Goal: Task Accomplishment & Management: Manage account settings

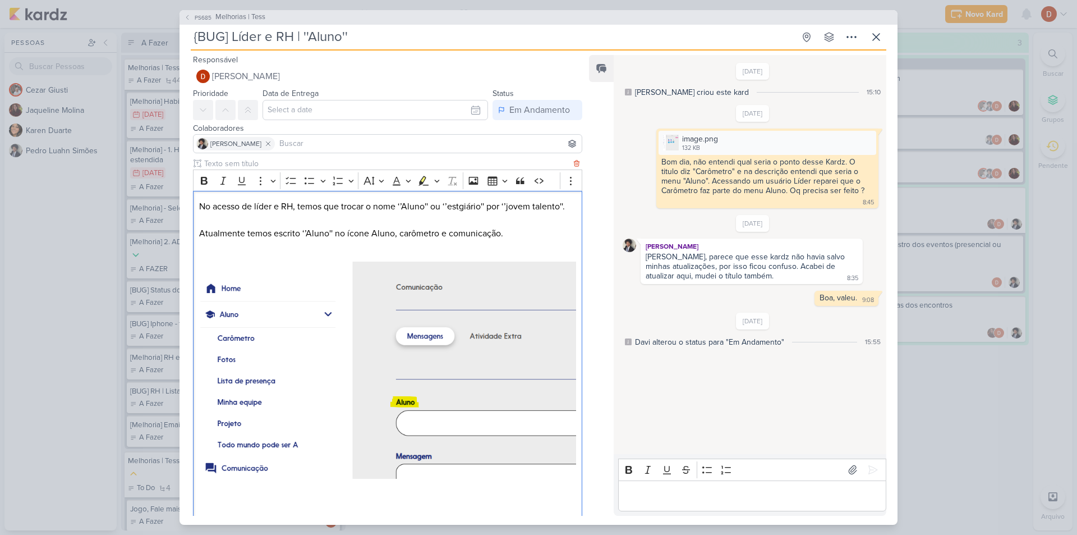
click at [513, 206] on p "No acesso de líder e RH, temos que trocar o nome ‘’Aluno'' ou ‘’estgiário'' por…" at bounding box center [387, 206] width 377 height 13
copy p "jovem talento"
click at [655, 414] on div "24/9/25 Pedro Luahn criou este kard 15:10 27/9/25" at bounding box center [750, 255] width 272 height 398
click at [648, 498] on p "Editor editing area: main" at bounding box center [752, 495] width 256 height 13
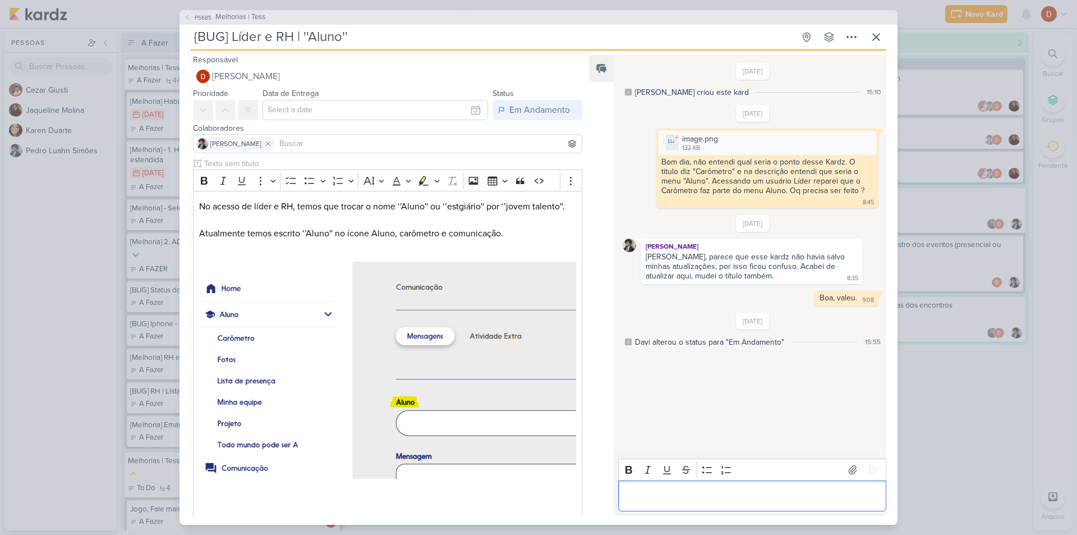
click at [732, 507] on div "Editor editing area: main" at bounding box center [752, 495] width 268 height 31
click at [866, 476] on button at bounding box center [873, 470] width 18 height 18
click at [669, 386] on icon at bounding box center [673, 384] width 9 height 9
click at [649, 370] on div "HOJE Boa tarde, correção publicada em homologação. 15:04 15:04 Deletar" at bounding box center [753, 374] width 260 height 39
click at [199, 12] on button "PS685 Melhorias | Tess" at bounding box center [224, 17] width 81 height 11
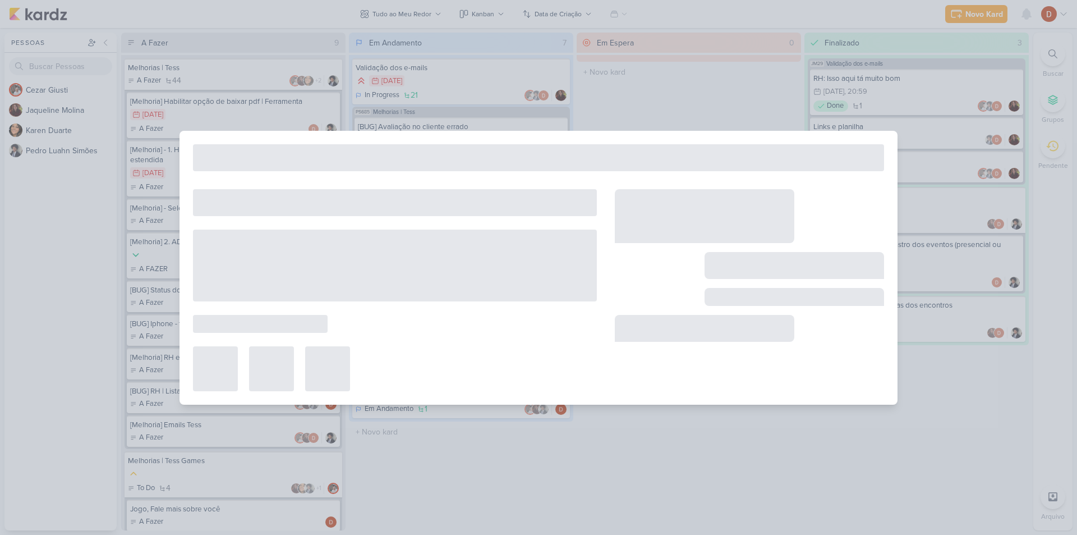
type input "Melhorias | Tess"
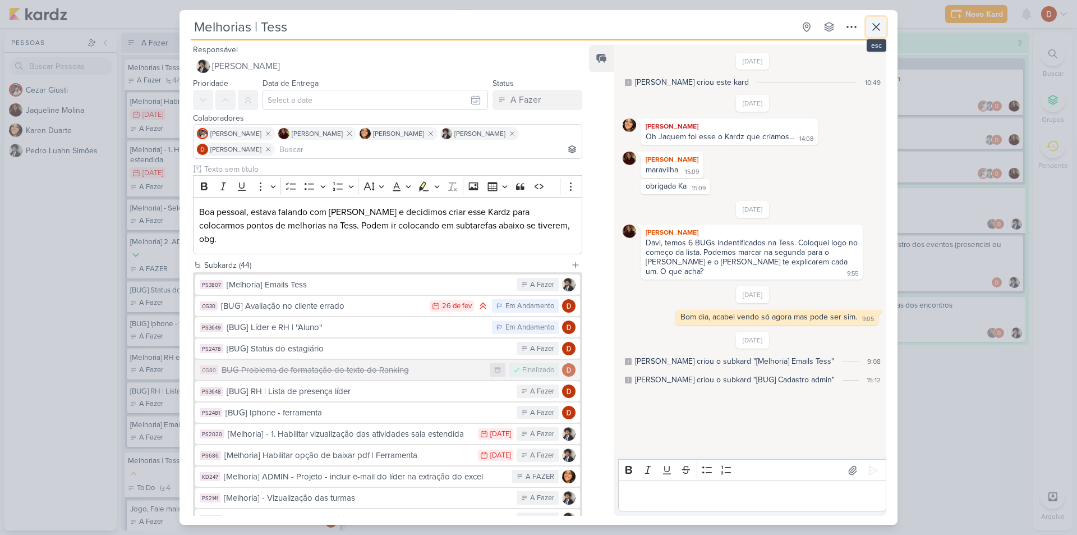
click at [877, 29] on icon at bounding box center [876, 26] width 13 height 13
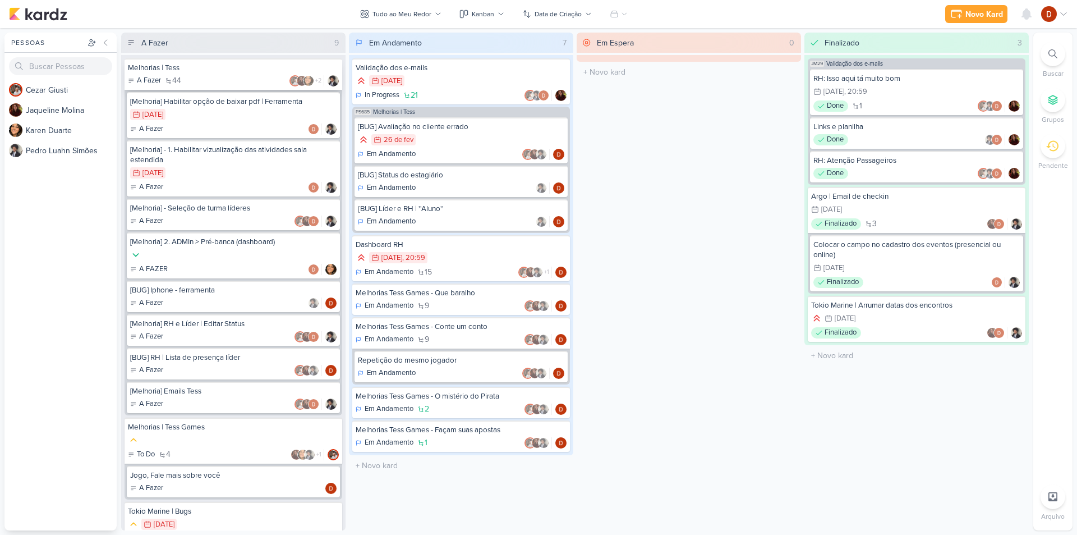
click at [179, 67] on div "Melhorias | Tess" at bounding box center [233, 68] width 211 height 10
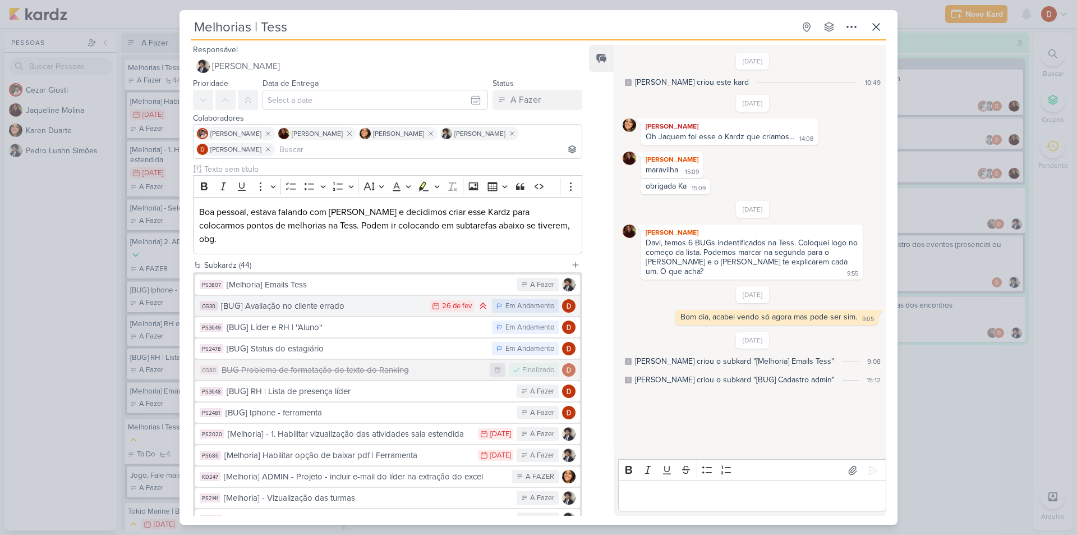
click at [359, 300] on div "[BUG] Avaliação no cliente errado" at bounding box center [322, 306] width 203 height 13
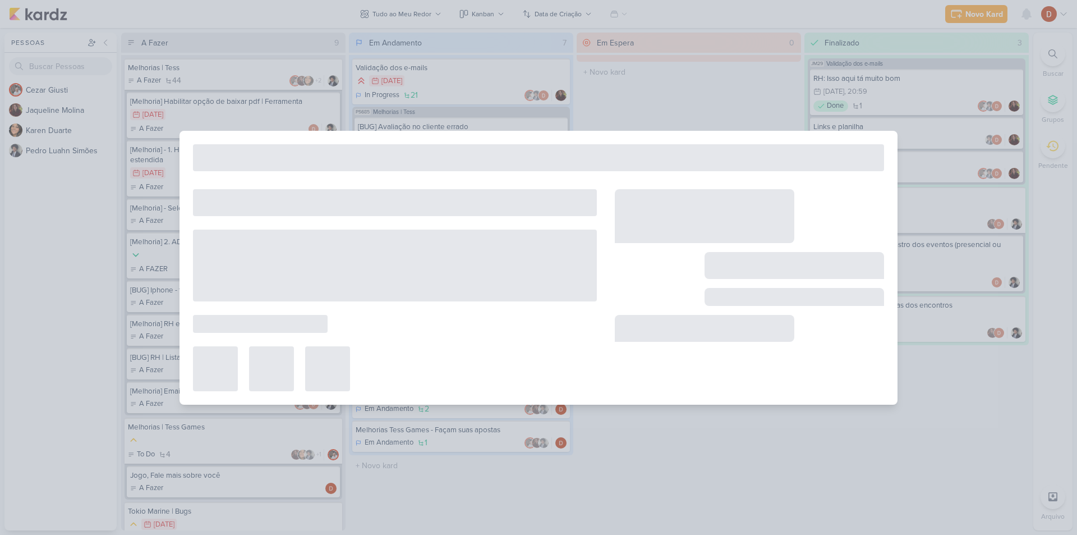
type input "[BUG] Avaliação no cliente errado"
type input "[DATE] 23:59"
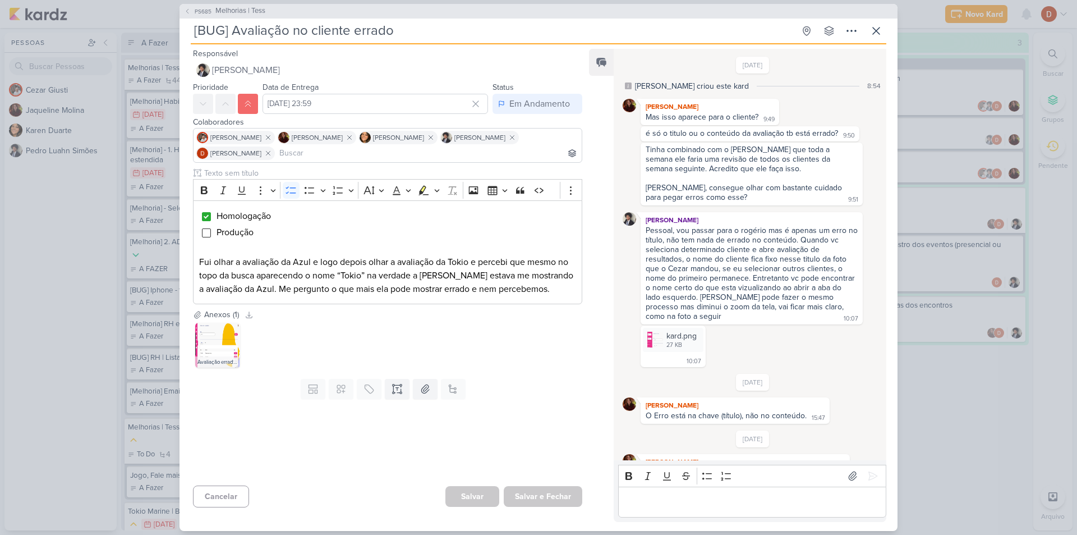
scroll to position [329, 0]
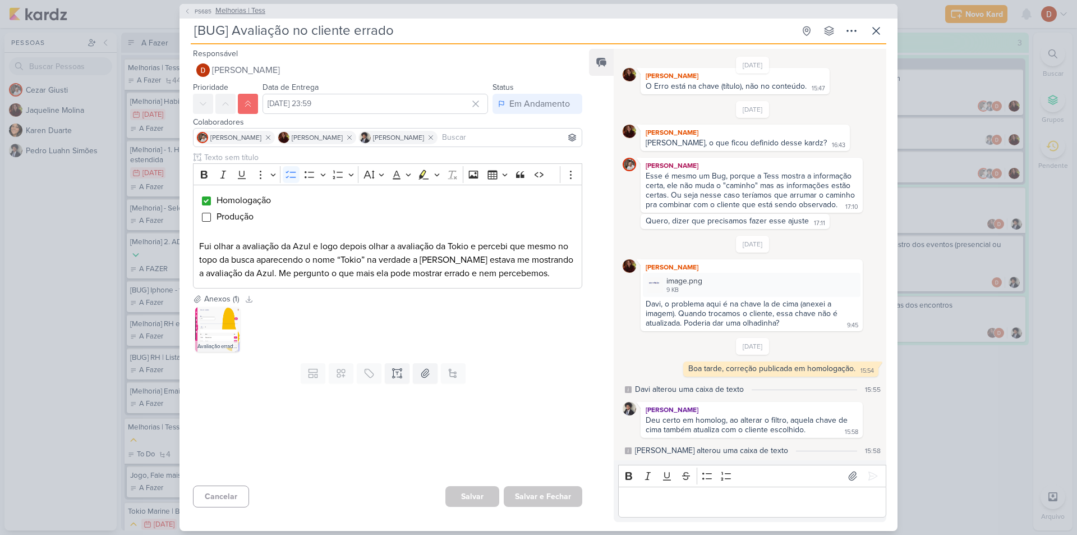
click at [194, 6] on button "PS685 Melhorias | Tess" at bounding box center [224, 11] width 81 height 11
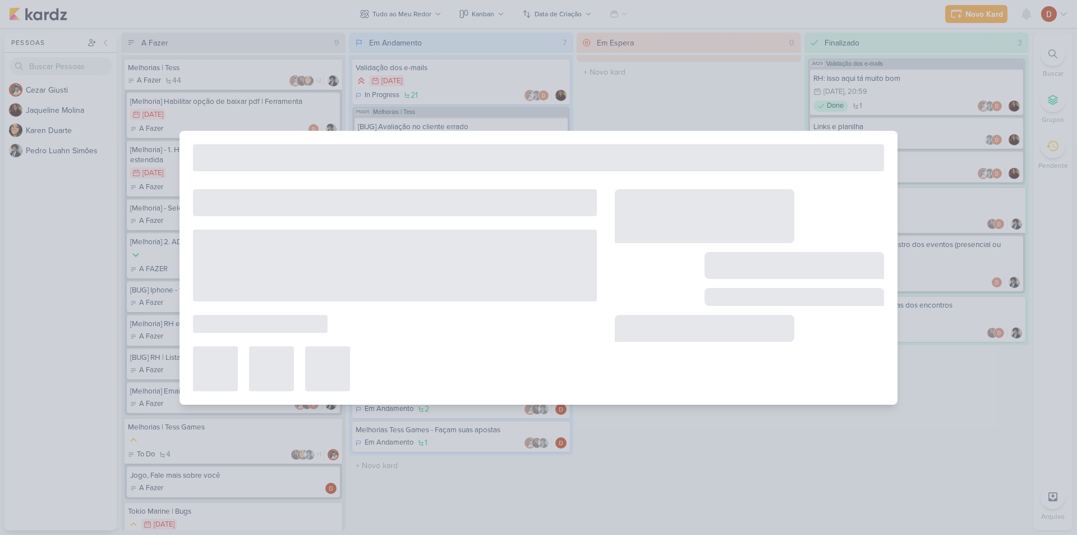
type input "Melhorias | Tess"
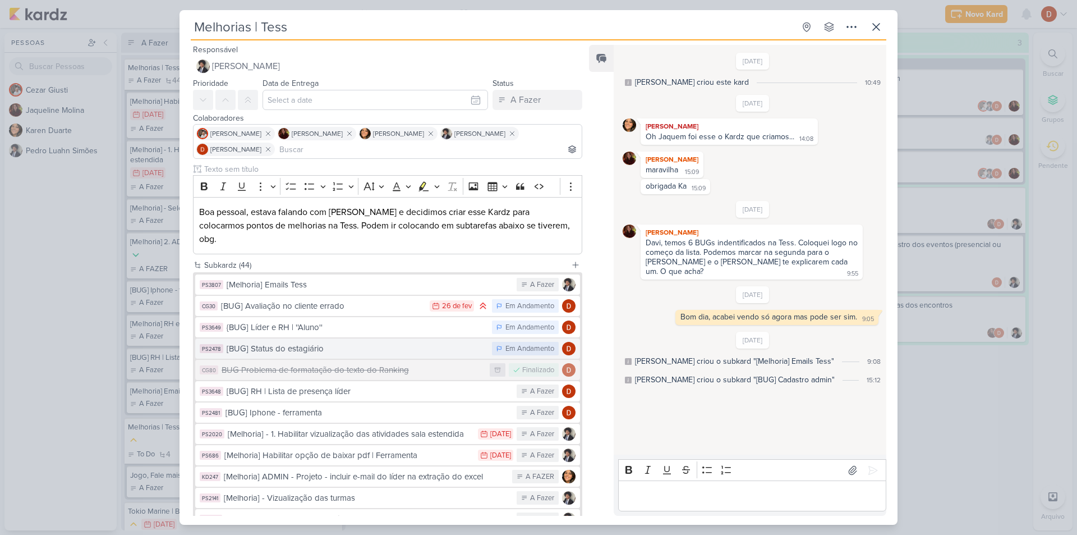
click at [287, 342] on div "[BUG] Status do estagiário" at bounding box center [357, 348] width 260 height 13
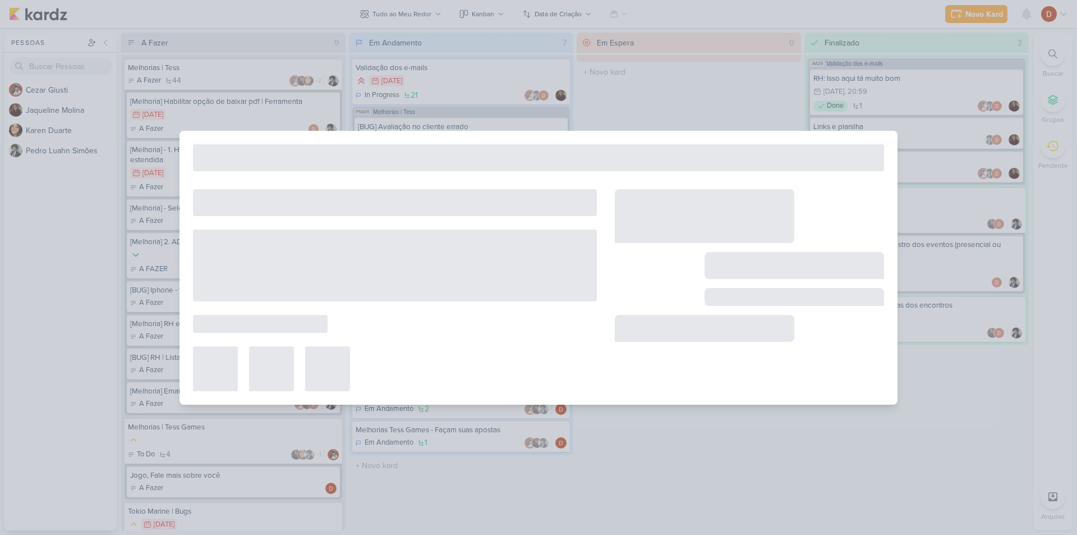
type input "[BUG] Status do estagiário"
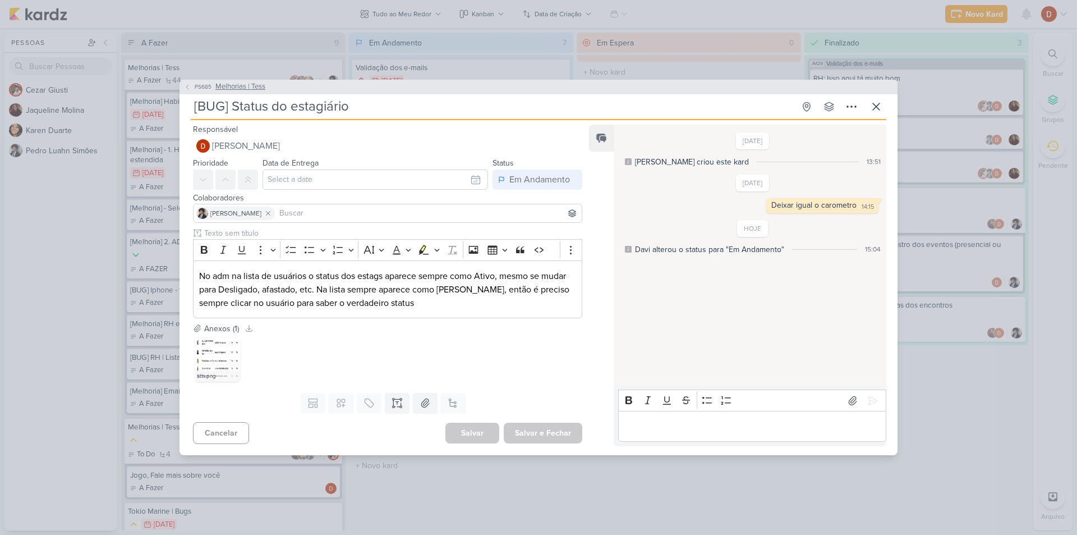
click at [189, 89] on icon at bounding box center [187, 87] width 7 height 7
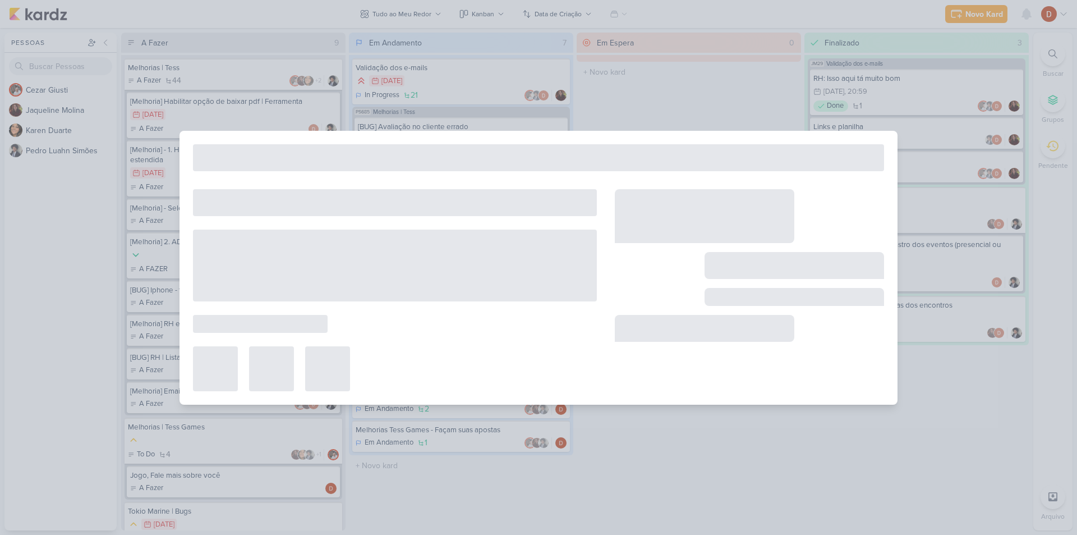
type input "Melhorias | Tess"
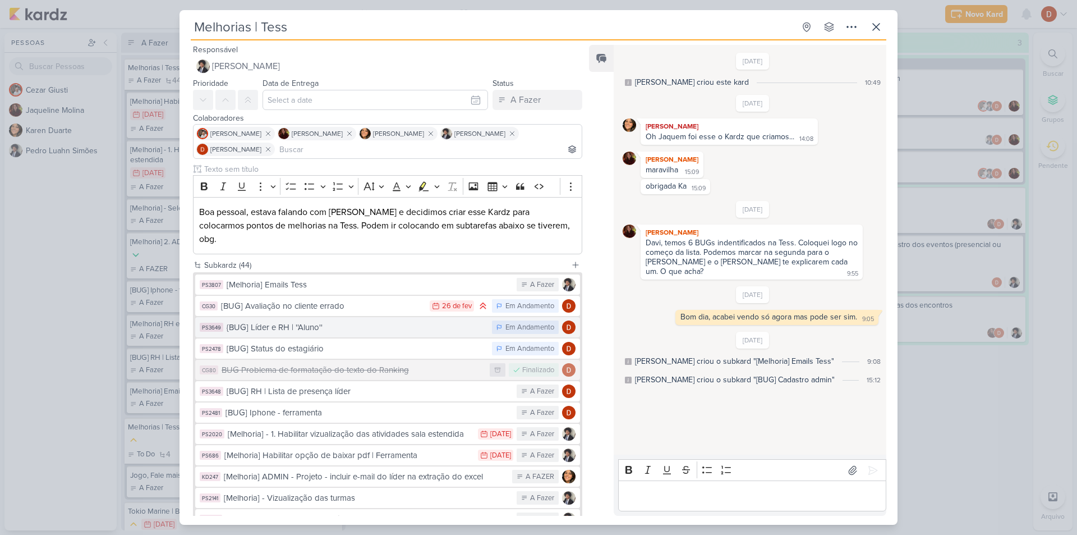
click at [314, 321] on div "{BUG] Líder e RH | ''Aluno''" at bounding box center [357, 327] width 260 height 13
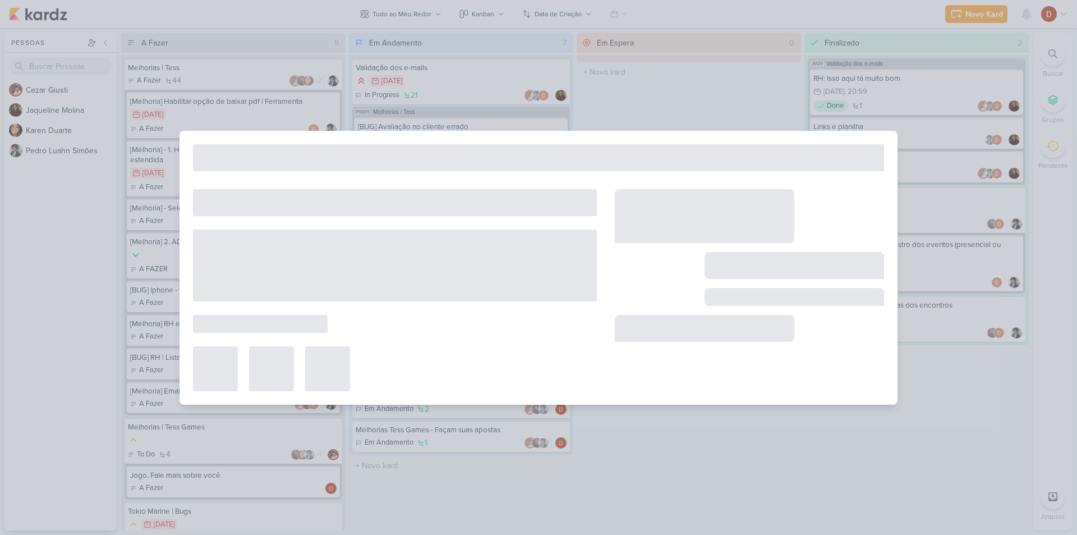
type input "{BUG] Líder e RH | ''Aluno''"
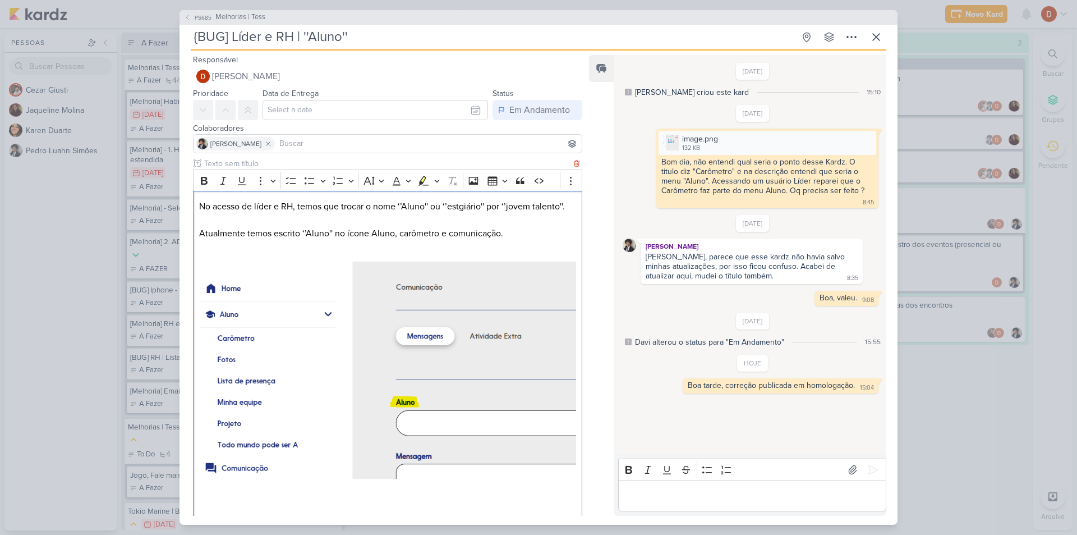
click at [199, 206] on p "No acesso de líder e RH, temos que trocar o nome ‘’Aluno'' ou ‘’estgiário'' por…" at bounding box center [387, 206] width 377 height 13
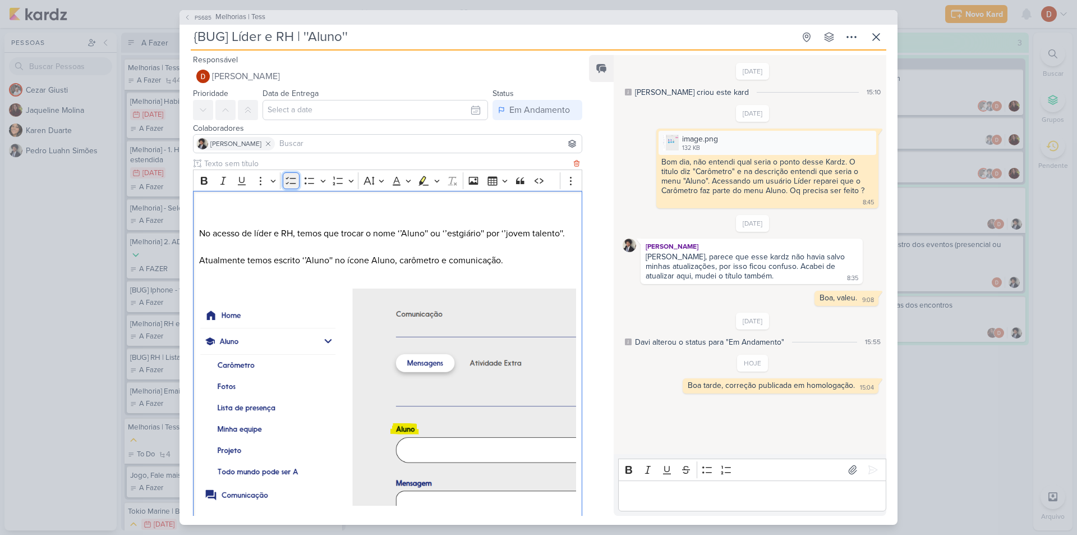
click at [296, 180] on icon "Editor toolbar" at bounding box center [291, 180] width 11 height 11
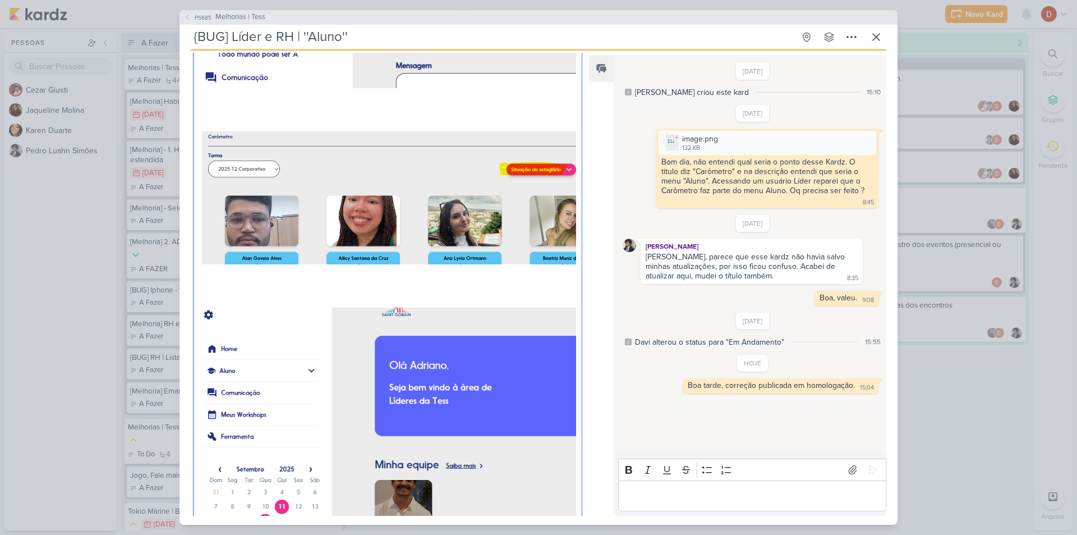
scroll to position [574, 0]
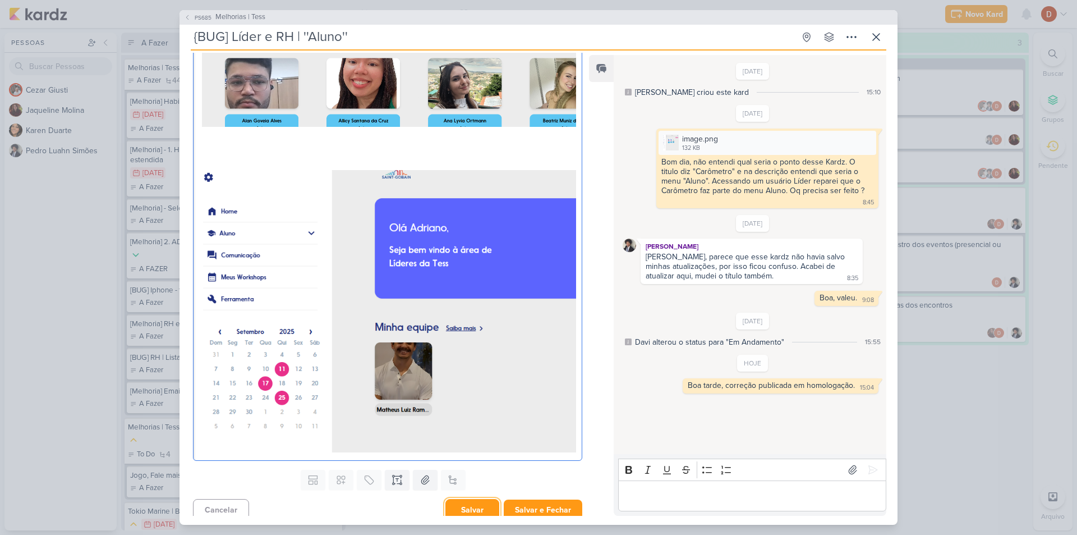
click at [455, 513] on button "Salvar" at bounding box center [473, 510] width 54 height 22
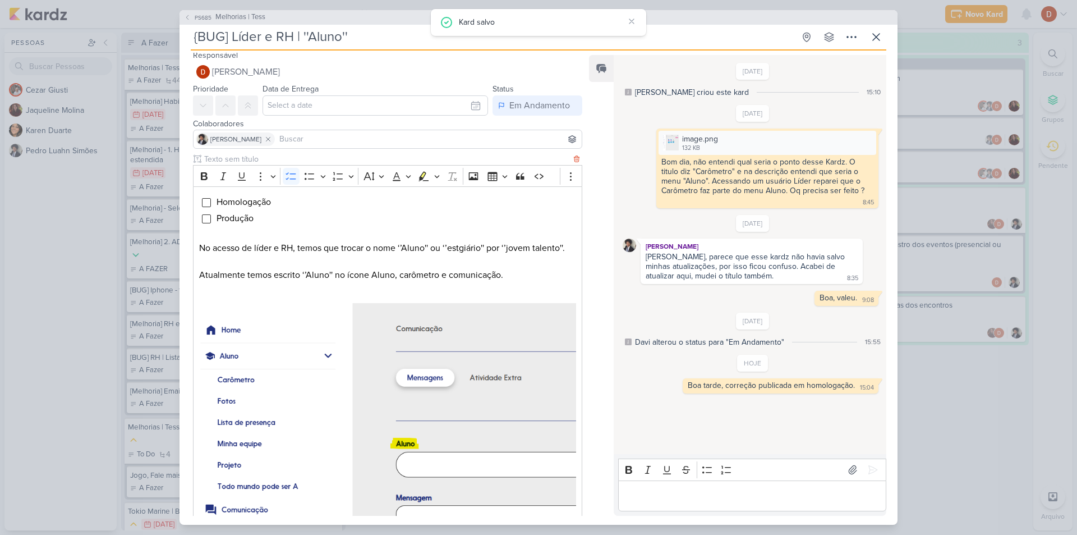
scroll to position [0, 0]
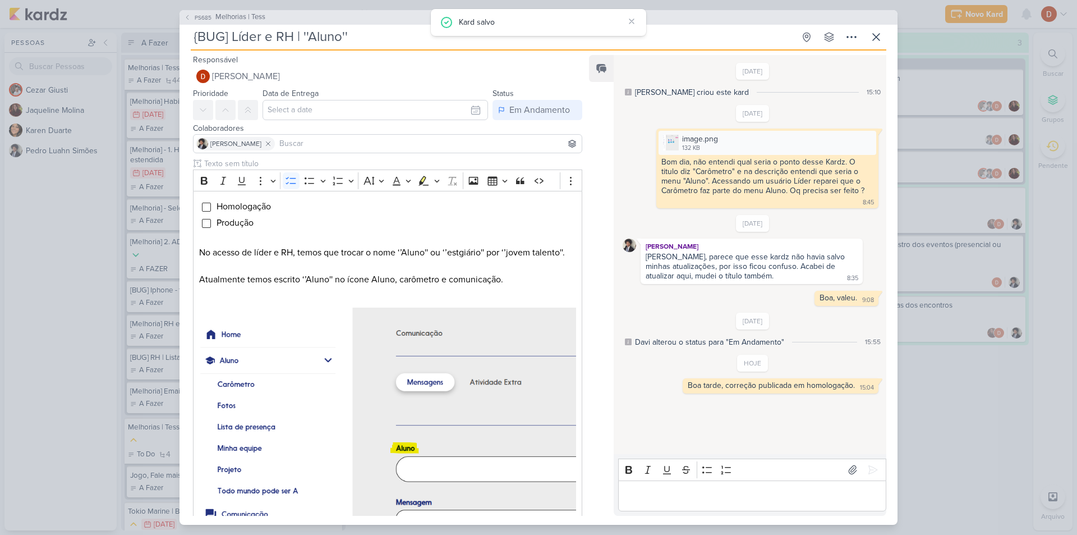
click at [336, 146] on input at bounding box center [428, 143] width 302 height 13
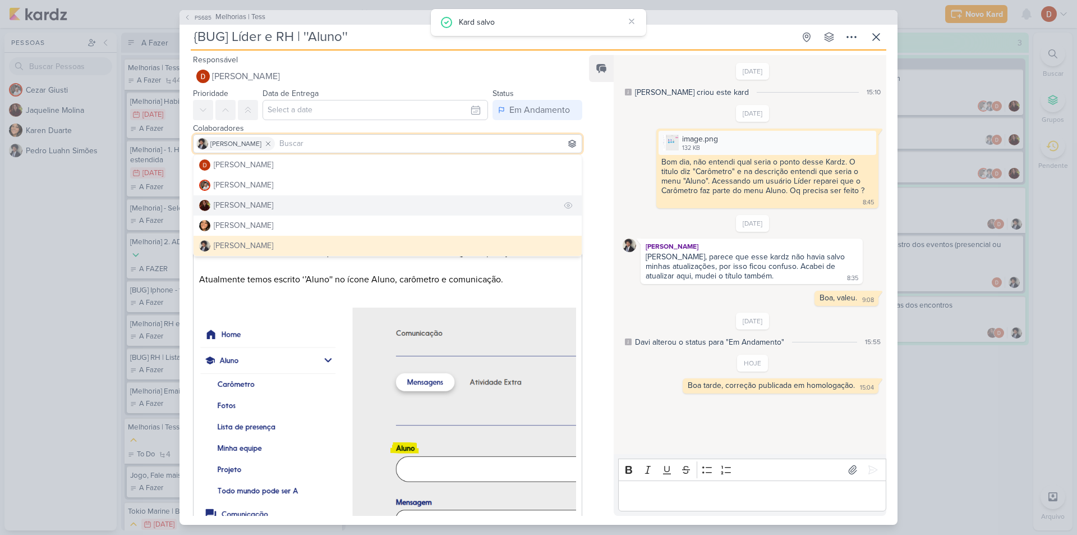
click at [302, 201] on button "[PERSON_NAME]" at bounding box center [388, 205] width 388 height 20
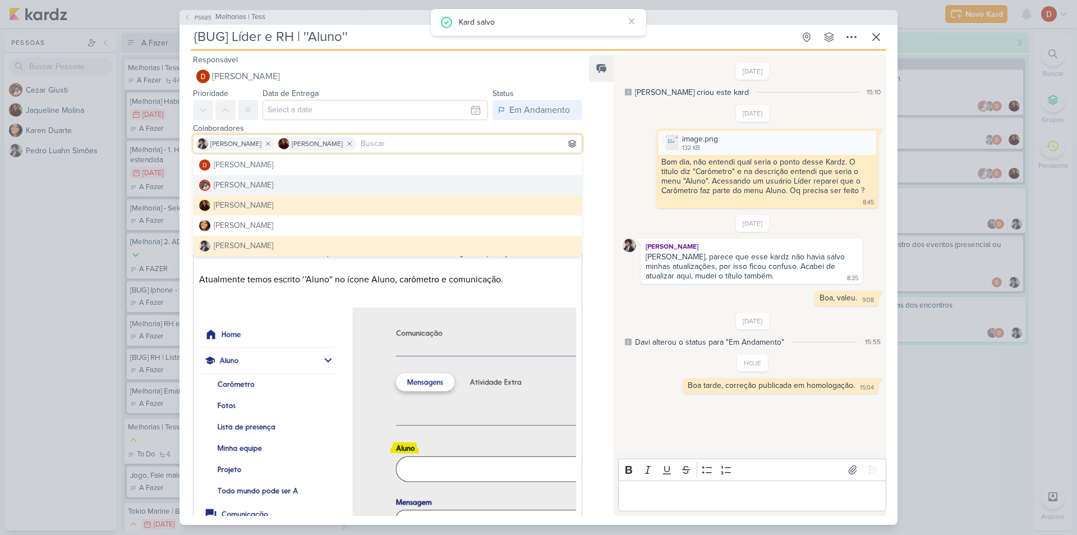
click at [603, 195] on div "Feed Solte o email para atrelar ao kard" at bounding box center [601, 285] width 25 height 461
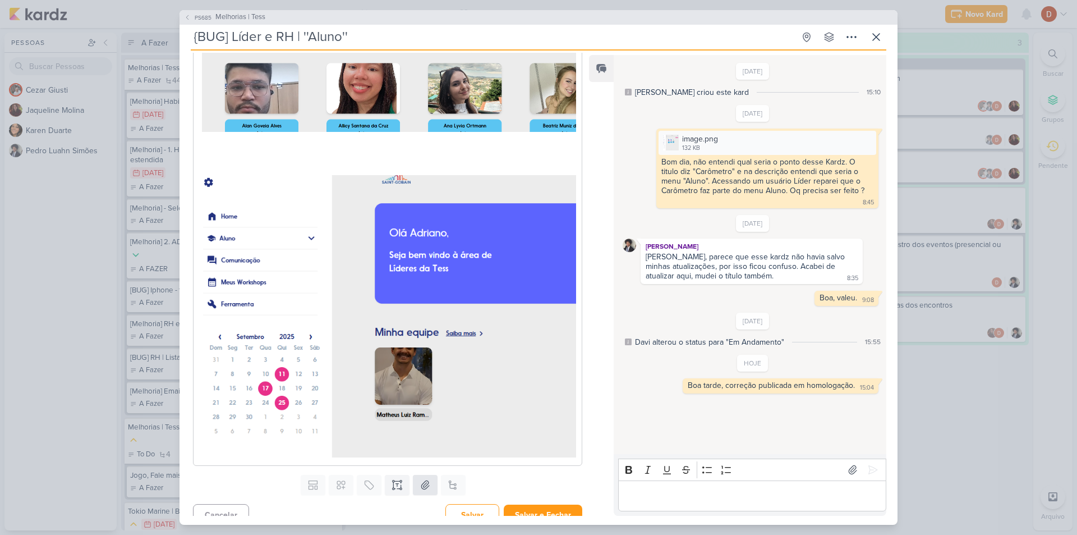
scroll to position [574, 0]
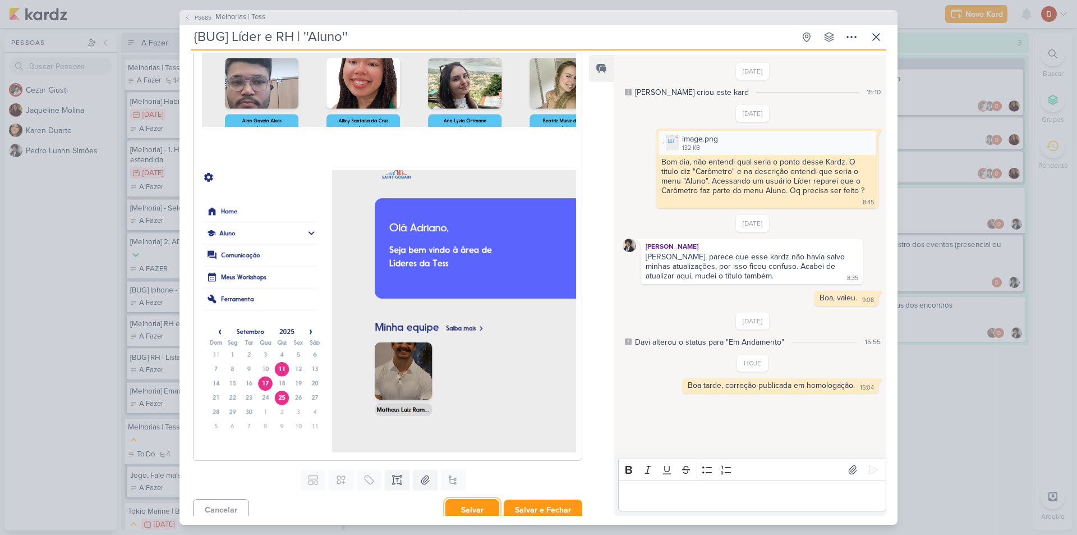
click at [452, 499] on button "Salvar" at bounding box center [473, 510] width 54 height 22
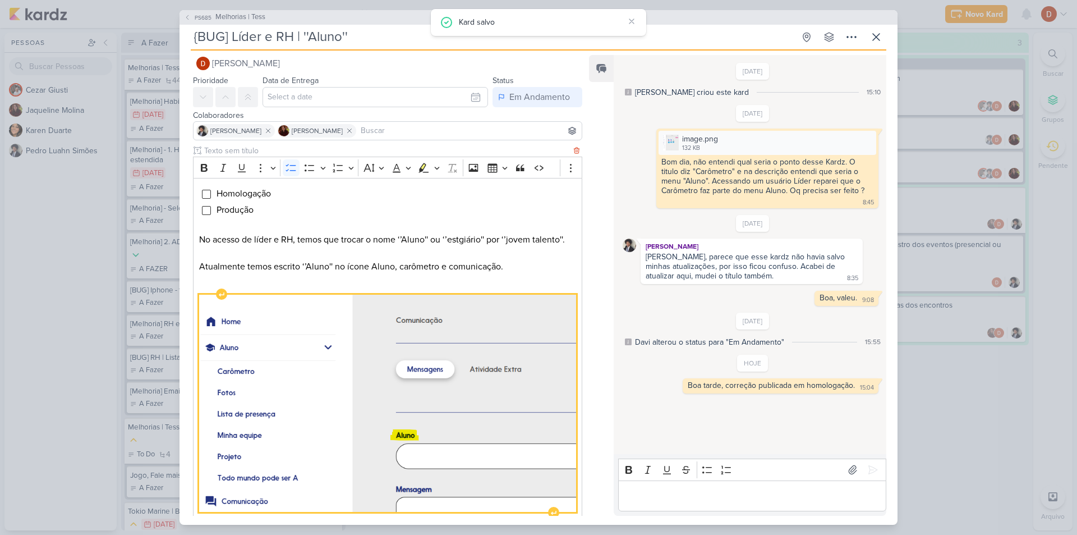
scroll to position [0, 0]
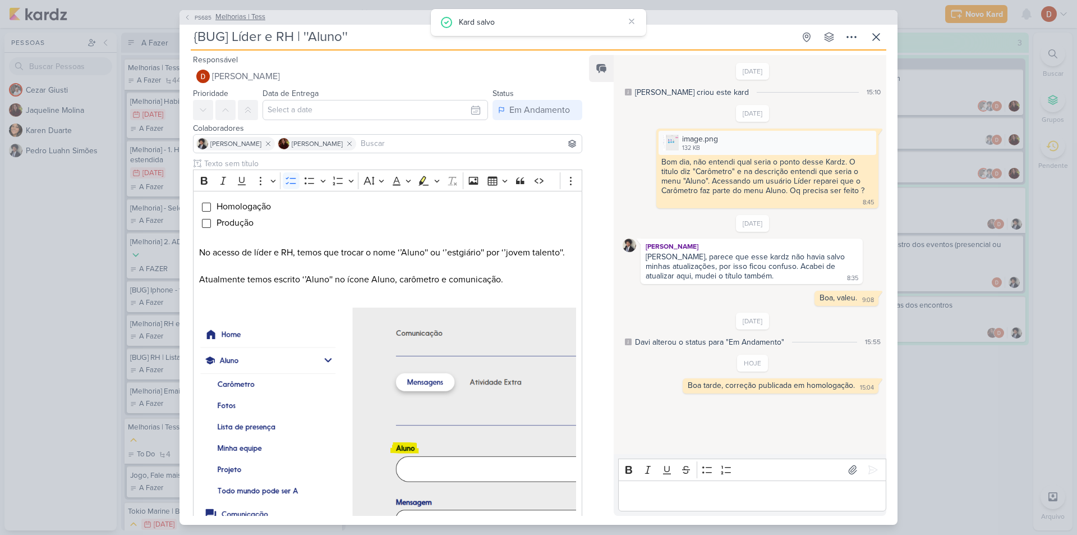
click at [197, 20] on span "PS685" at bounding box center [203, 17] width 20 height 8
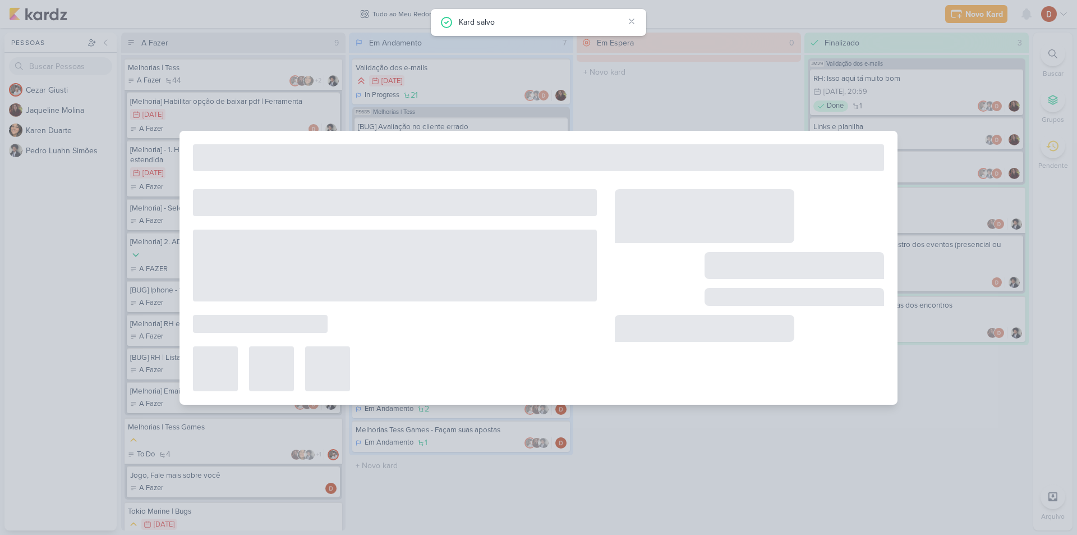
type input "Melhorias | Tess"
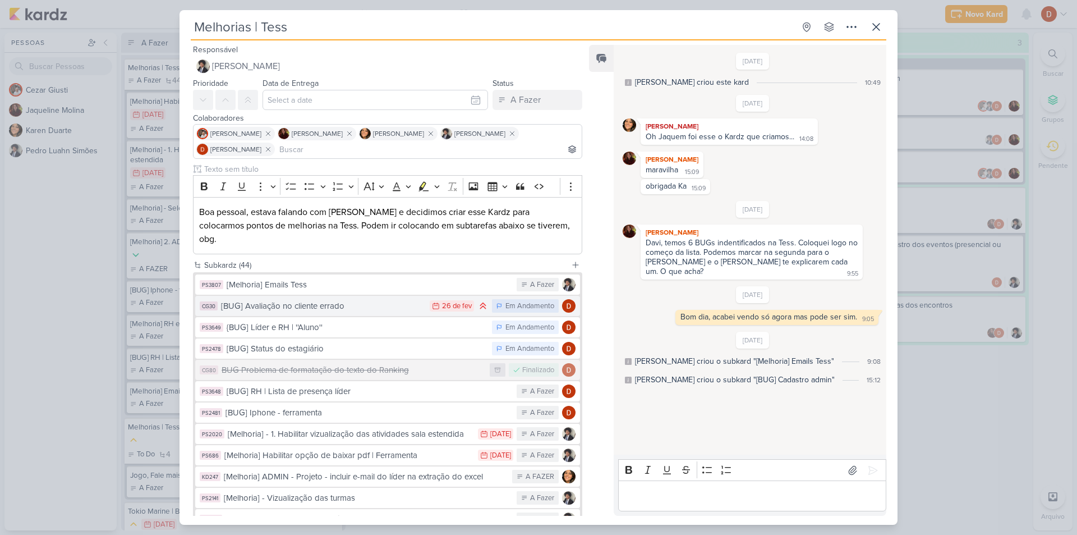
click at [378, 300] on button "CG30 [BUG] Avaliação no cliente errado 26/2 [DATE] Em Andamento" at bounding box center [387, 306] width 385 height 20
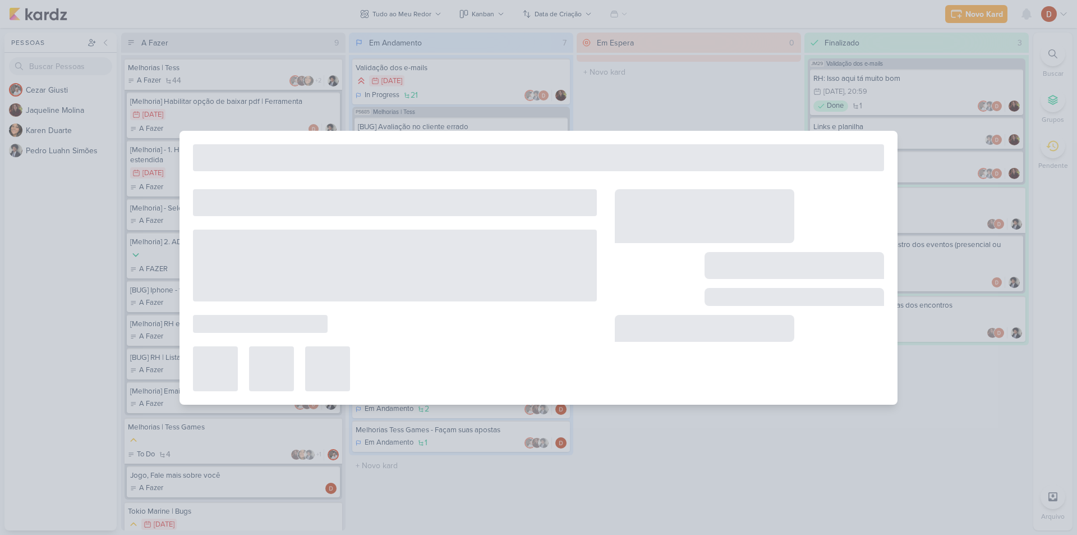
type input "[BUG] Avaliação no cliente errado"
type input "[DATE] 23:59"
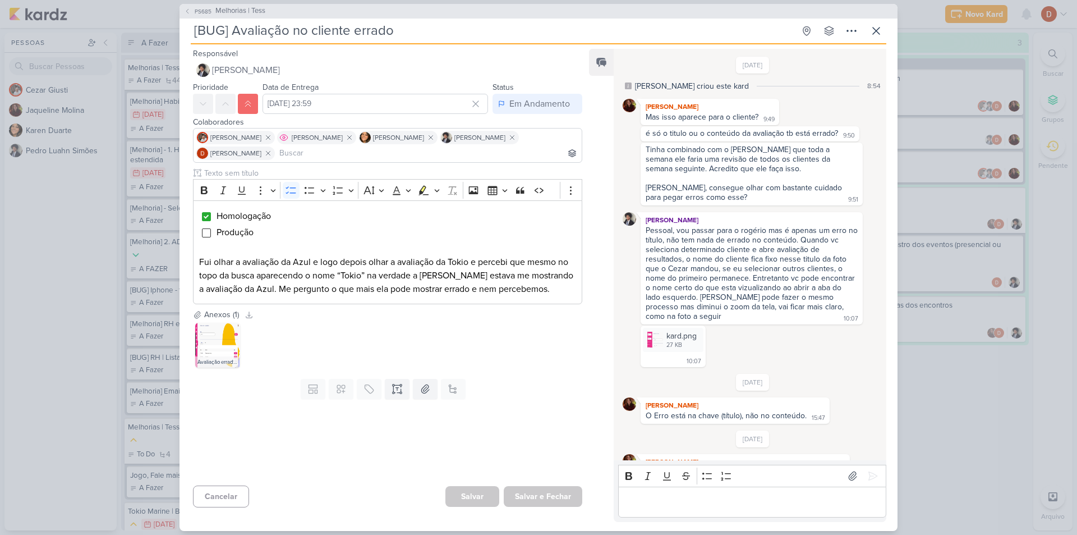
scroll to position [329, 0]
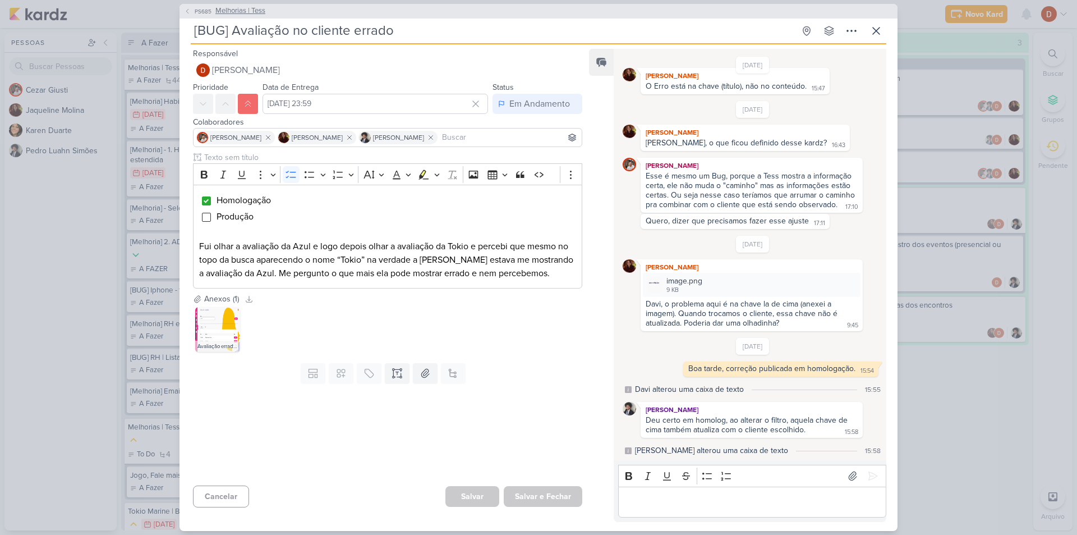
click at [195, 16] on button "PS685 Melhorias | Tess" at bounding box center [224, 11] width 81 height 11
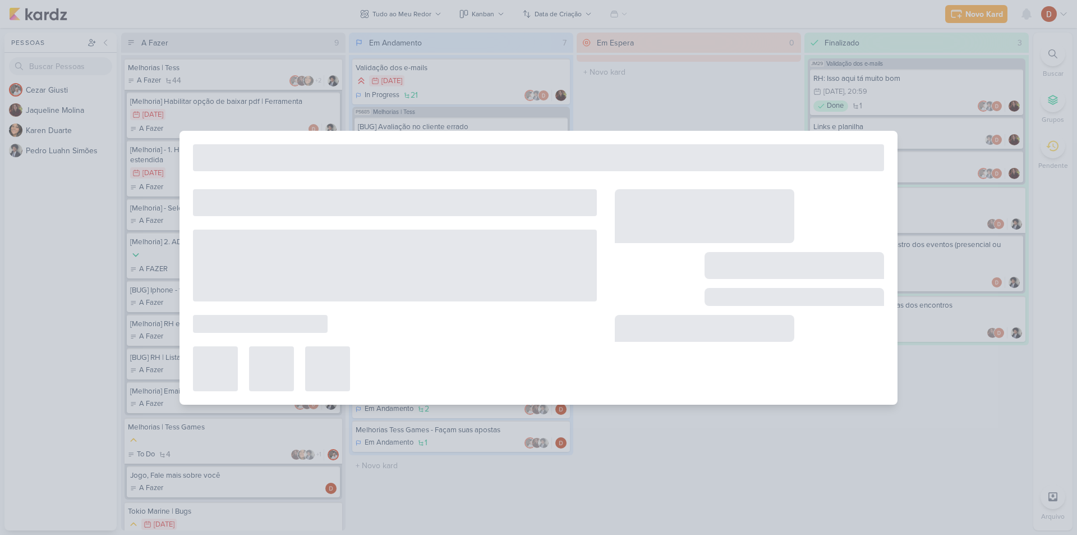
type input "Melhorias | Tess"
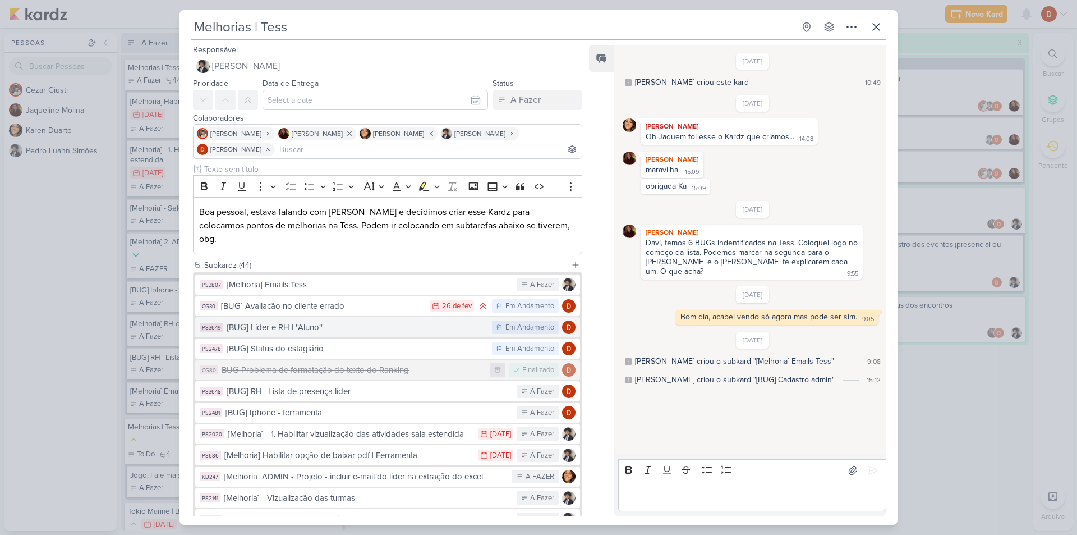
click at [264, 321] on div "{BUG] Líder e RH | ''Aluno''" at bounding box center [357, 327] width 260 height 13
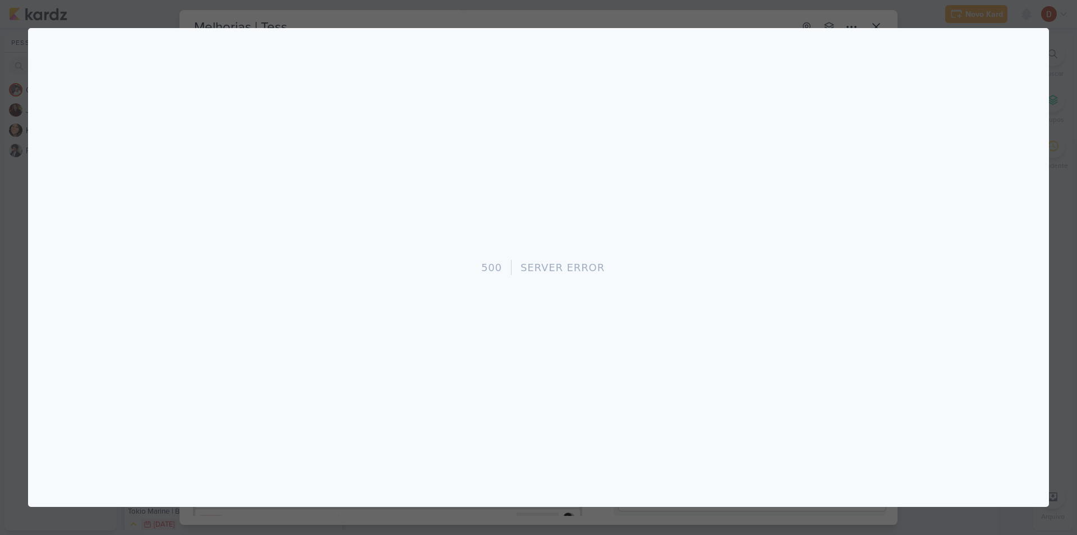
scroll to position [0, 0]
click at [962, 19] on div at bounding box center [538, 267] width 1077 height 535
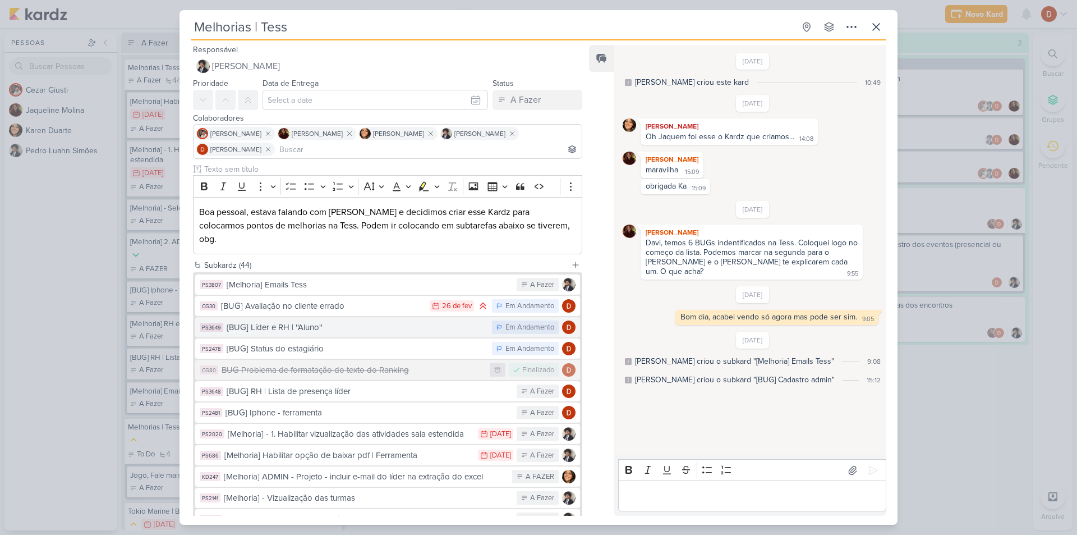
click at [250, 321] on div "{BUG] Líder e RH | ''Aluno''" at bounding box center [357, 327] width 260 height 13
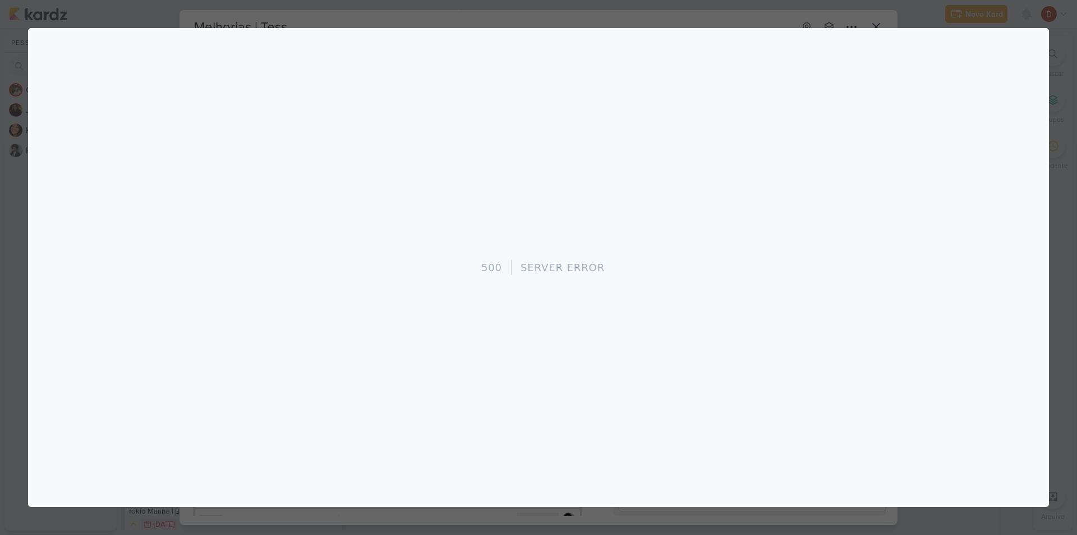
click at [370, 6] on div at bounding box center [538, 267] width 1077 height 535
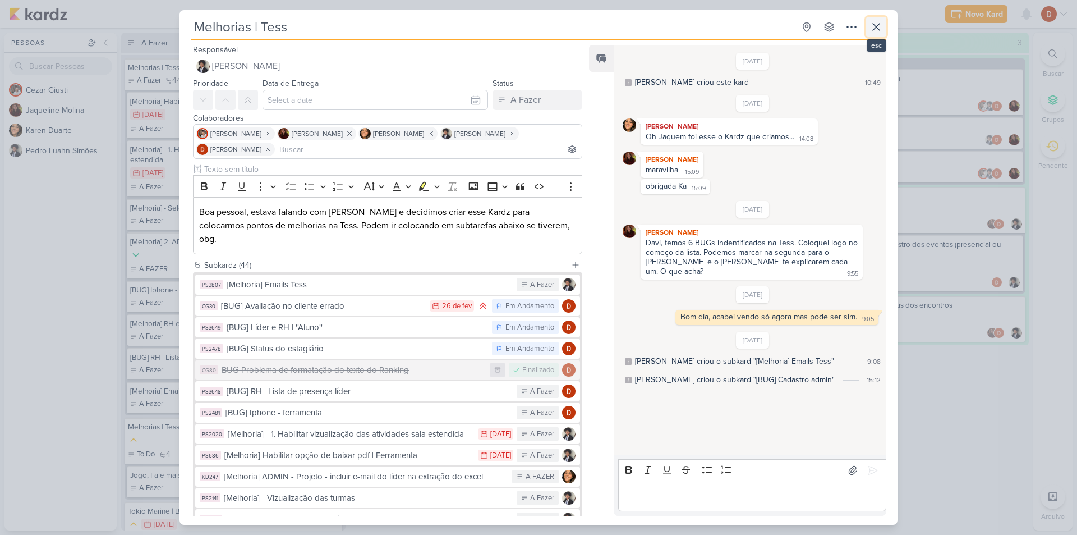
click at [874, 30] on icon at bounding box center [876, 26] width 13 height 13
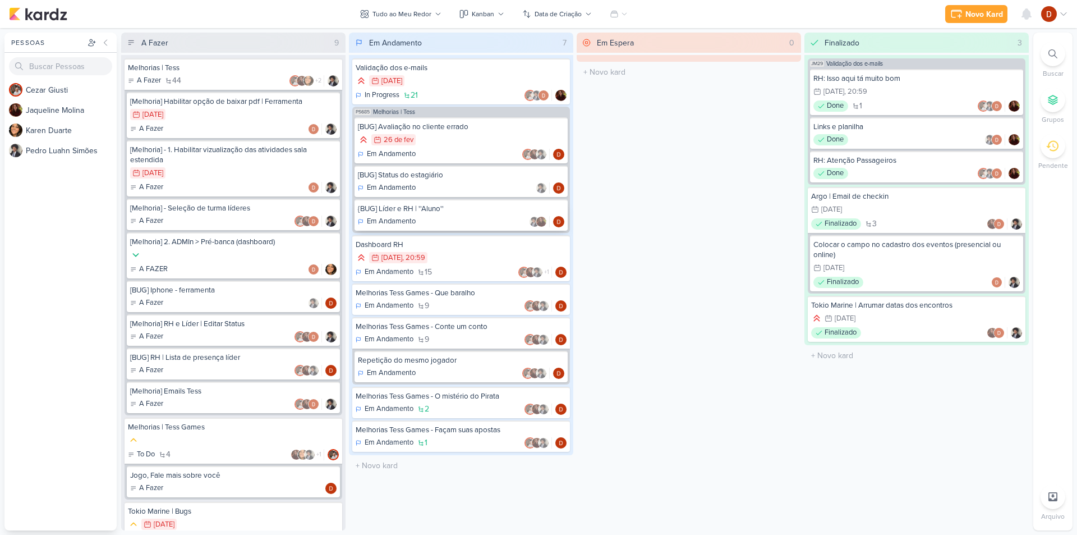
click at [471, 207] on div "{BUG] Líder e RH | ''Aluno''" at bounding box center [461, 209] width 206 height 10
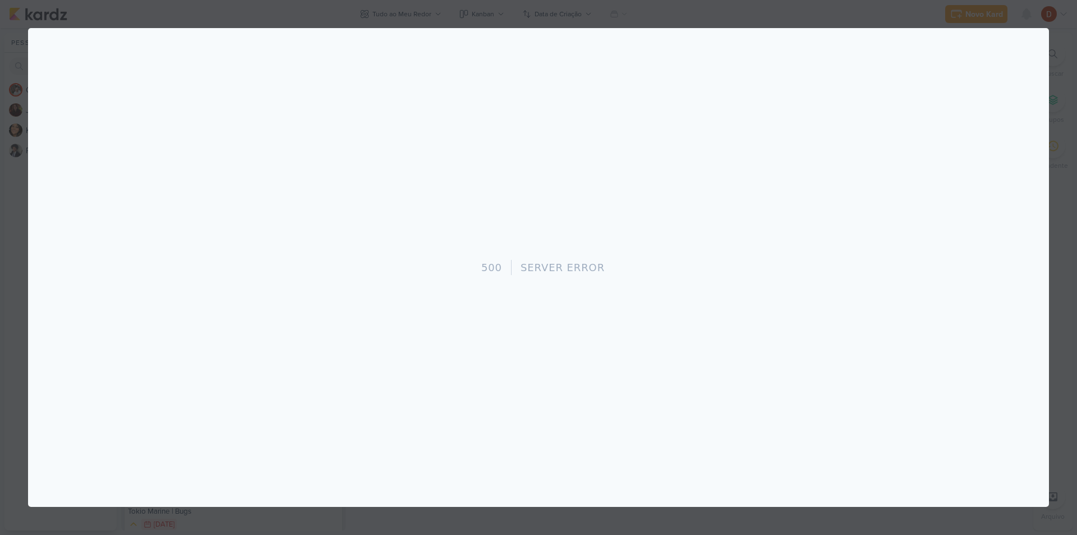
click at [717, 2] on div at bounding box center [538, 267] width 1077 height 535
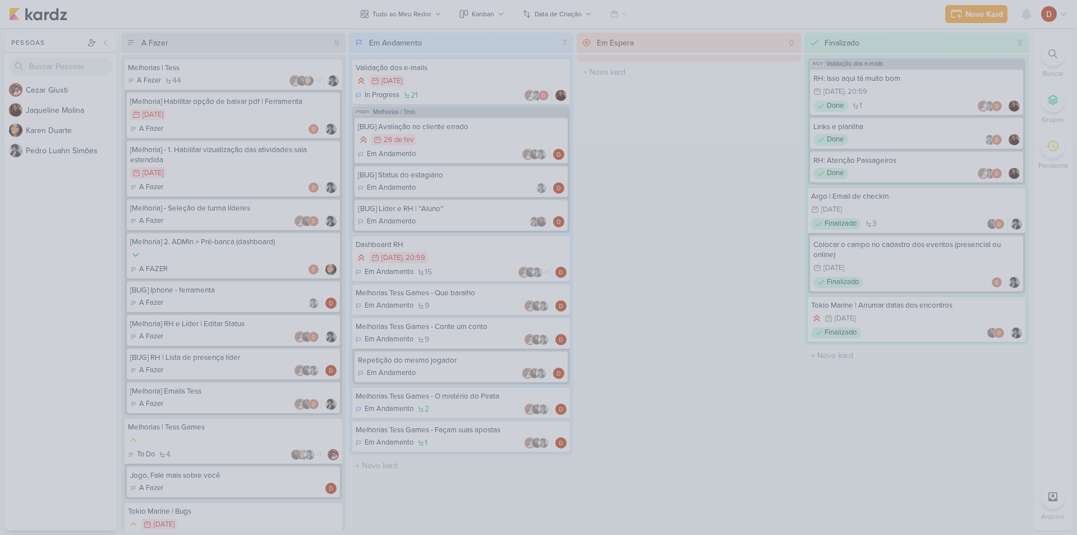
click at [464, 177] on div at bounding box center [538, 267] width 1077 height 535
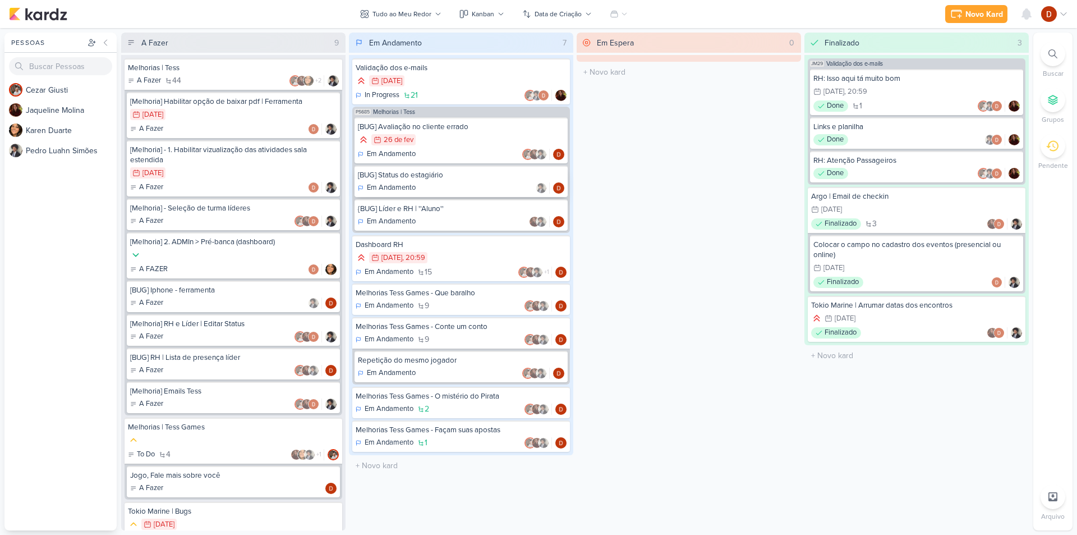
click at [425, 184] on div "Em Andamento" at bounding box center [461, 187] width 206 height 11
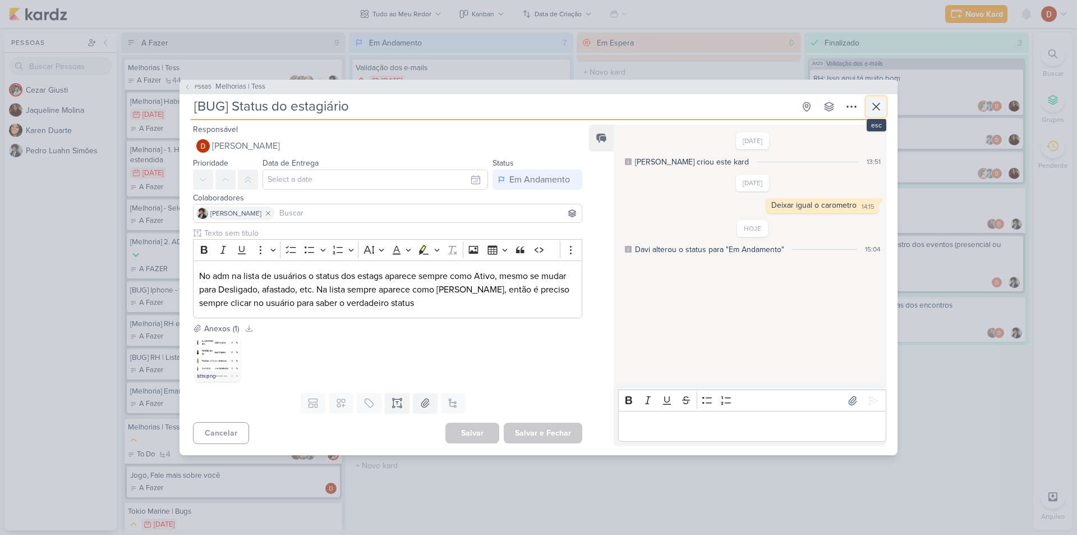
click at [882, 108] on icon at bounding box center [876, 106] width 13 height 13
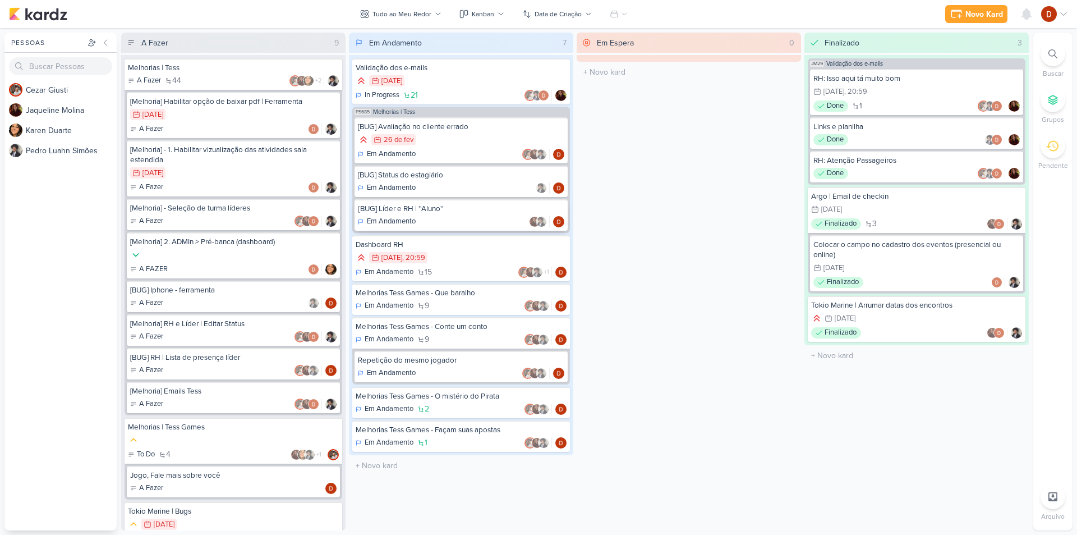
click at [428, 206] on div "{BUG] Líder e RH | ''Aluno''" at bounding box center [461, 209] width 206 height 10
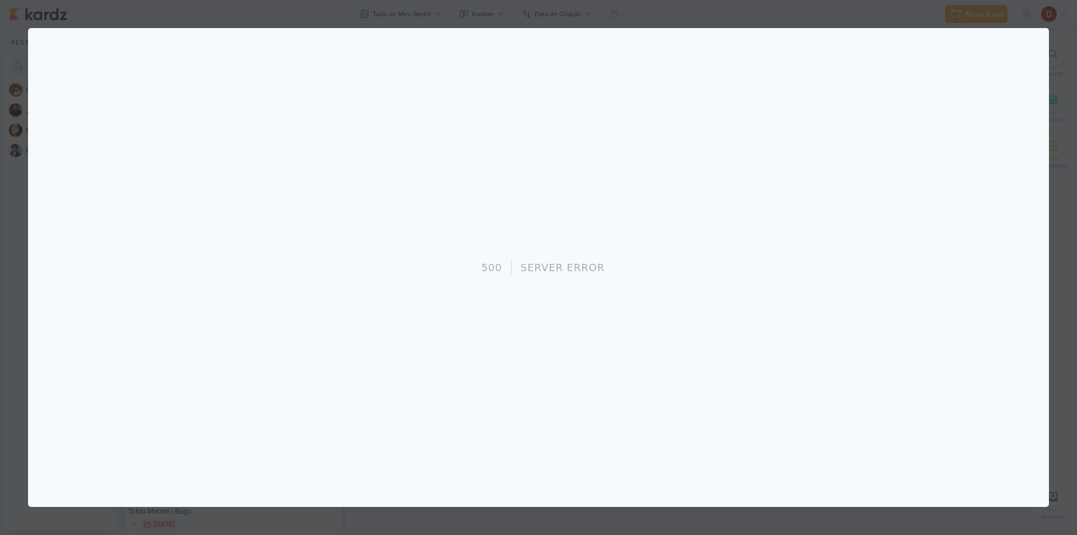
click at [457, 22] on div at bounding box center [538, 267] width 1077 height 535
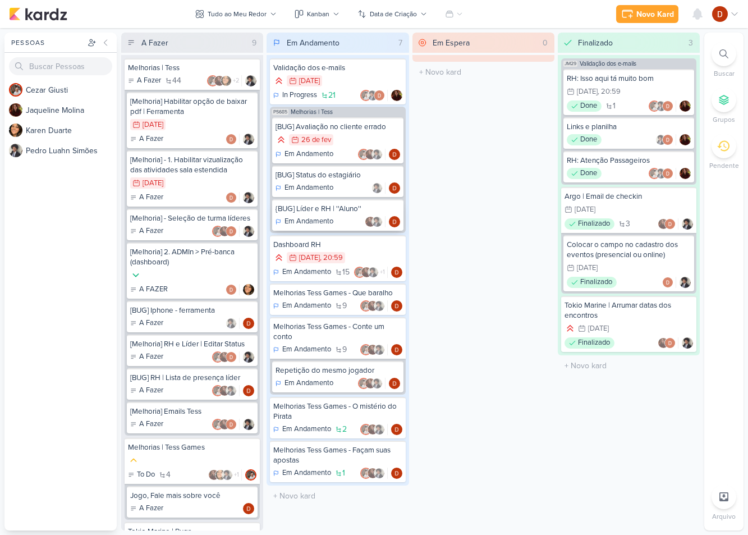
click at [325, 217] on p "Em Andamento" at bounding box center [308, 221] width 49 height 11
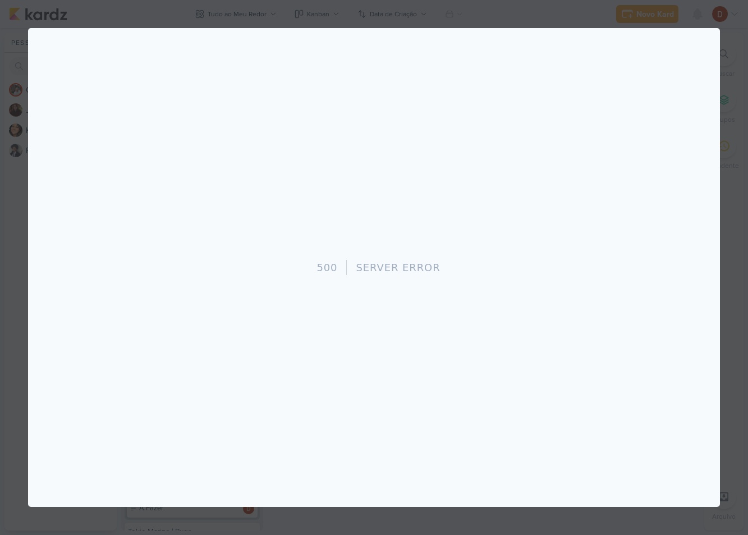
click at [741, 129] on div at bounding box center [374, 267] width 748 height 535
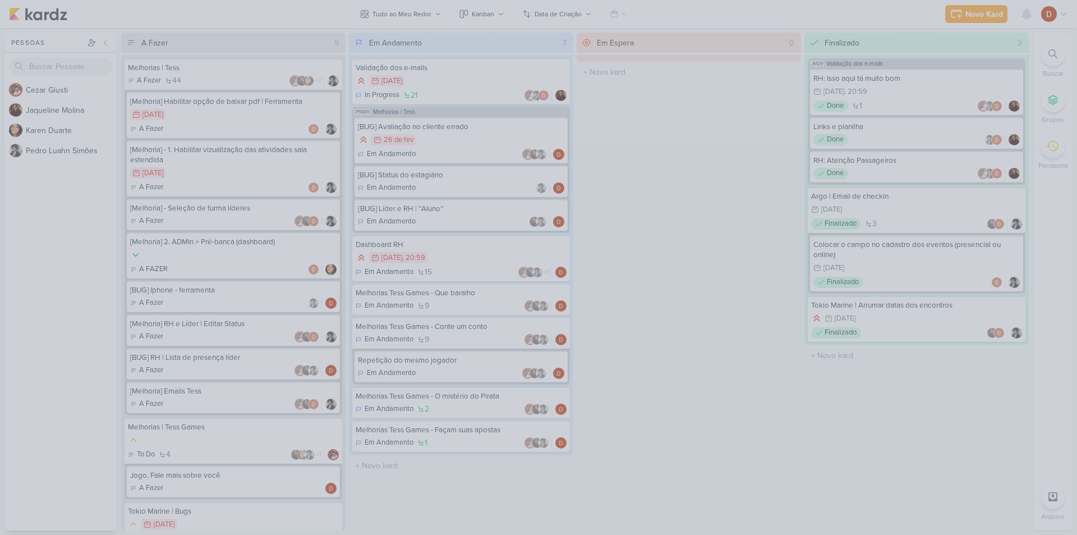
click at [666, 129] on div at bounding box center [538, 267] width 1077 height 535
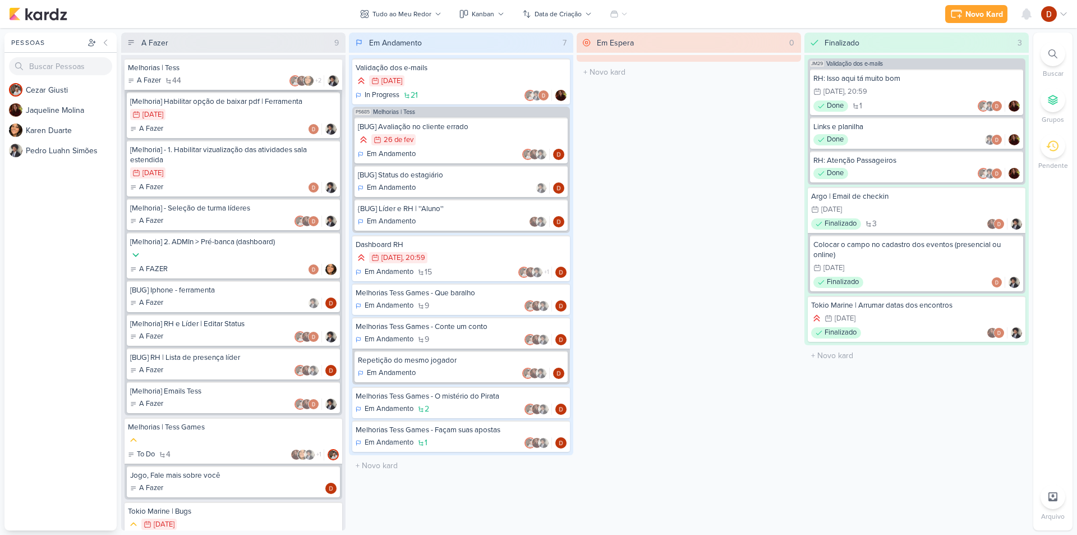
click at [177, 71] on div "Melhorias | Tess" at bounding box center [233, 68] width 211 height 10
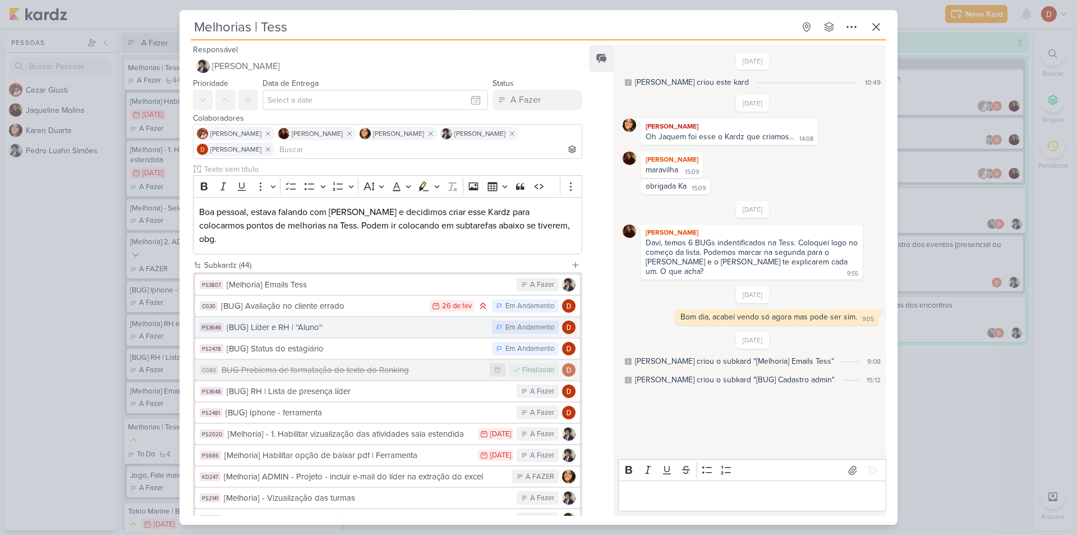
click at [311, 321] on div "{BUG] Líder e RH | ''Aluno''" at bounding box center [357, 327] width 260 height 13
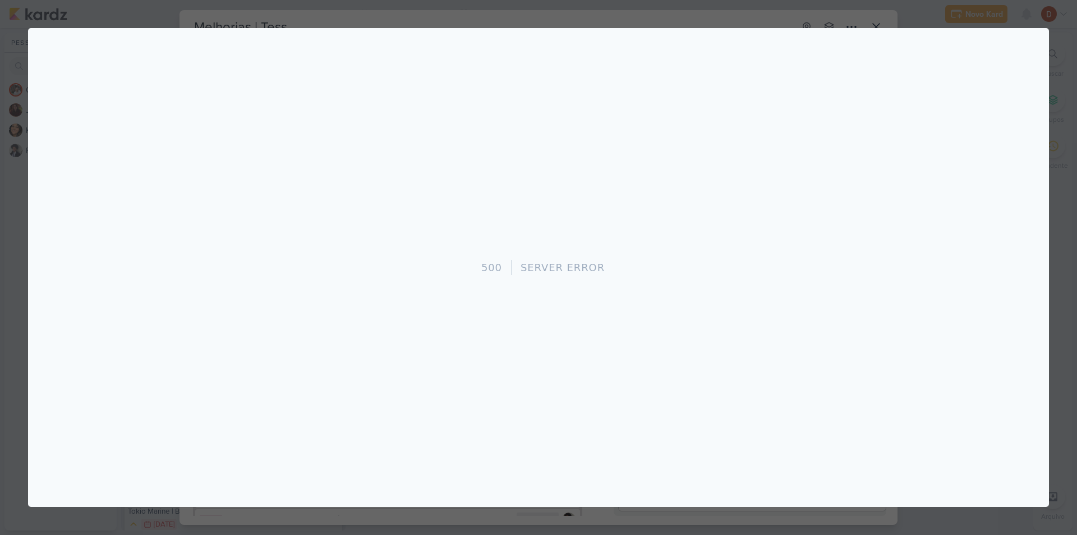
click at [449, 89] on div "500 Server Error" at bounding box center [538, 267] width 1021 height 479
click at [474, 2] on div at bounding box center [538, 267] width 1077 height 535
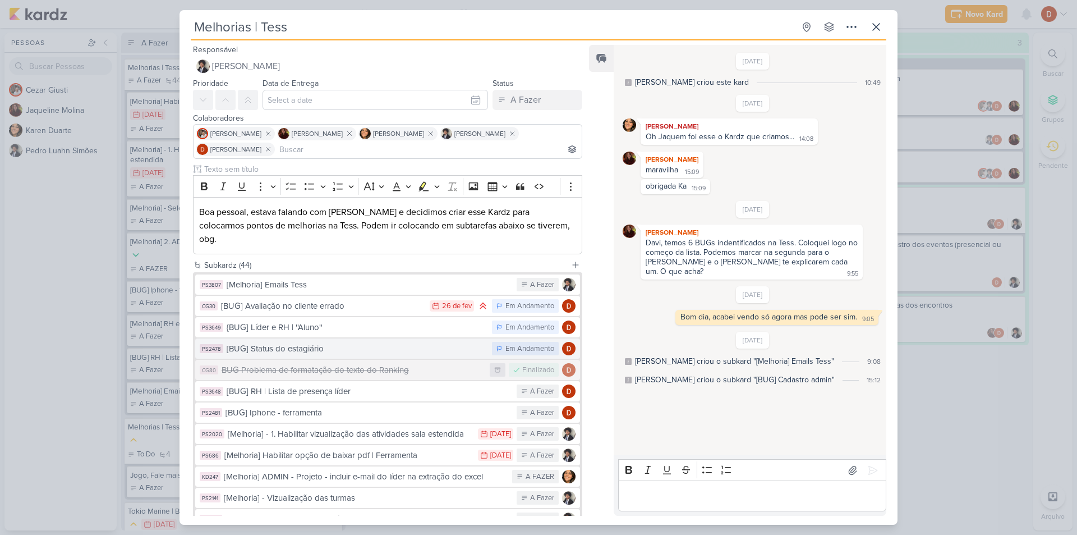
click at [387, 342] on div "[BUG] Status do estagiário" at bounding box center [357, 348] width 260 height 13
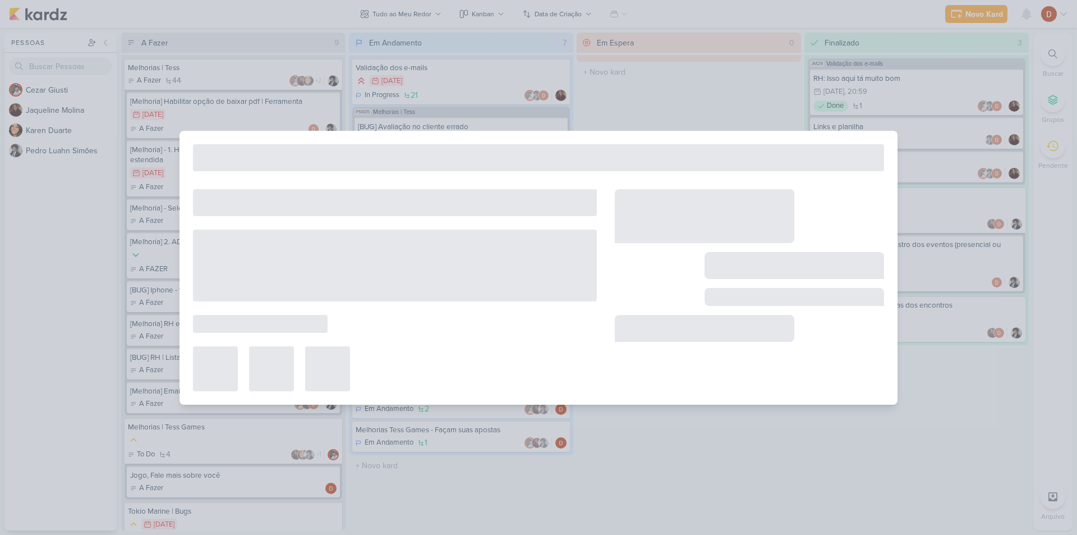
type input "[BUG] Status do estagiário"
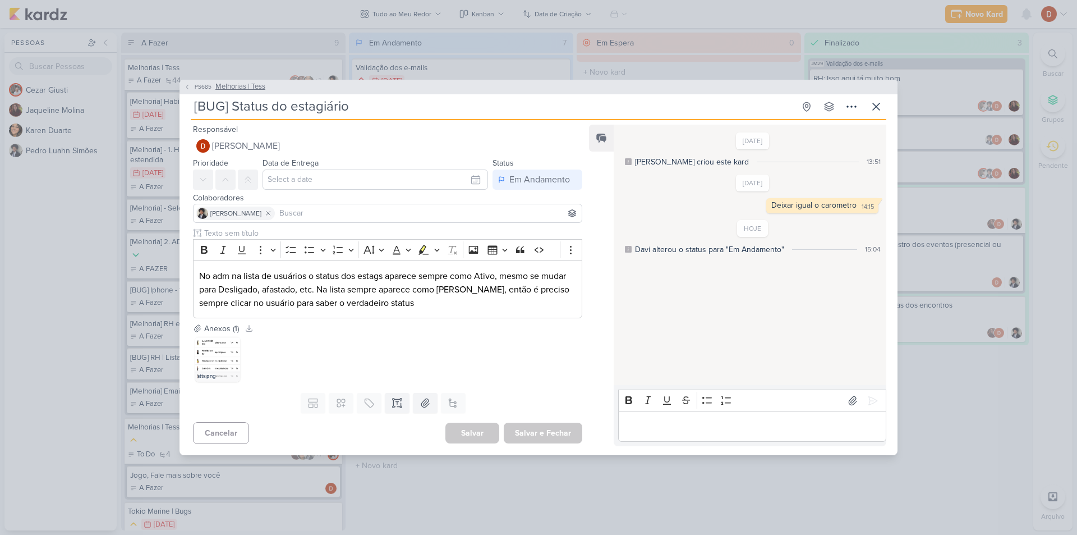
click at [199, 89] on span "PS685" at bounding box center [203, 86] width 20 height 8
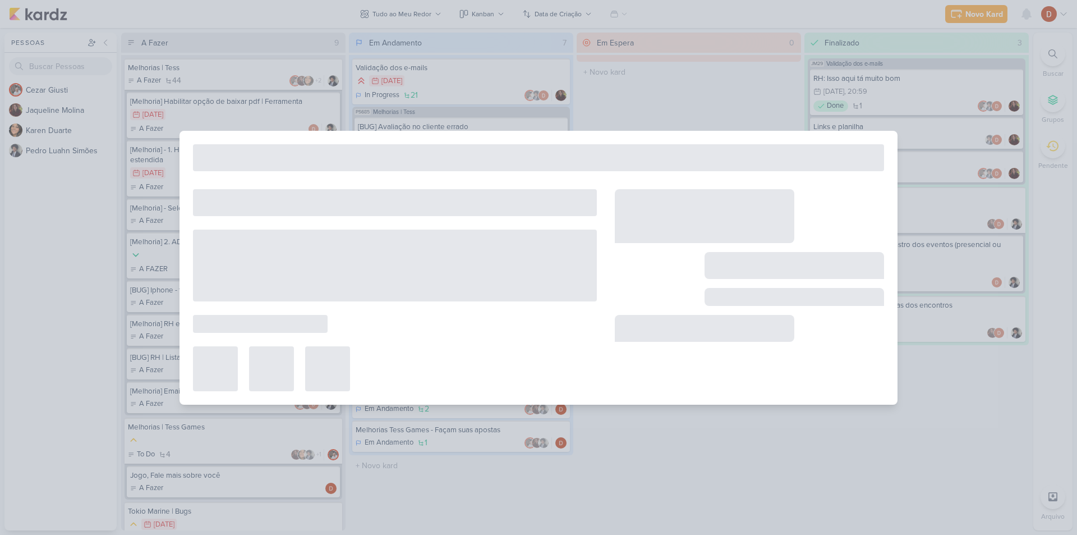
type input "Melhorias | Tess"
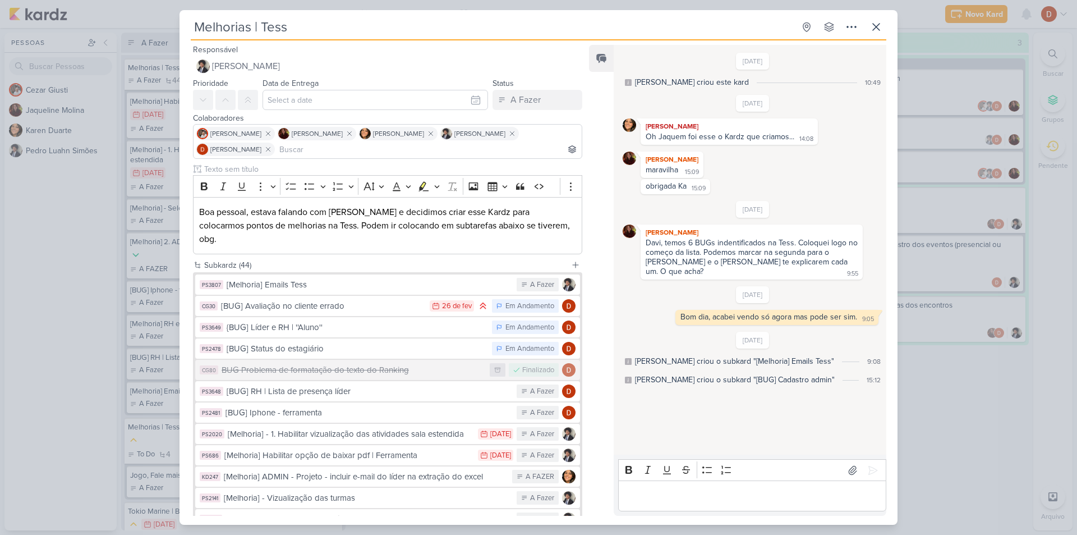
drag, startPoint x: 343, startPoint y: 318, endPoint x: 754, endPoint y: 402, distance: 419.3
click at [754, 402] on div "10/5/24 Pedro Luahn criou este kard 10:49 8/8/24" at bounding box center [750, 250] width 272 height 408
drag, startPoint x: 747, startPoint y: 383, endPoint x: 736, endPoint y: 359, distance: 25.9
click at [736, 359] on div "10/5/24 Pedro Luahn criou este kard 10:49 8/8/24" at bounding box center [750, 250] width 272 height 408
click at [736, 359] on div "6/10/25 Pedro Luahn criou o subkard "[Melhoria] Emails Tess" 9:08 Pedro Luahn c…" at bounding box center [753, 359] width 260 height 54
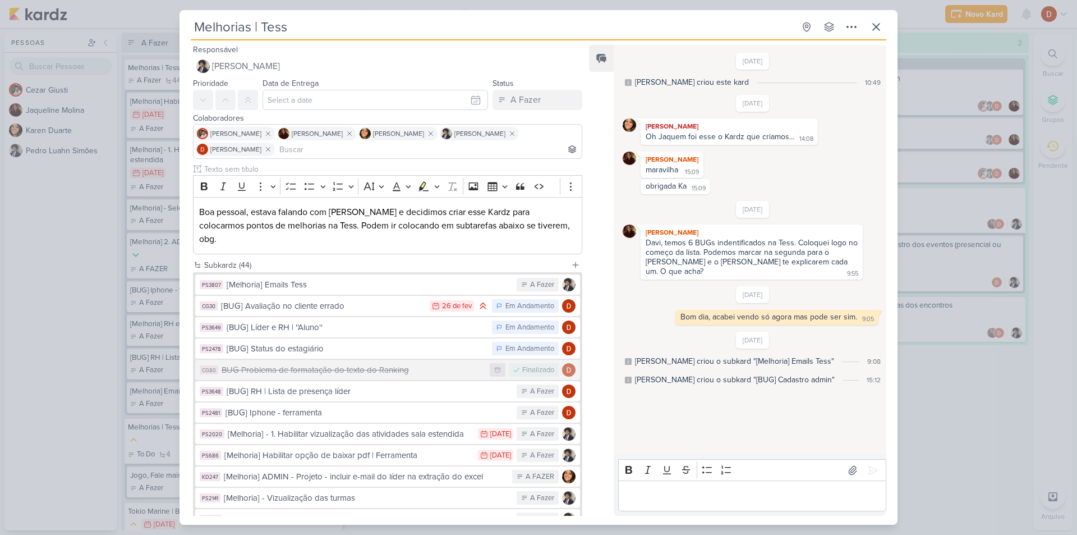
click at [750, 374] on div "[PERSON_NAME] criou o subkard "[BUG] Cadastro admin"" at bounding box center [735, 380] width 200 height 12
click at [714, 374] on div "[PERSON_NAME] criou o subkard "[BUG] Cadastro admin"" at bounding box center [735, 380] width 200 height 12
click at [711, 357] on div "6/10/25 Pedro Luahn criou o subkard "[Melhoria] Emails Tess" 9:08 Pedro Luahn c…" at bounding box center [753, 359] width 260 height 54
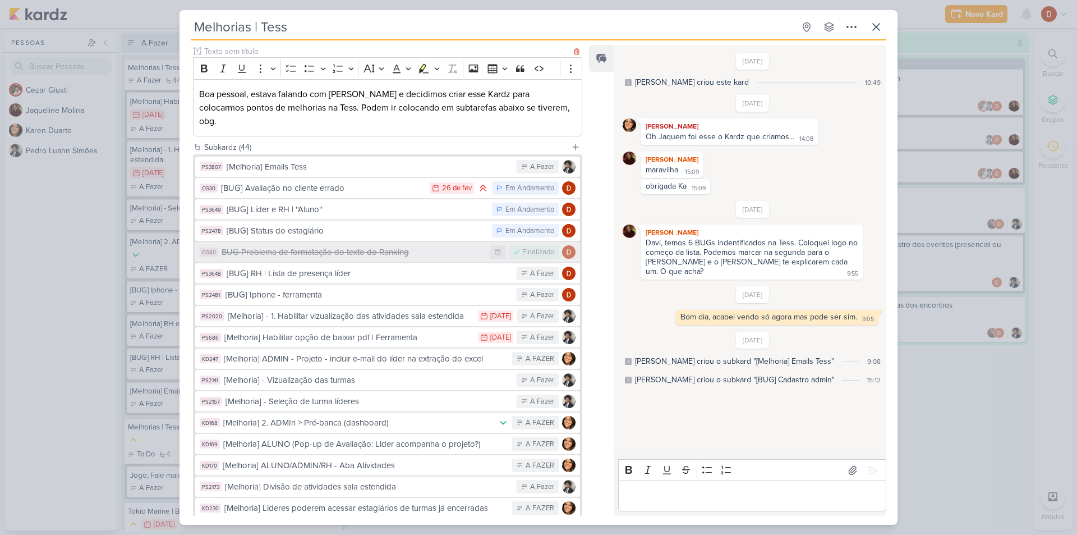
scroll to position [168, 0]
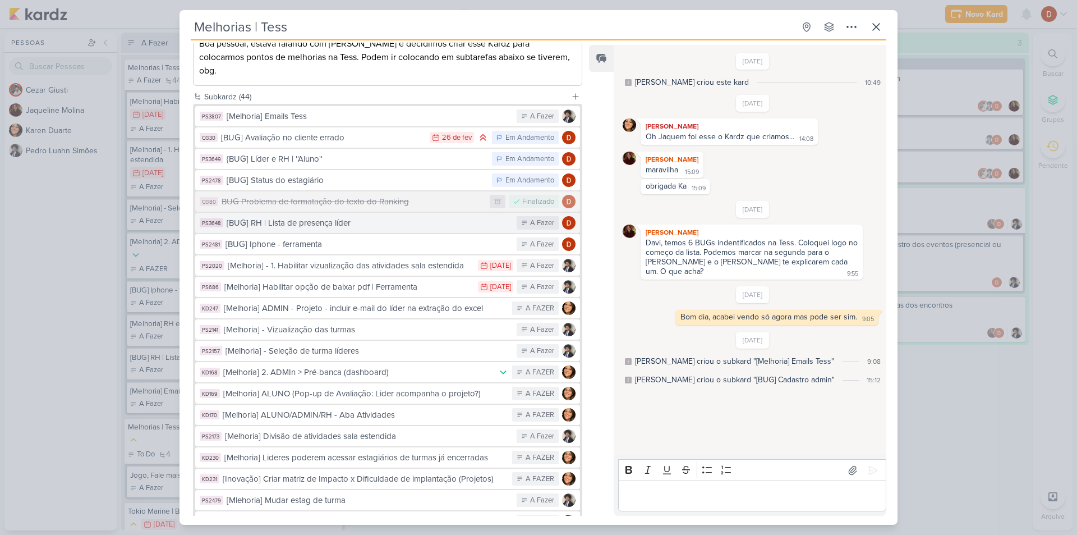
click at [322, 217] on div "[BUG] RH | Lista de presença líder" at bounding box center [369, 223] width 284 height 13
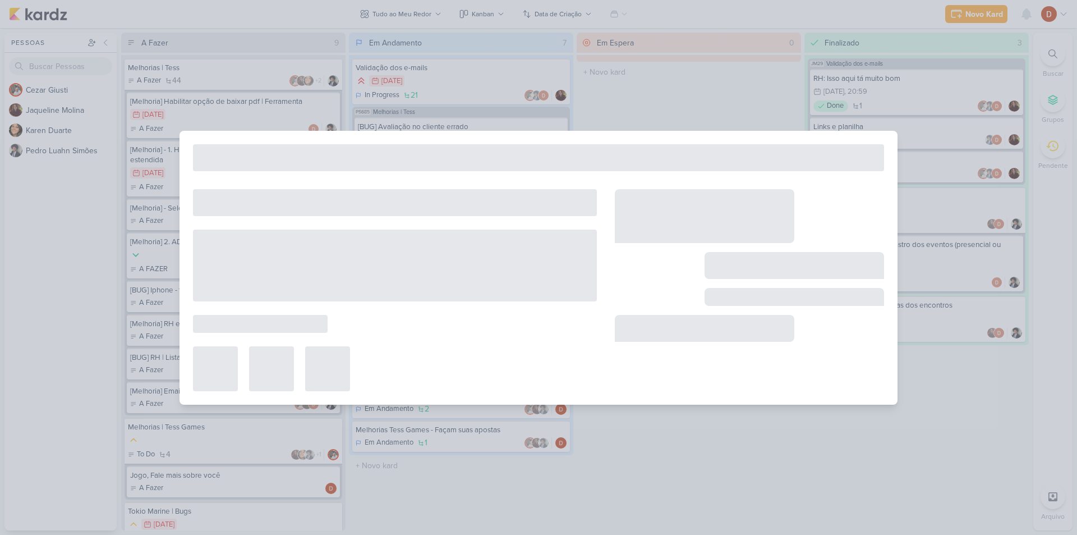
type input "[BUG] RH | Lista de presença líder"
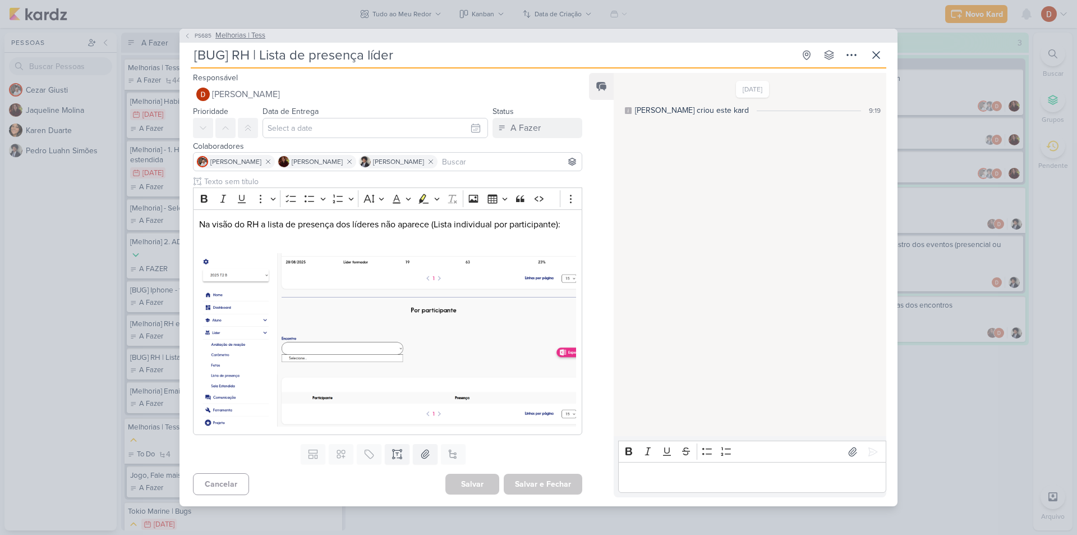
click at [205, 42] on button "PS685 Melhorias | Tess" at bounding box center [224, 35] width 81 height 11
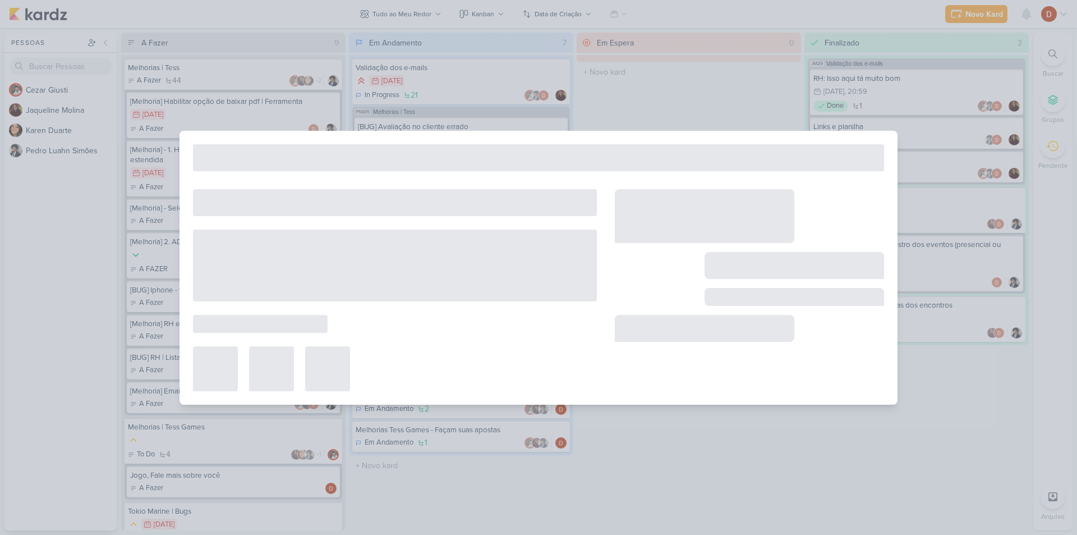
type input "Melhorias | Tess"
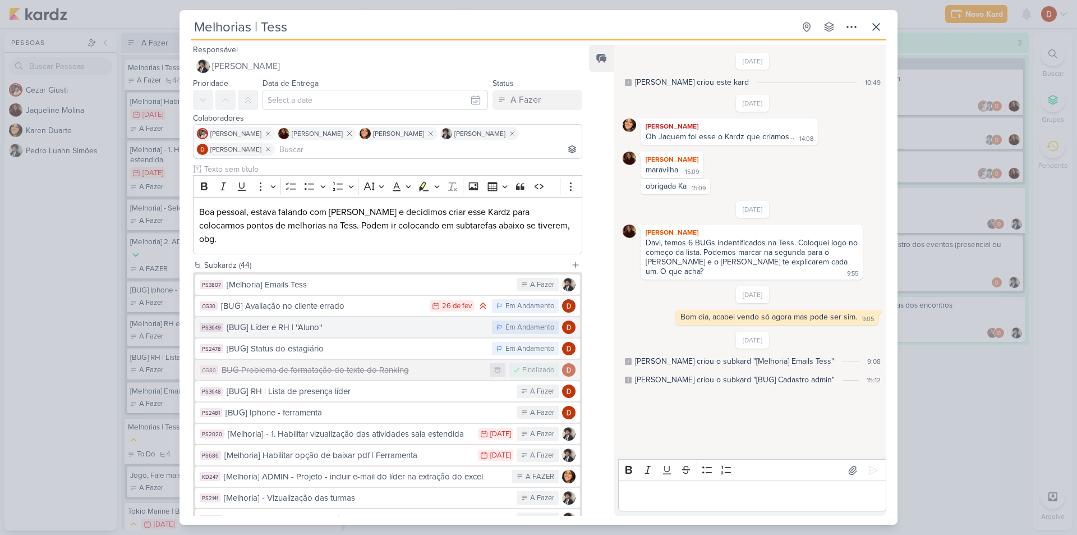
click at [292, 321] on div "{BUG] Líder e RH | ''Aluno''" at bounding box center [357, 327] width 260 height 13
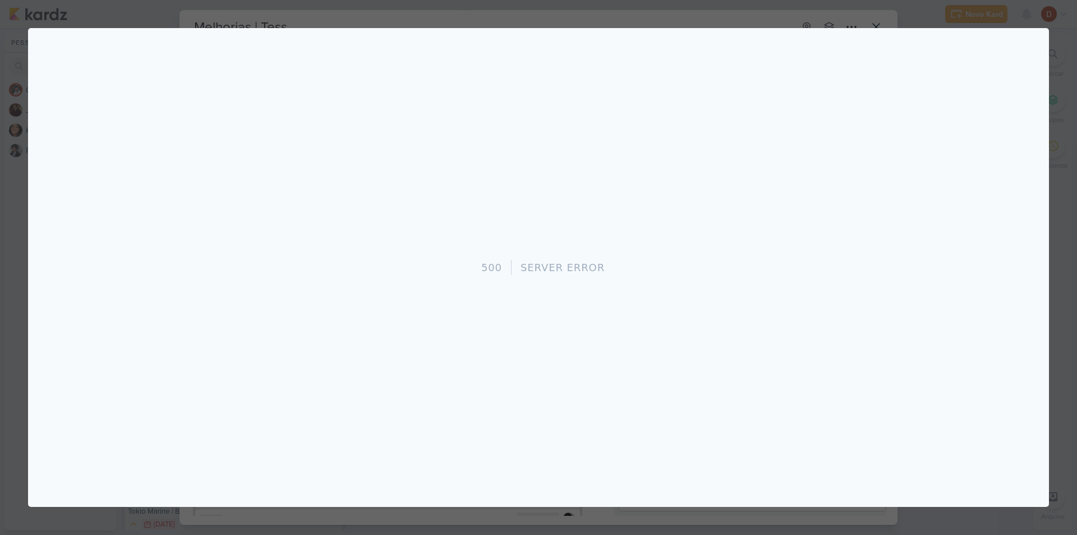
scroll to position [0, 0]
click at [375, 16] on div at bounding box center [538, 267] width 1077 height 535
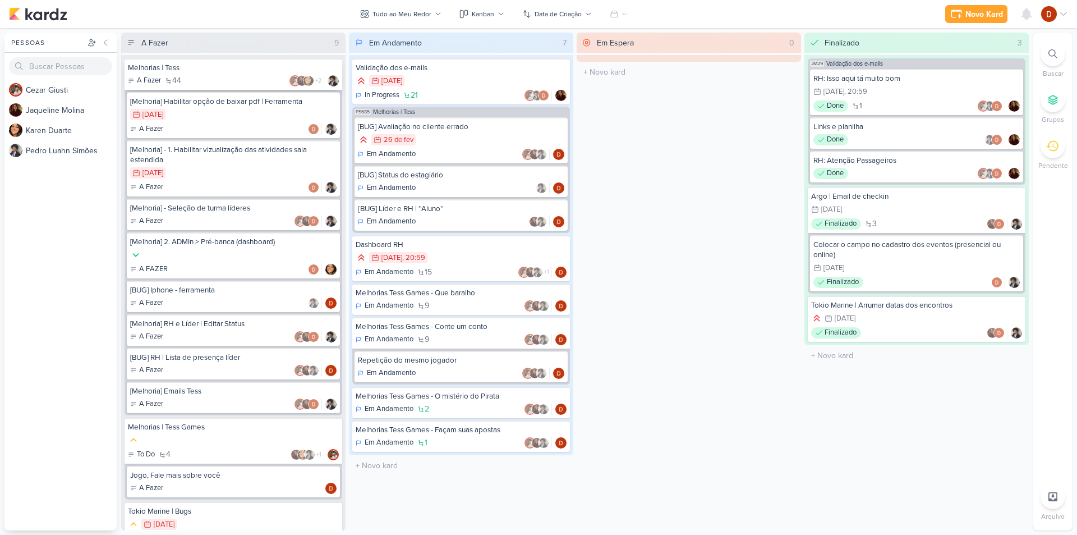
click at [245, 70] on div "Melhorias | Tess" at bounding box center [233, 68] width 211 height 10
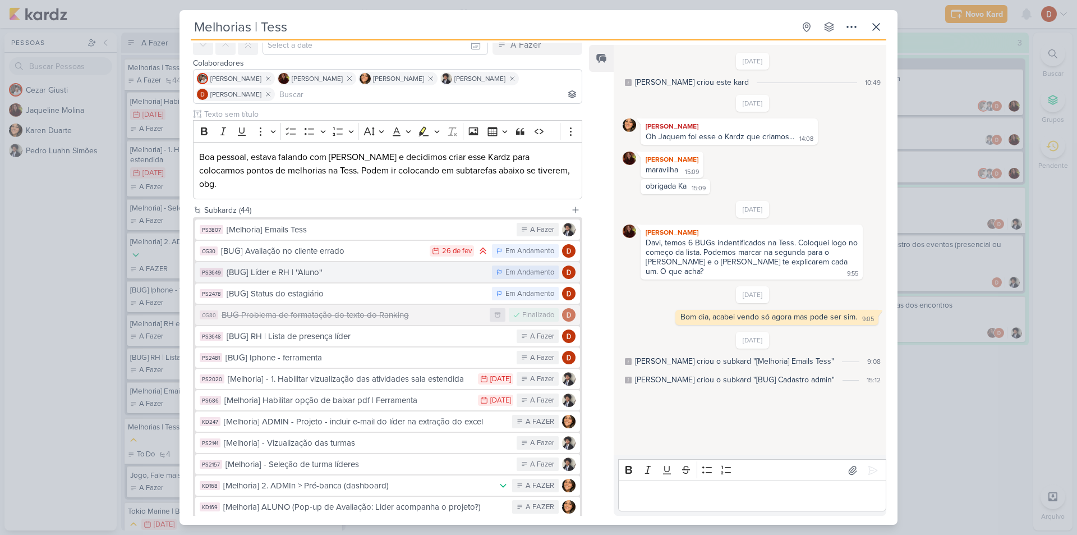
scroll to position [56, 0]
click at [321, 244] on div "[BUG] Avaliação no cliente errado" at bounding box center [322, 250] width 203 height 13
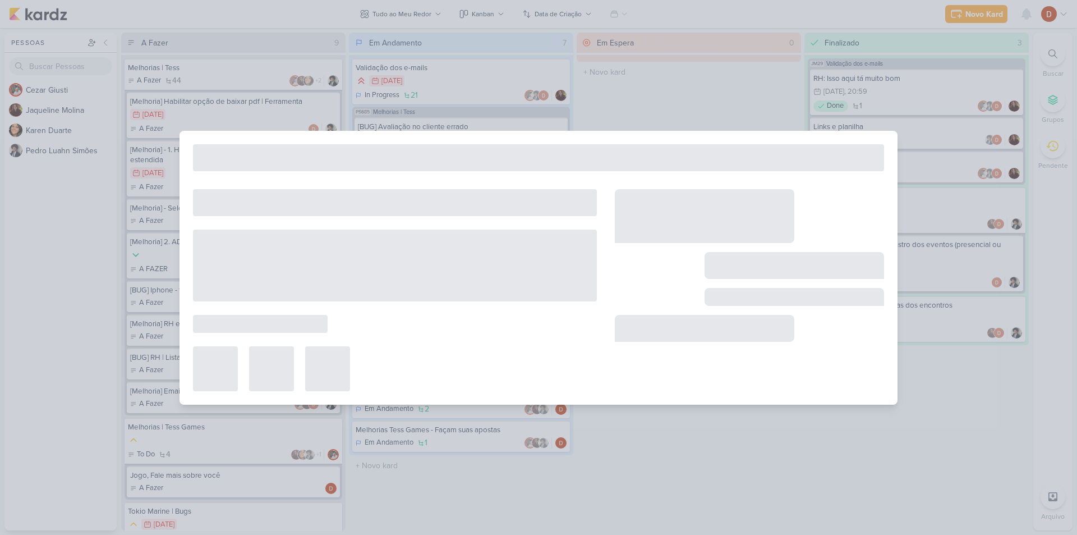
type input "[BUG] Avaliação no cliente errado"
type input "[DATE] 23:59"
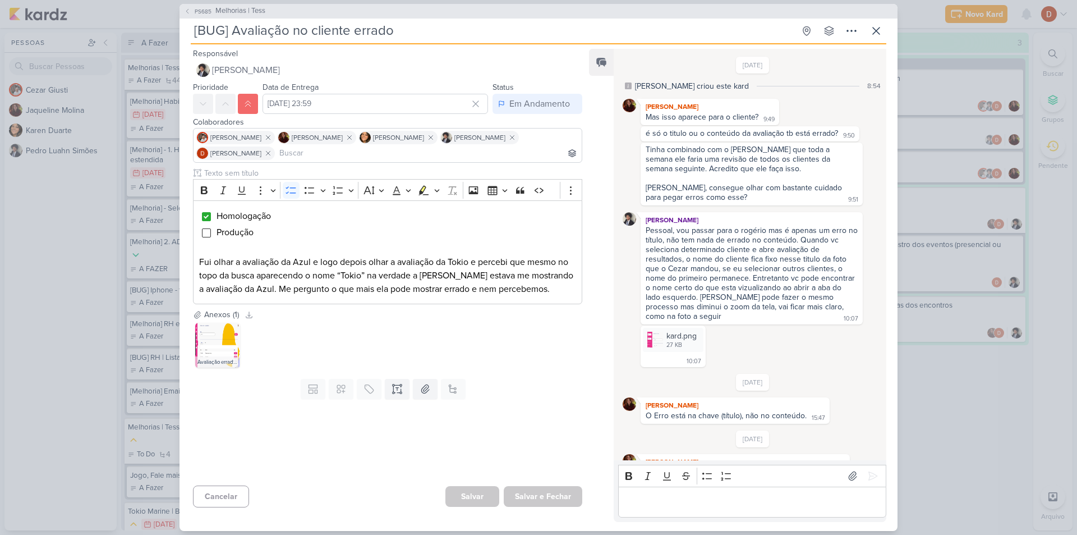
scroll to position [329, 0]
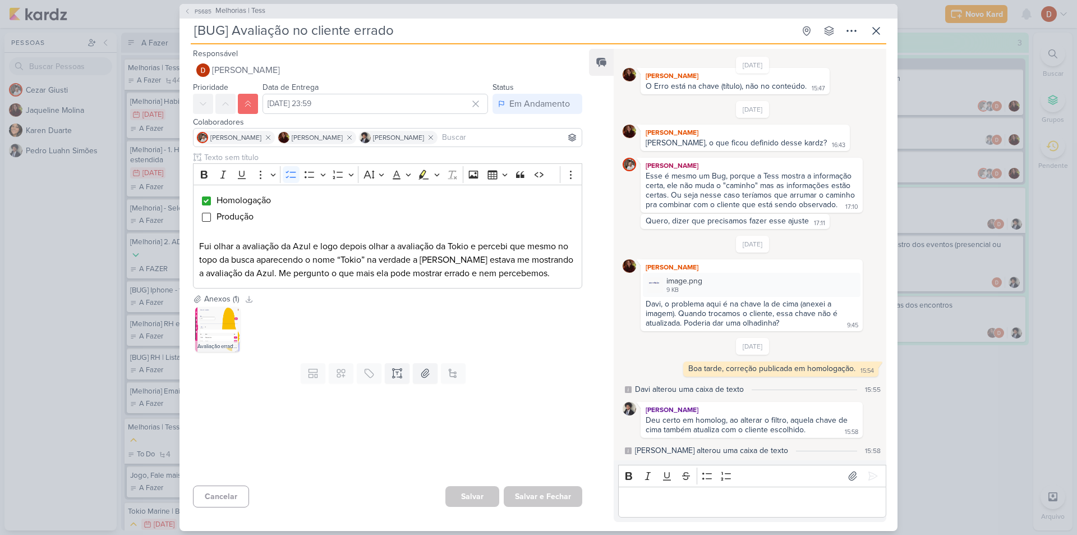
click at [183, 12] on div "PS685 Melhorias | Tess" at bounding box center [539, 11] width 718 height 15
click at [187, 12] on icon at bounding box center [187, 11] width 2 height 4
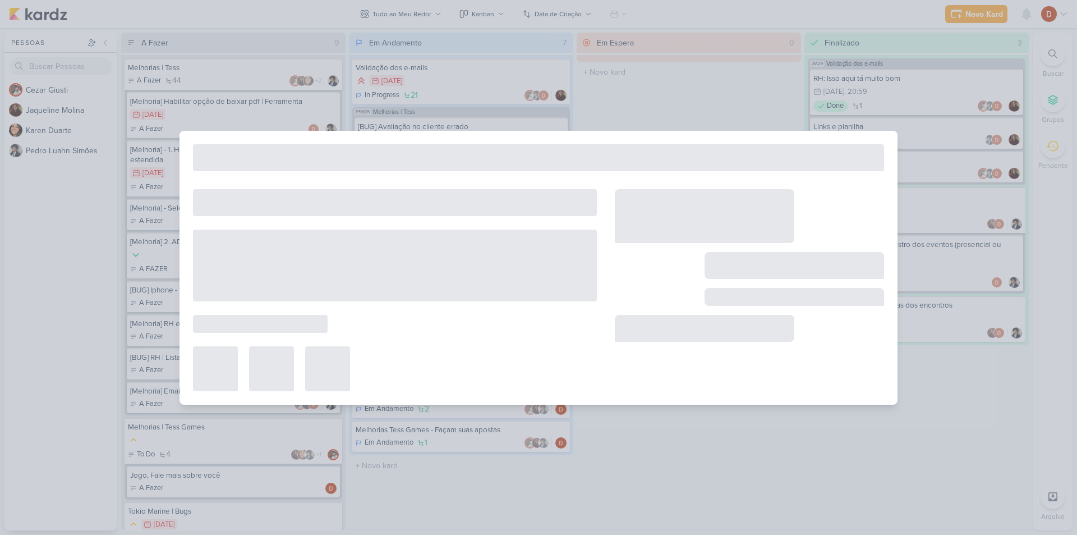
type input "Melhorias | Tess"
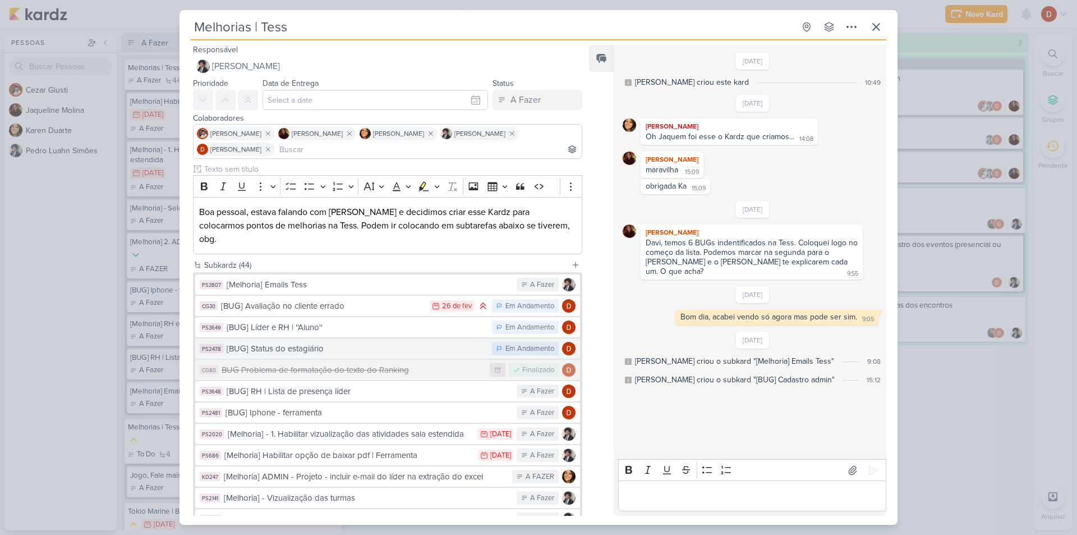
click at [348, 338] on button "PS2478 [BUG] Status do estagiário Em Andamento" at bounding box center [387, 348] width 385 height 20
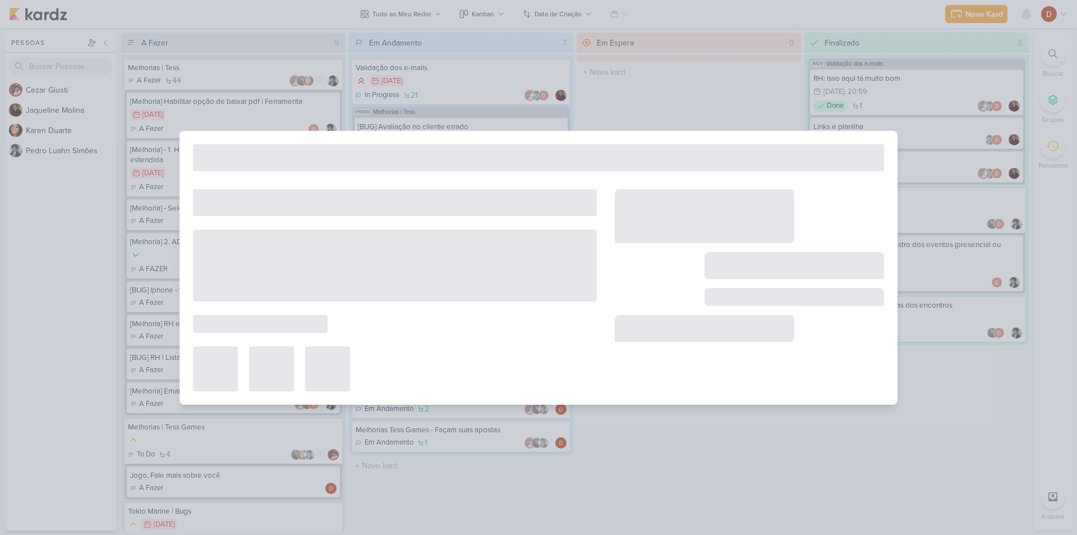
type input "[BUG] Status do estagiário"
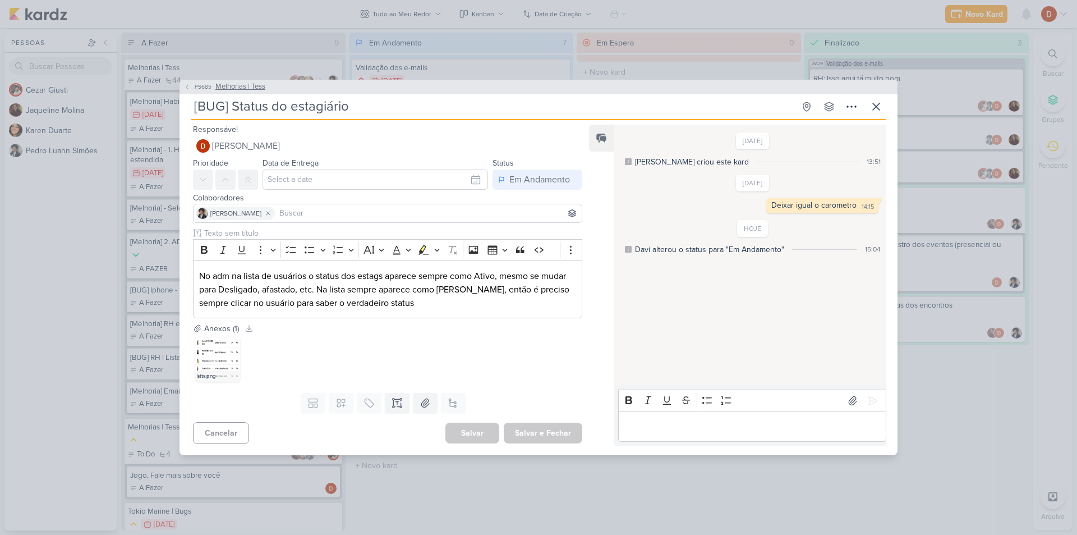
click at [194, 86] on span "PS685" at bounding box center [203, 86] width 20 height 8
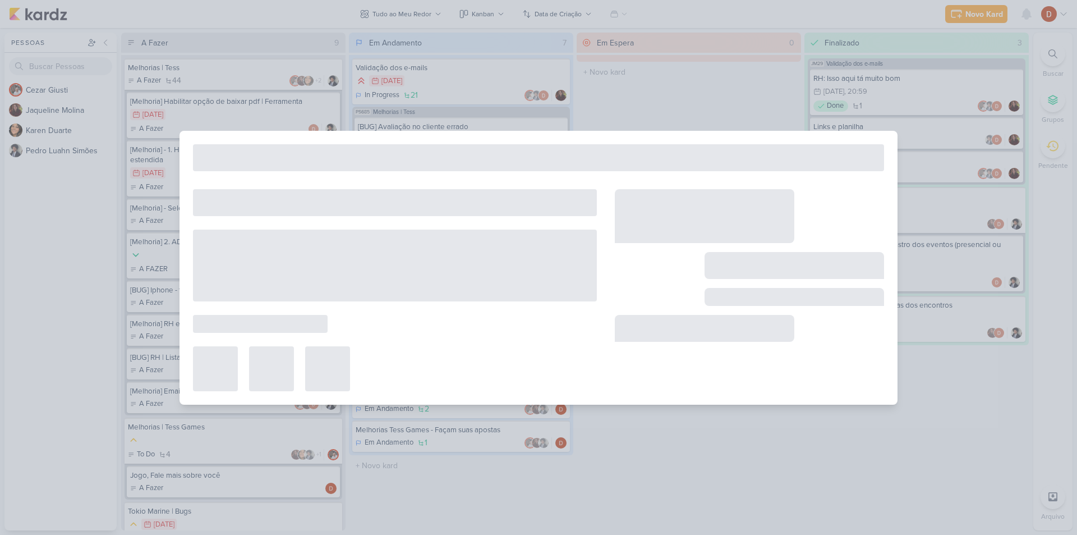
type input "Melhorias | Tess"
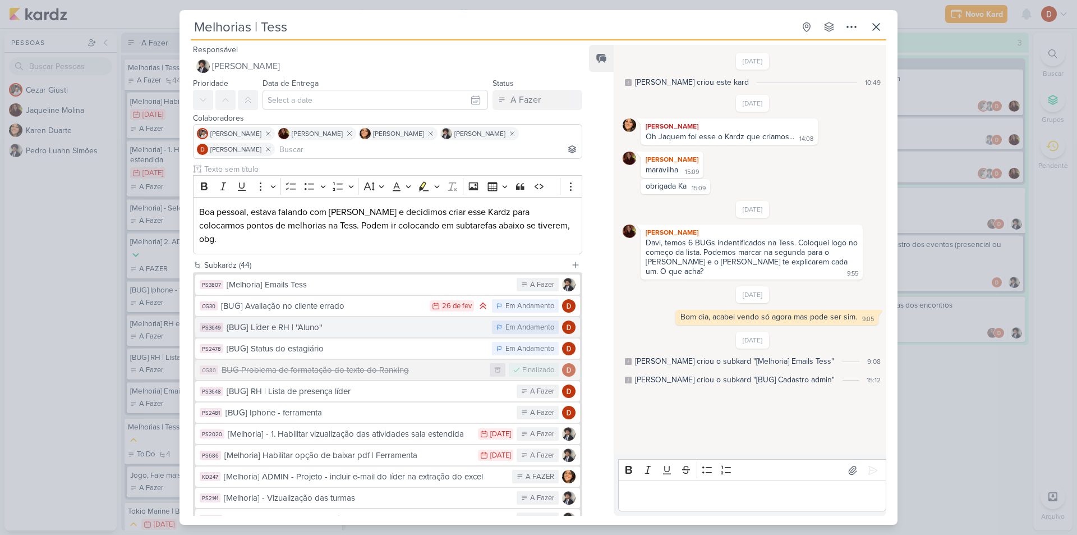
click at [332, 321] on div "{BUG] Líder e RH | ''Aluno''" at bounding box center [357, 327] width 260 height 13
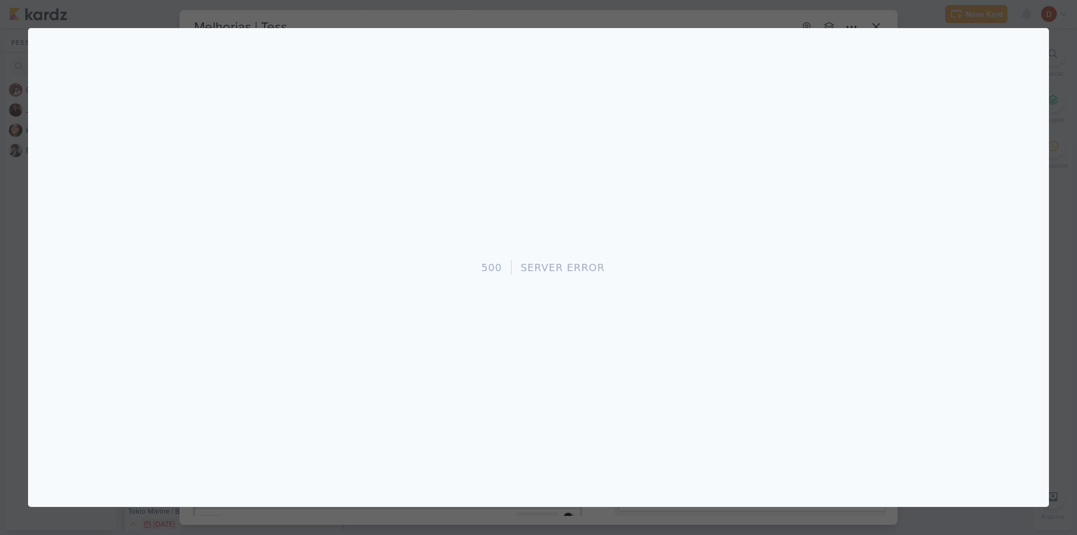
scroll to position [0, 0]
click at [377, 5] on div at bounding box center [538, 267] width 1077 height 535
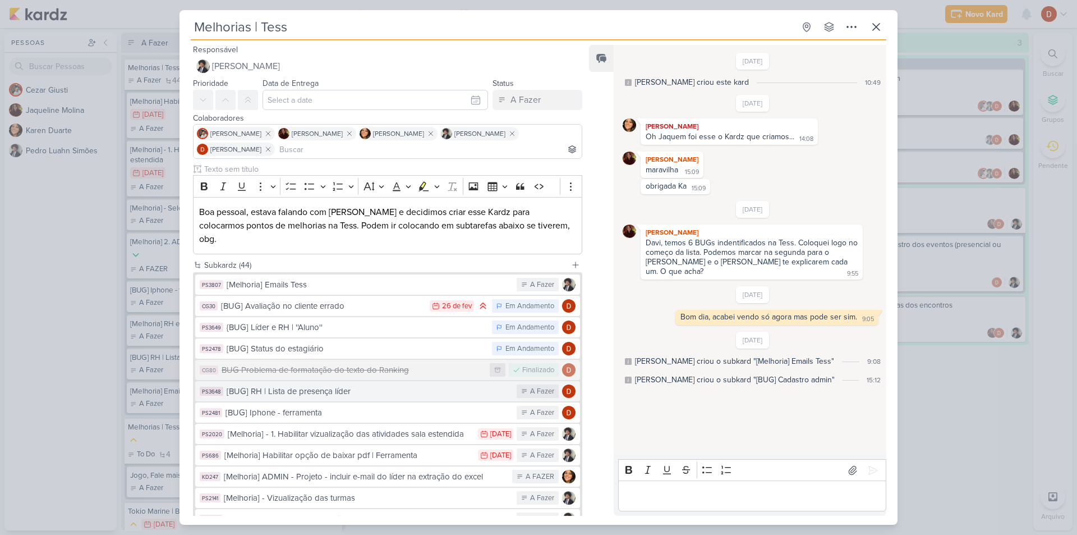
click at [368, 385] on div "[BUG] RH | Lista de presença líder" at bounding box center [369, 391] width 284 height 13
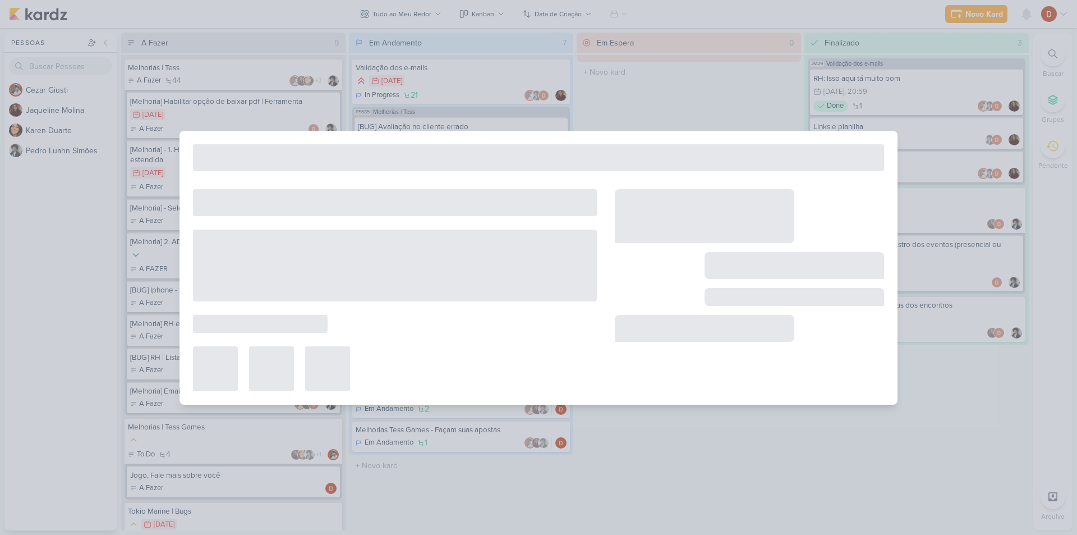
type input "[BUG] RH | Lista de presença líder"
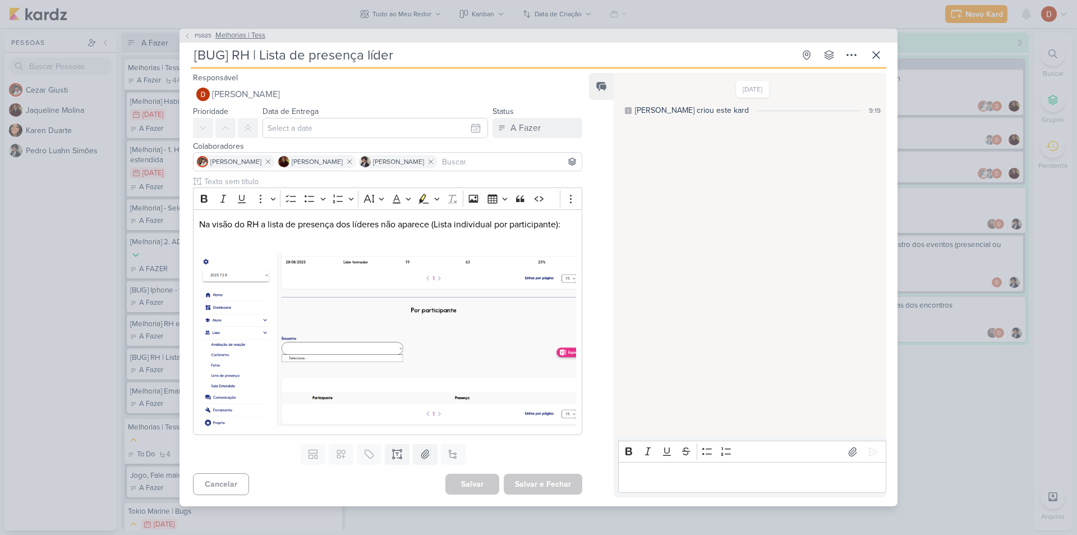
click at [198, 42] on button "PS685 Melhorias | Tess" at bounding box center [224, 35] width 81 height 11
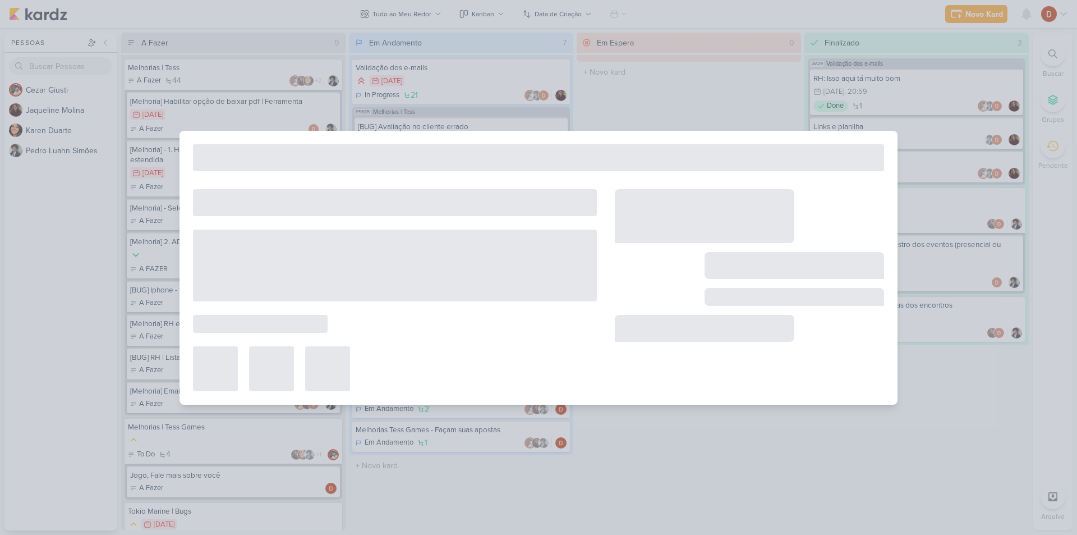
type input "Melhorias | Tess"
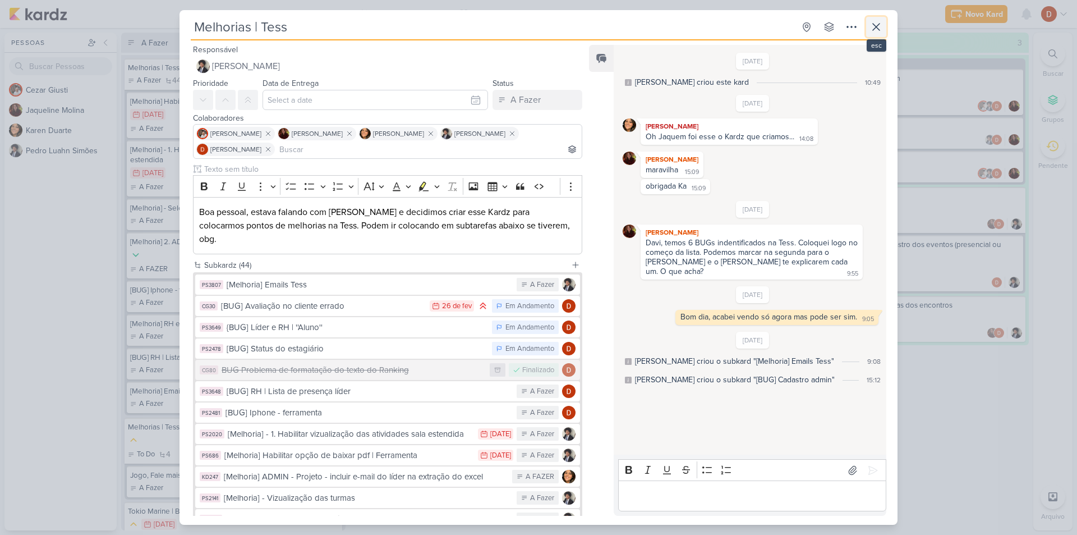
click at [878, 27] on icon at bounding box center [876, 27] width 7 height 7
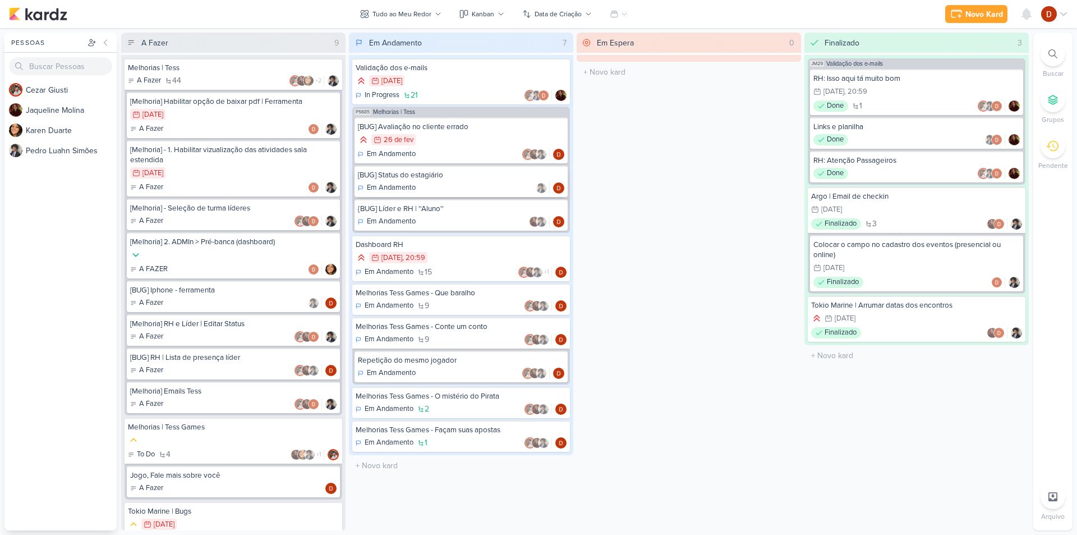
click at [444, 177] on div "[BUG] Status do estagiário" at bounding box center [461, 175] width 206 height 10
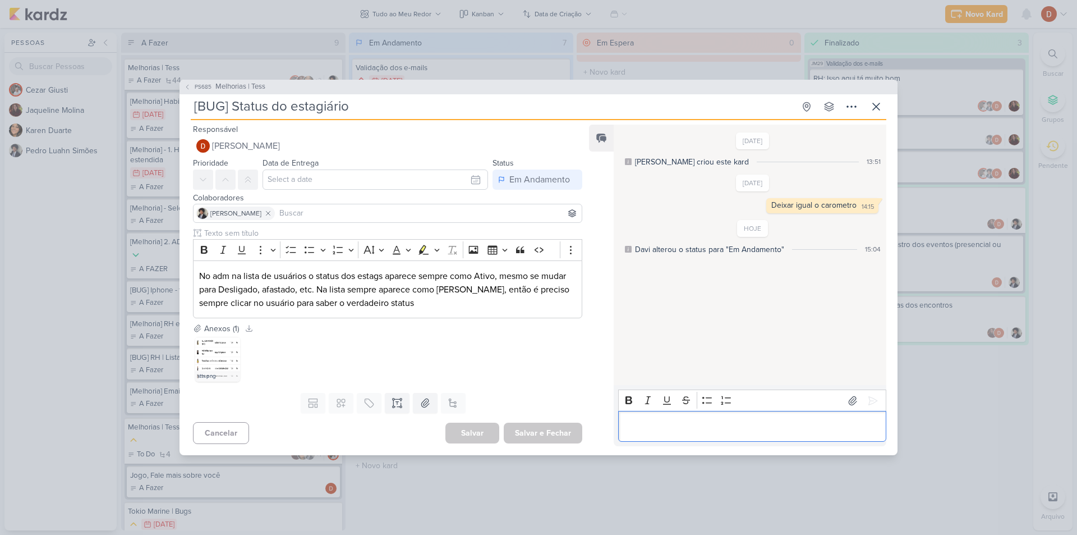
click at [686, 437] on div "Editor editing area: main" at bounding box center [752, 426] width 268 height 31
click at [199, 80] on div "PS685 Melhorias | Tess" at bounding box center [539, 87] width 718 height 15
click at [200, 85] on span "PS685" at bounding box center [203, 86] width 20 height 8
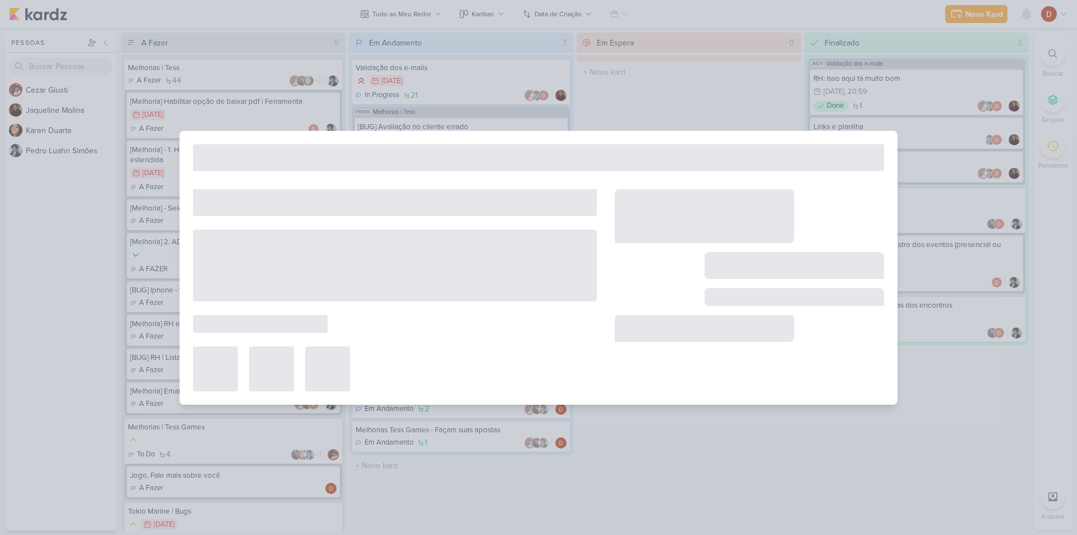
type input "Melhorias | Tess"
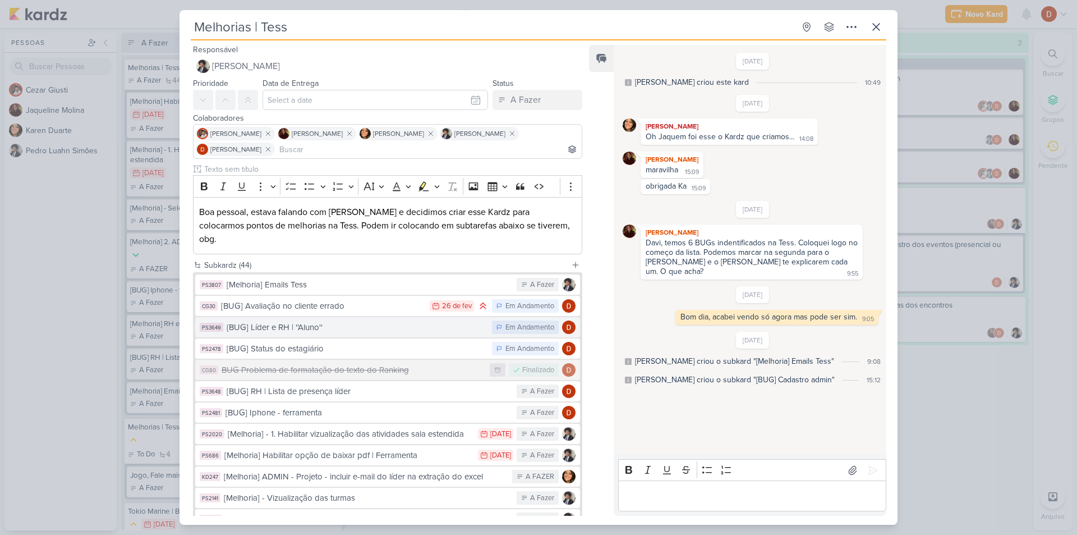
click at [288, 321] on div "{BUG] Líder e RH | ''Aluno''" at bounding box center [357, 327] width 260 height 13
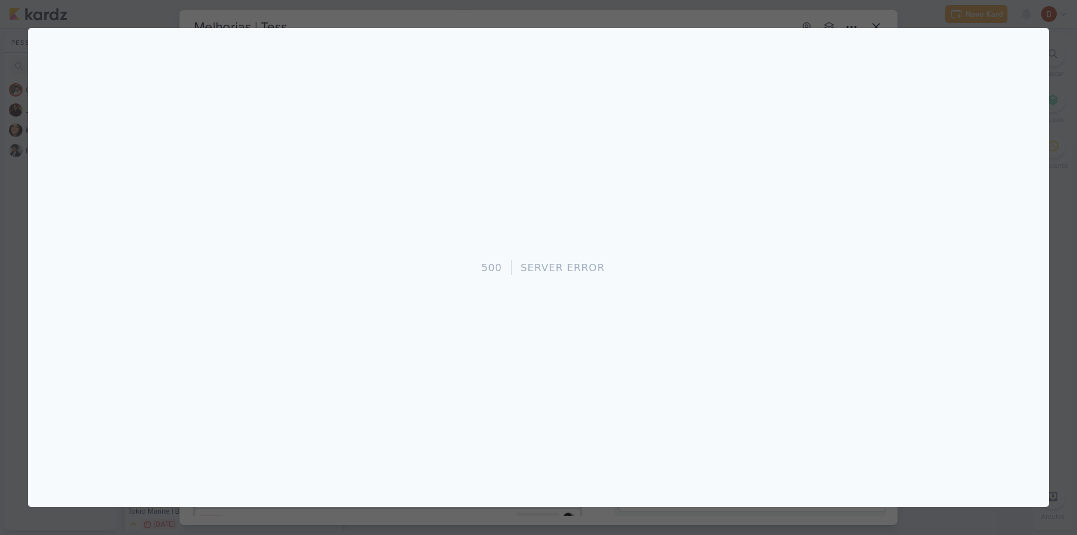
click at [329, 10] on div at bounding box center [538, 267] width 1077 height 535
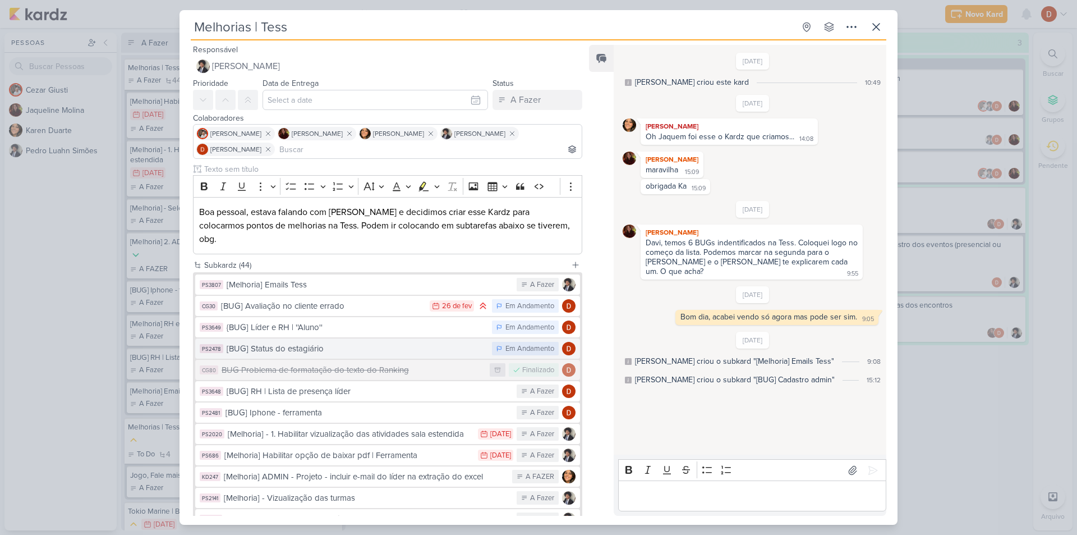
click at [324, 342] on div "[BUG] Status do estagiário" at bounding box center [357, 348] width 260 height 13
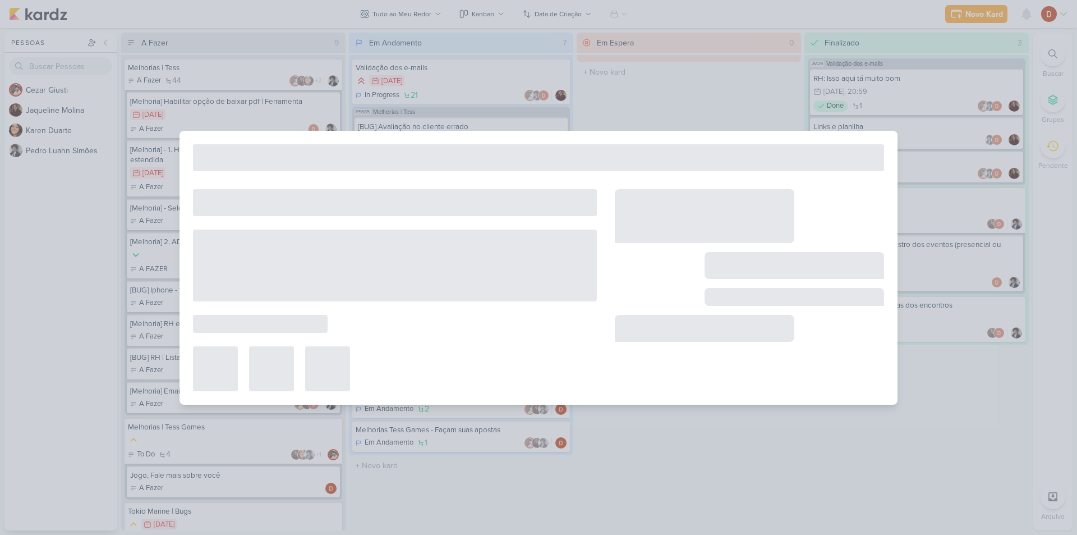
type input "[BUG] Status do estagiário"
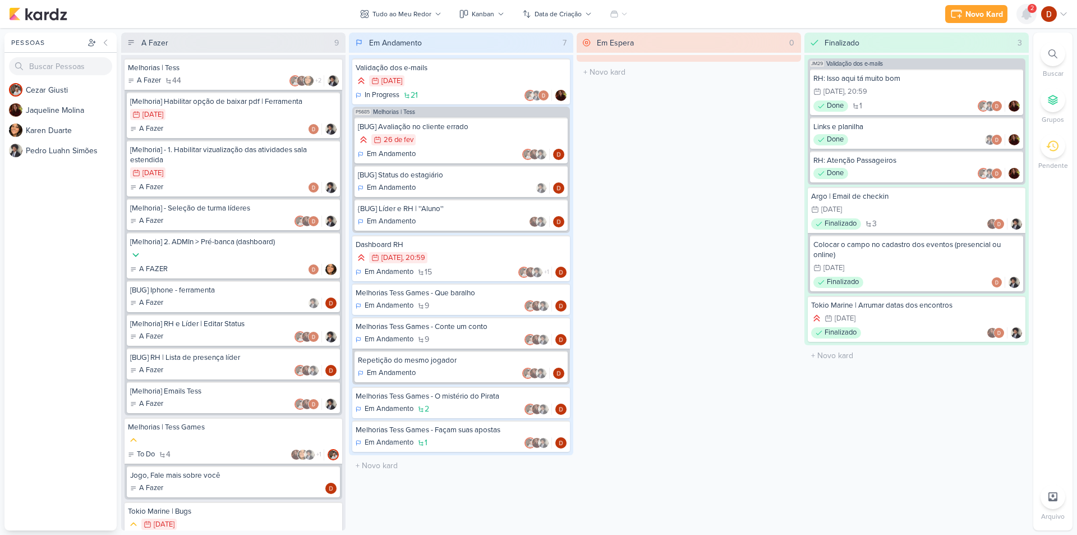
click at [1026, 19] on icon at bounding box center [1026, 14] width 9 height 10
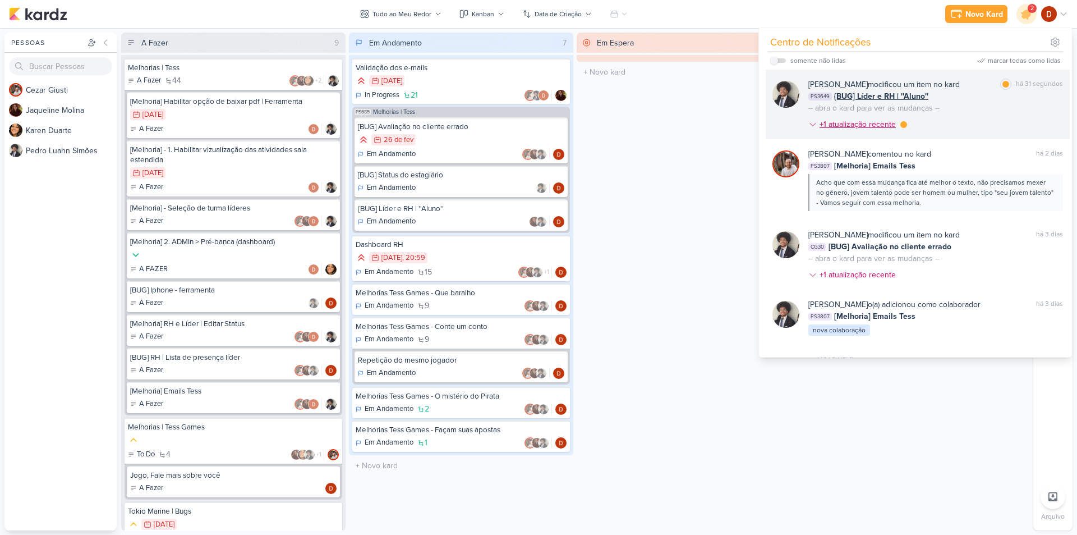
click at [874, 126] on div "+1 atualização recente" at bounding box center [859, 124] width 79 height 12
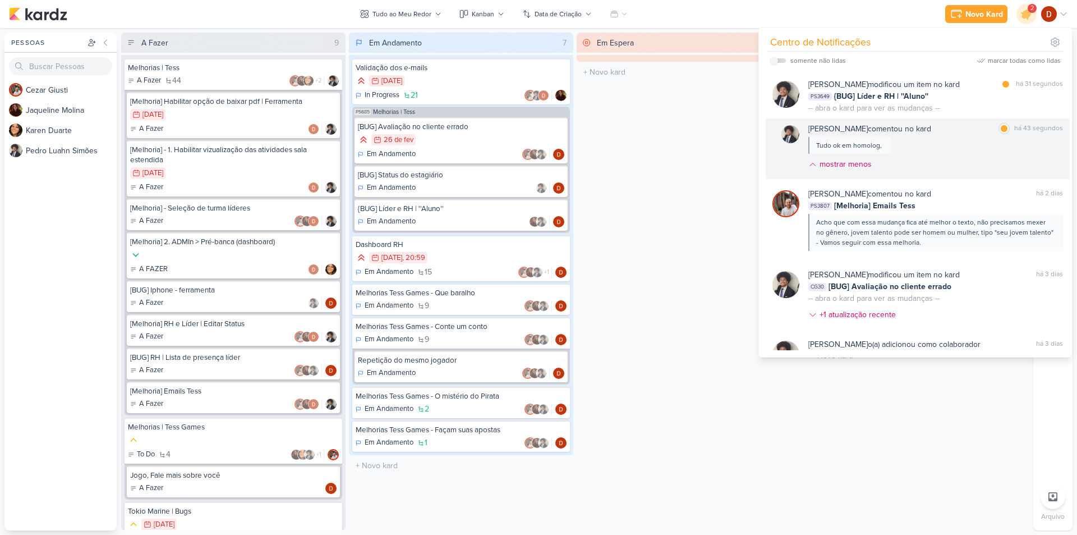
click at [892, 145] on div "Pedro Luahn Simões comentou no kard marcar como lida há 43 segundos Tudo ok em …" at bounding box center [936, 149] width 255 height 52
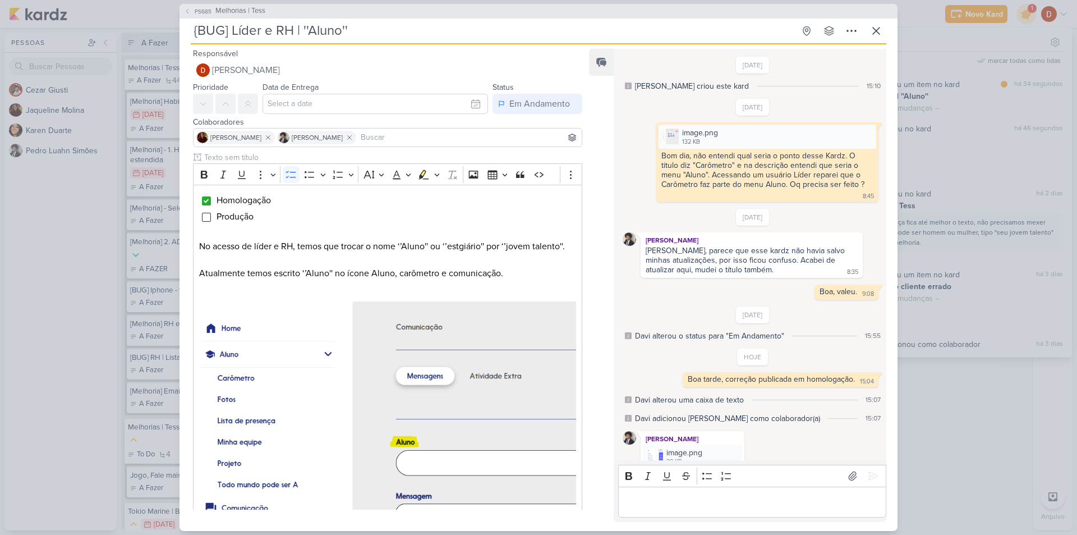
scroll to position [99, 0]
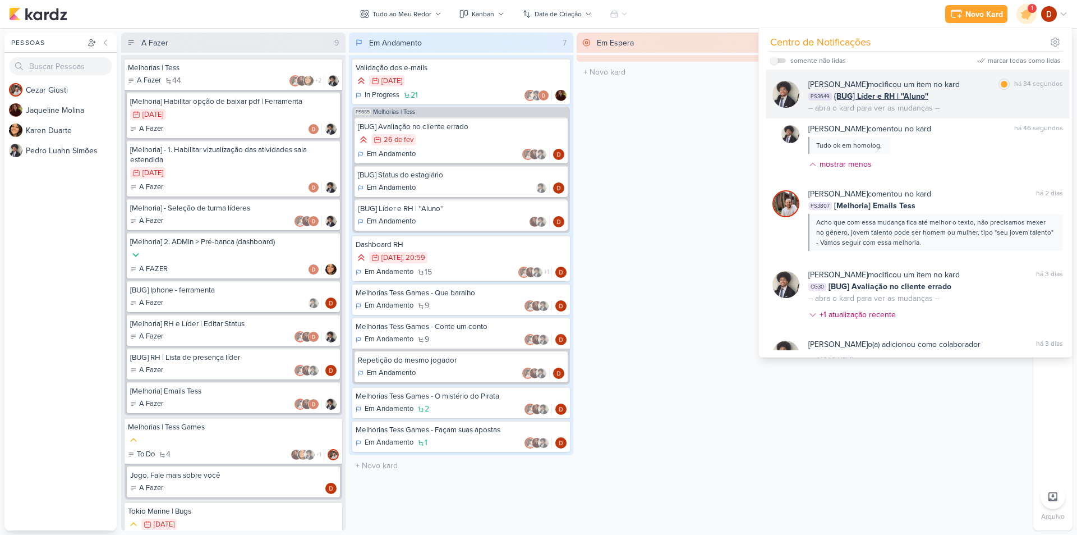
click at [961, 94] on div "PS3649 {BUG] Líder e RH | ''Aluno''" at bounding box center [936, 96] width 255 height 12
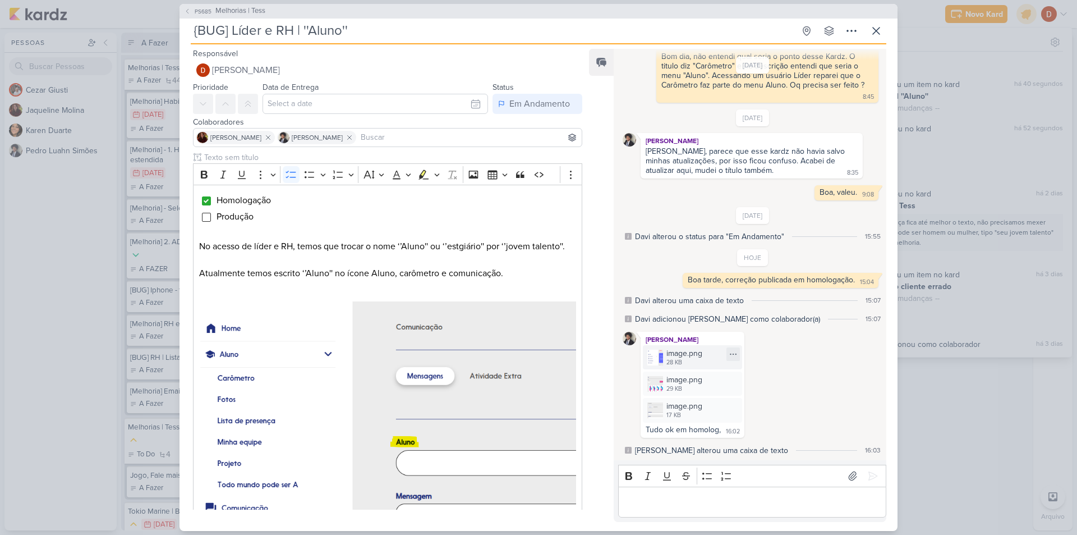
click at [659, 360] on img at bounding box center [655, 358] width 16 height 16
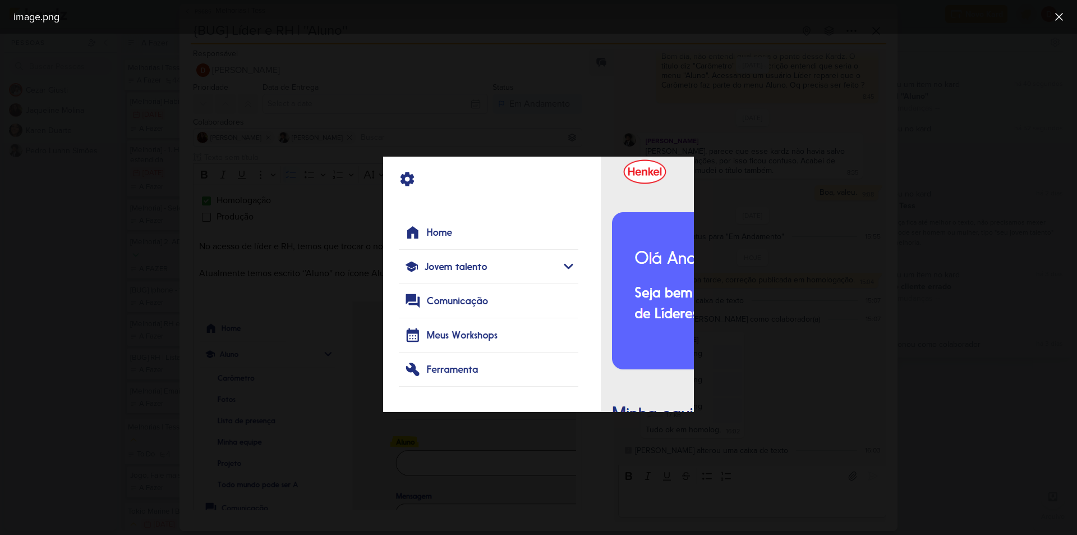
click at [755, 321] on div at bounding box center [538, 284] width 1077 height 501
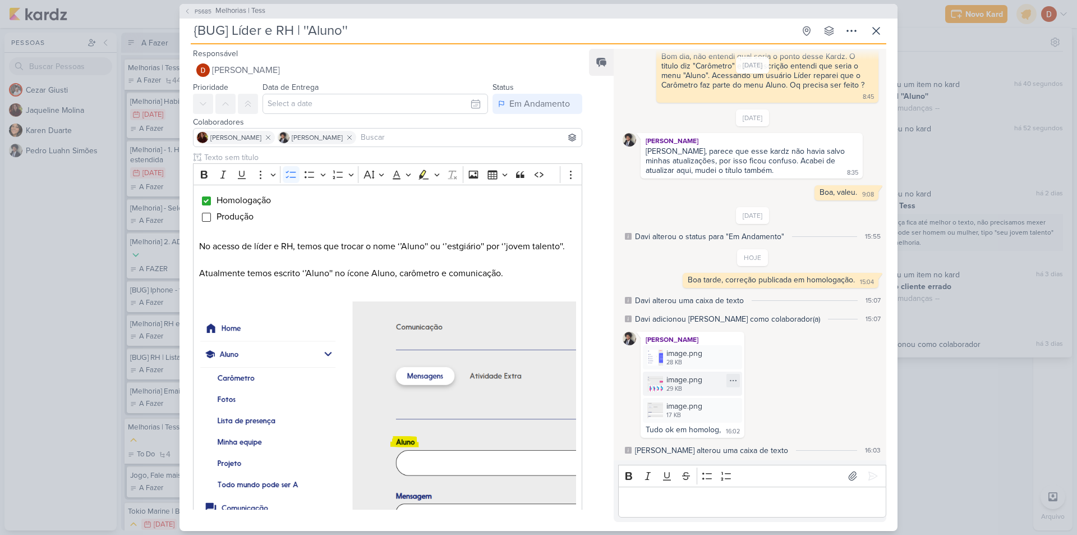
click at [658, 385] on img at bounding box center [655, 384] width 16 height 16
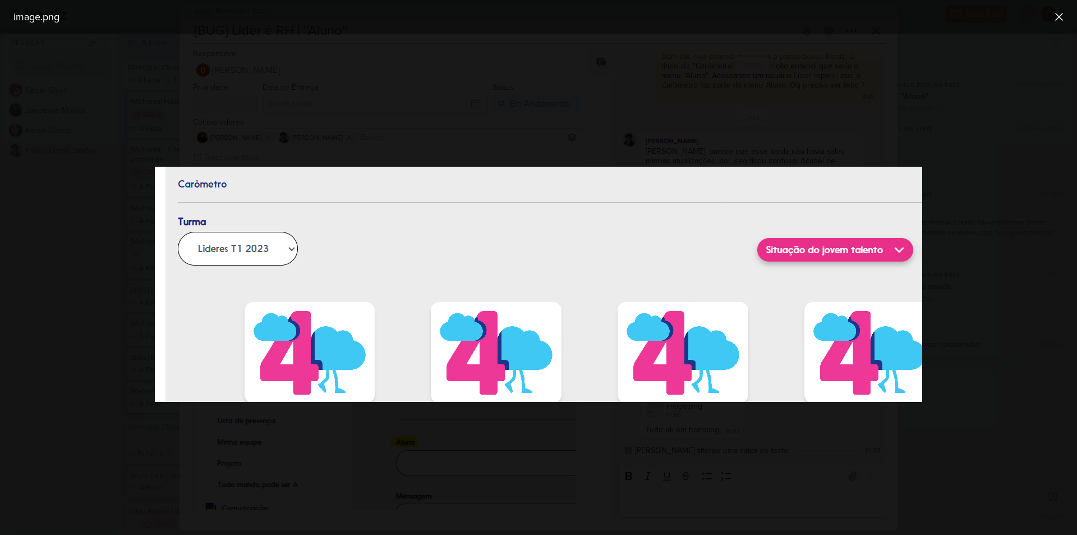
click at [718, 426] on div at bounding box center [538, 284] width 1077 height 501
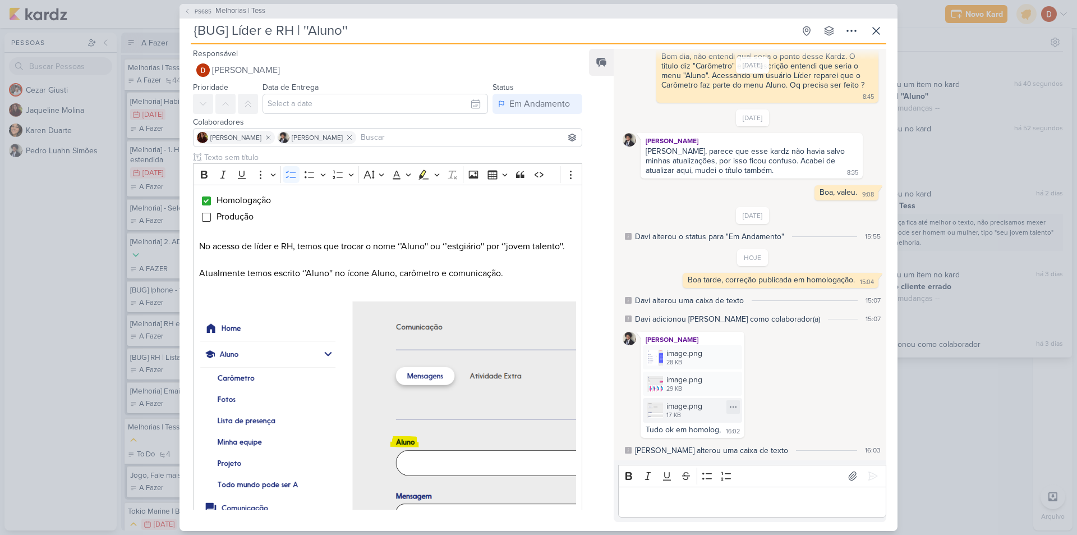
click at [664, 405] on div "image.png 17 KB" at bounding box center [692, 410] width 99 height 24
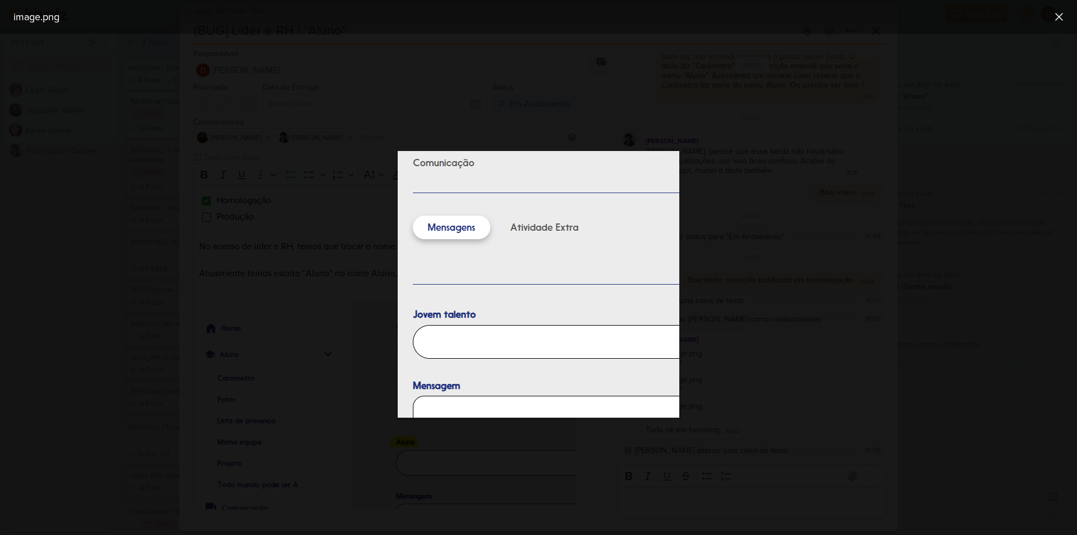
click at [740, 289] on div at bounding box center [538, 284] width 1077 height 501
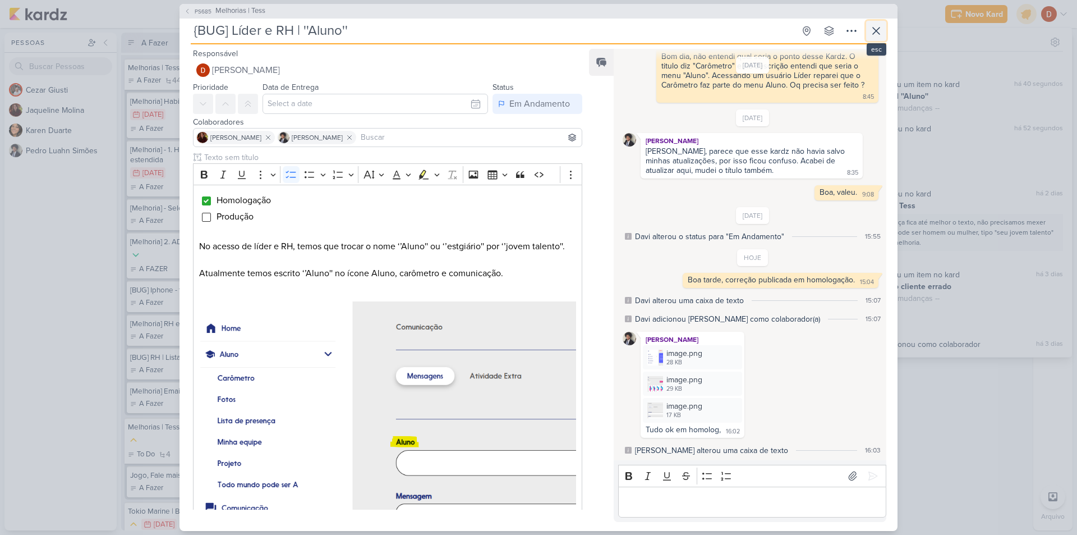
click at [875, 29] on icon at bounding box center [876, 30] width 7 height 7
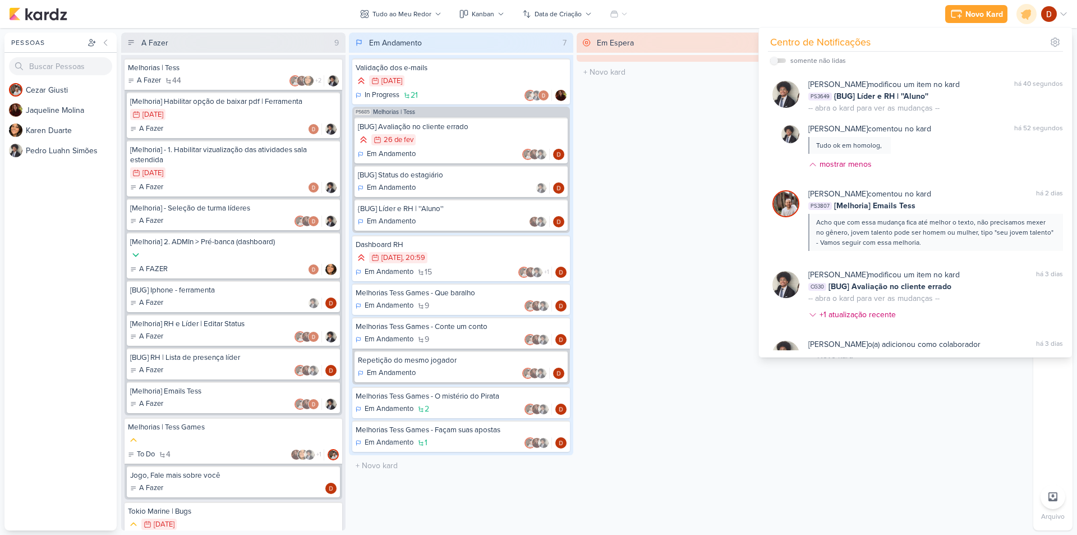
click at [770, 7] on div "Novo Kard Ctrl + k Centro de Notificações somente não lidas" at bounding box center [538, 14] width 1059 height 28
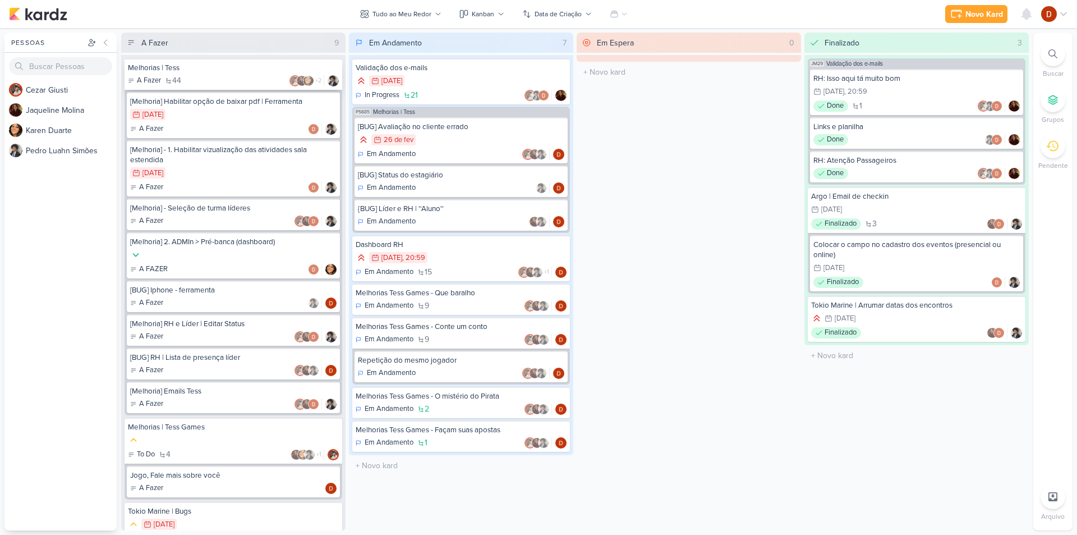
click at [191, 78] on div "A Fazer 44 +2" at bounding box center [233, 80] width 211 height 11
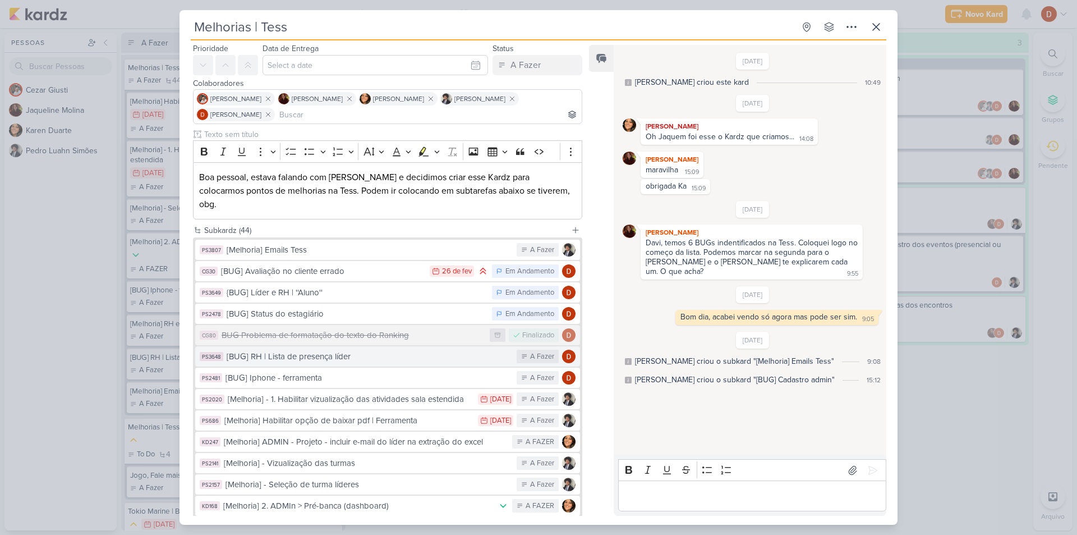
scroll to position [112, 0]
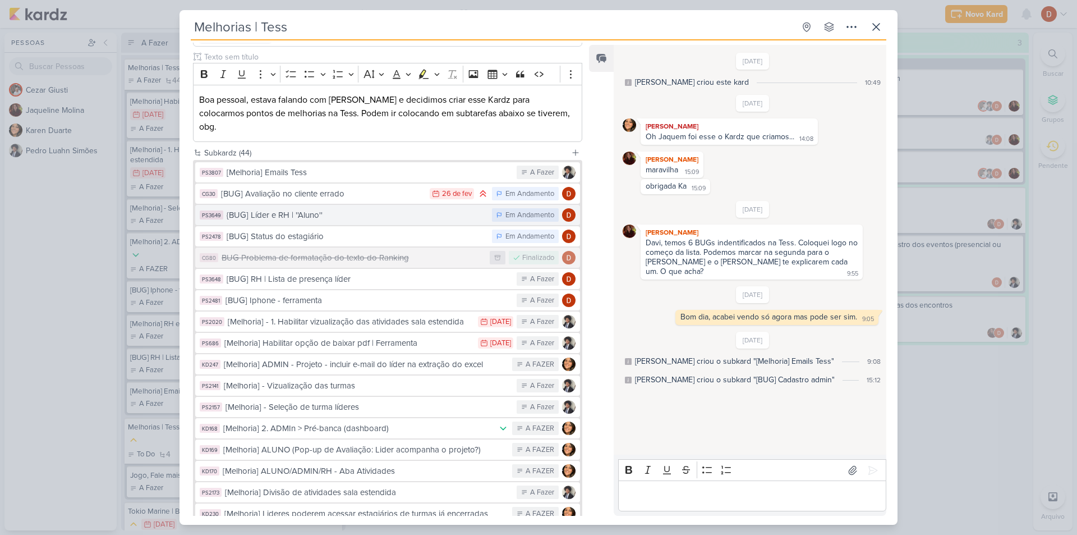
click at [344, 209] on div "{BUG] Líder e RH | ''Aluno''" at bounding box center [357, 215] width 260 height 13
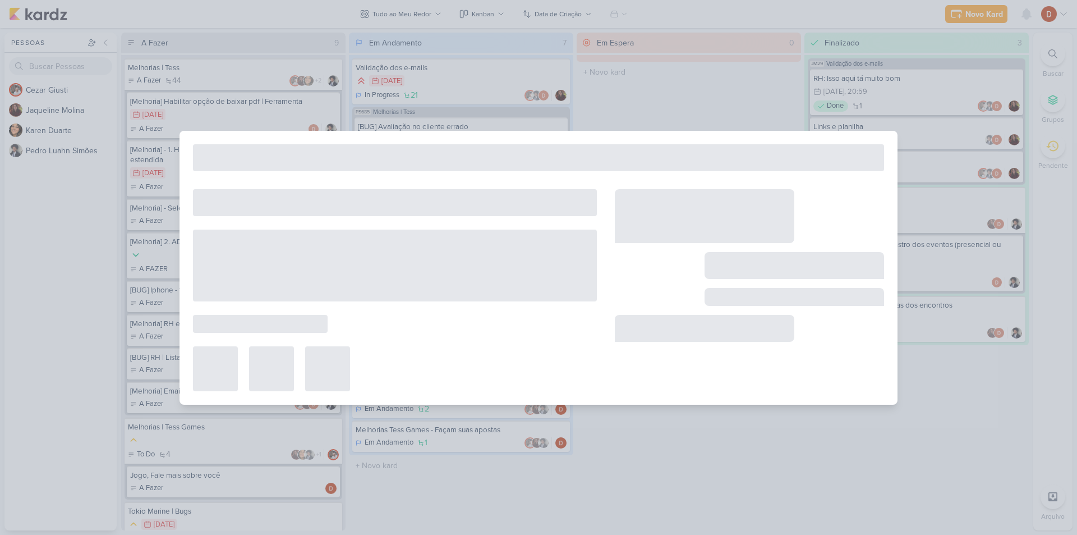
type input "{BUG] Líder e RH | ''Aluno''"
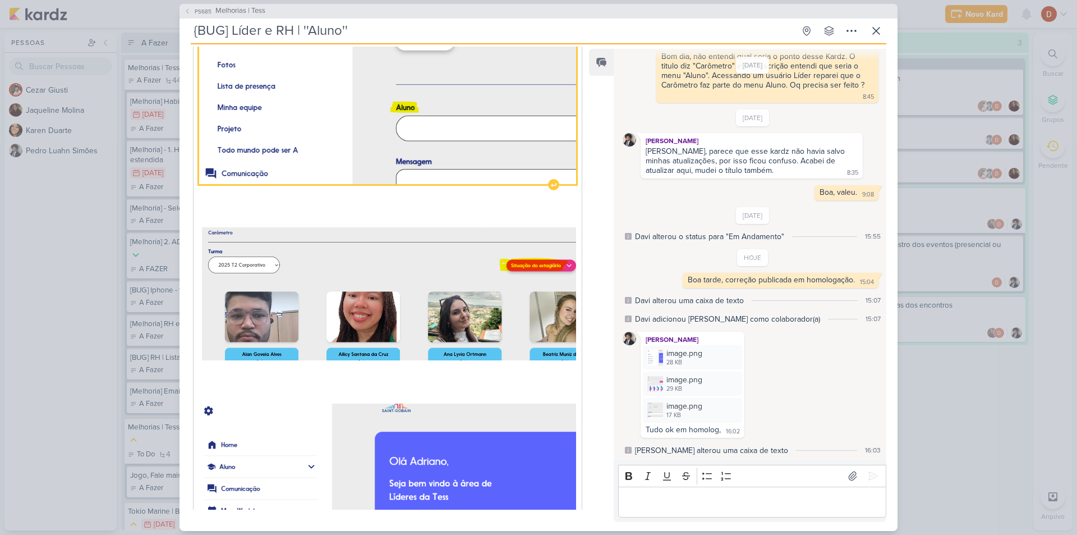
scroll to position [337, 0]
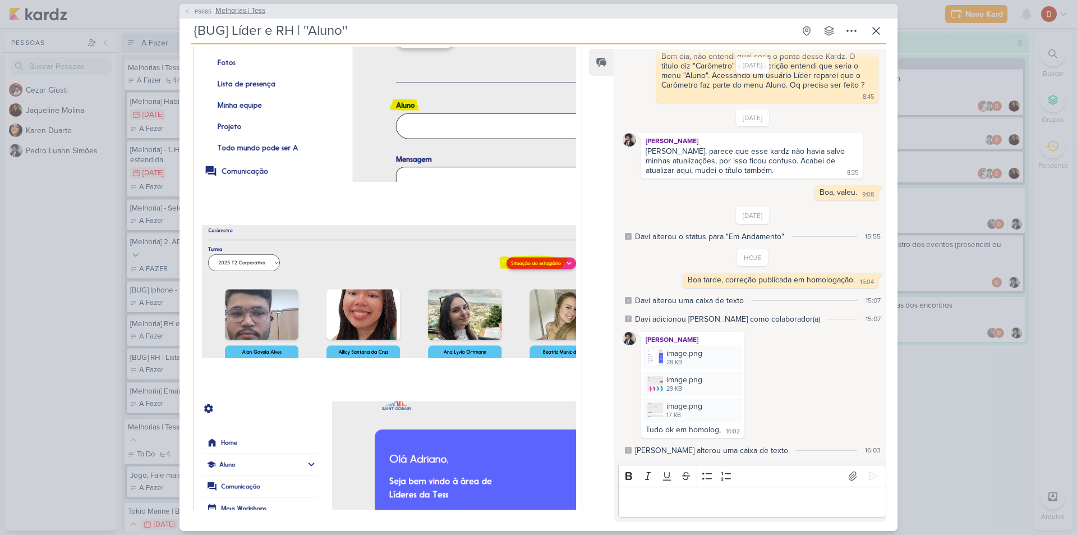
click at [190, 8] on icon at bounding box center [187, 11] width 7 height 7
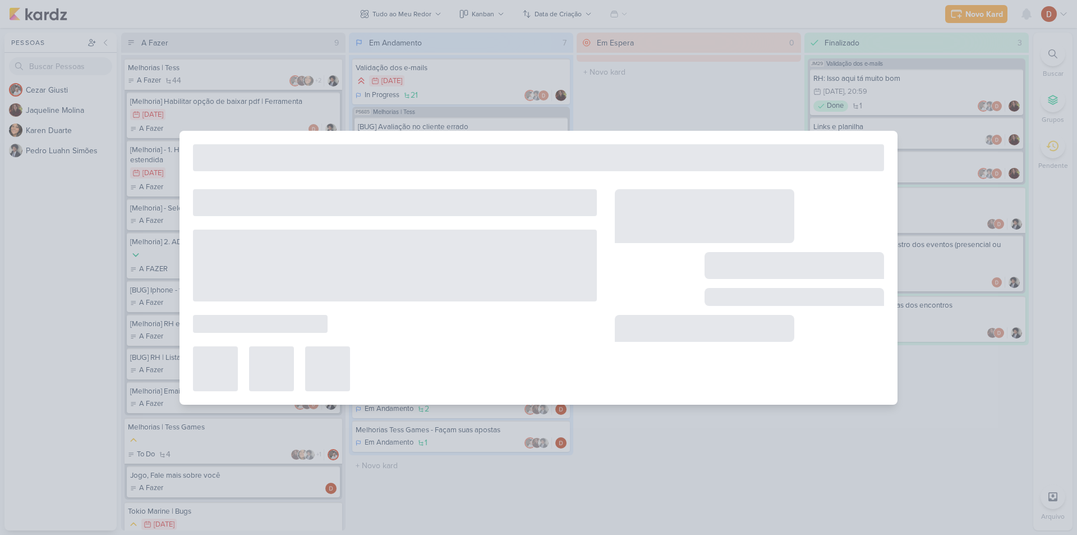
type input "Melhorias | Tess"
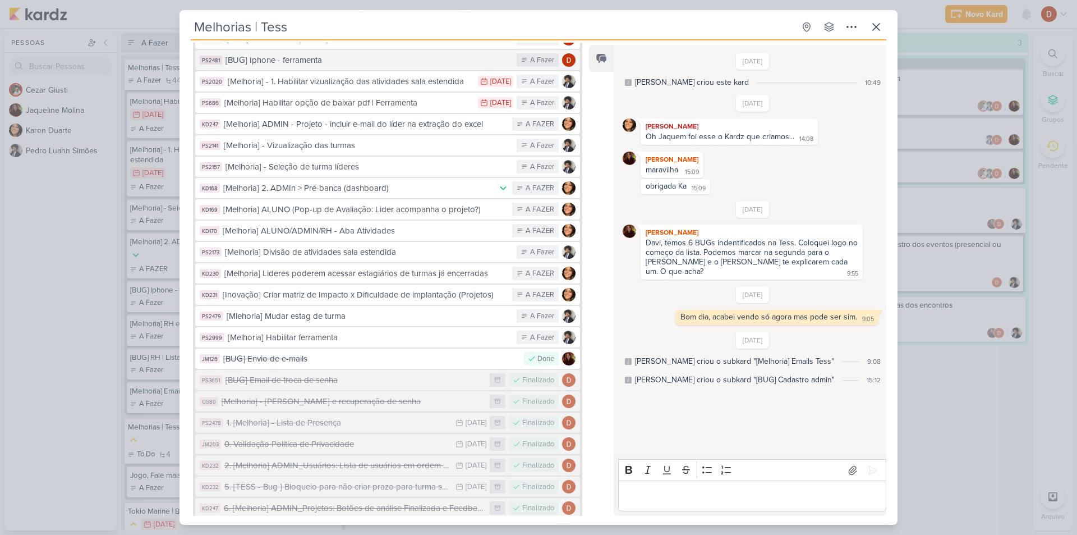
scroll to position [0, 0]
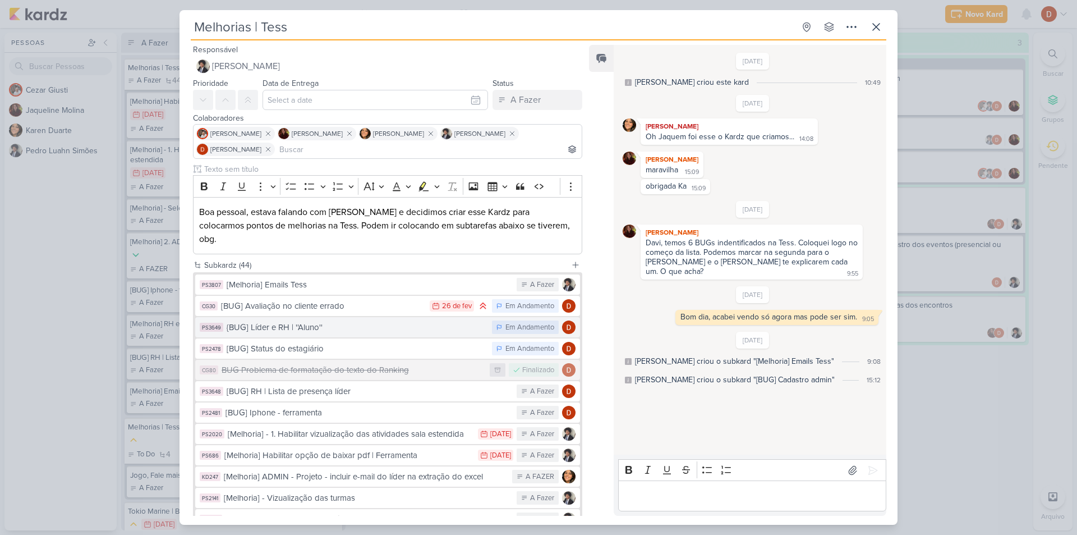
click at [320, 321] on div "{BUG] Líder e RH | ''Aluno''" at bounding box center [357, 327] width 260 height 13
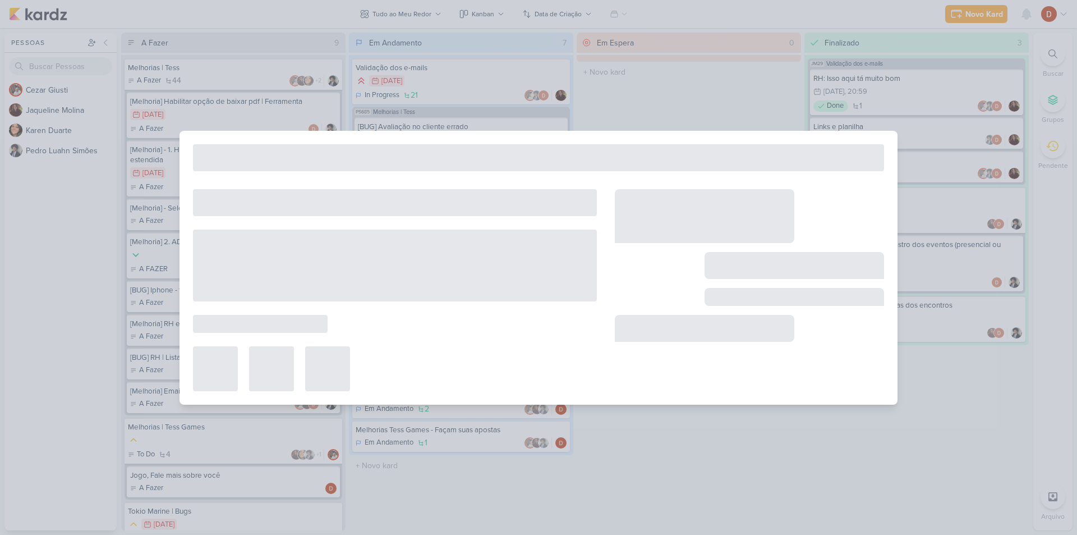
type input "{BUG] Líder e RH | ''Aluno''"
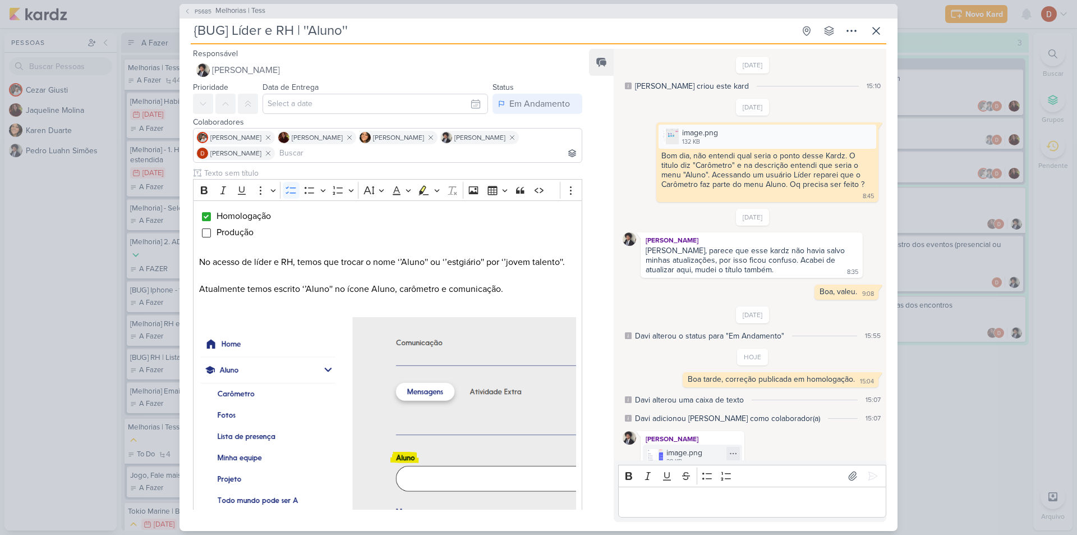
scroll to position [99, 0]
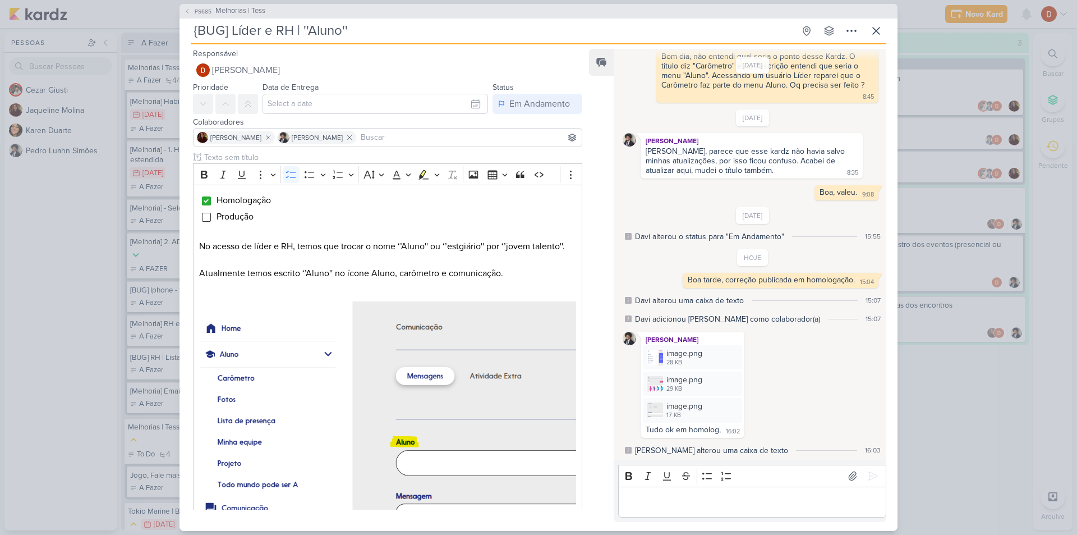
click at [192, 4] on div "PS685 Melhorias | Tess" at bounding box center [539, 11] width 718 height 15
click at [193, 10] on span "PS685" at bounding box center [203, 11] width 20 height 8
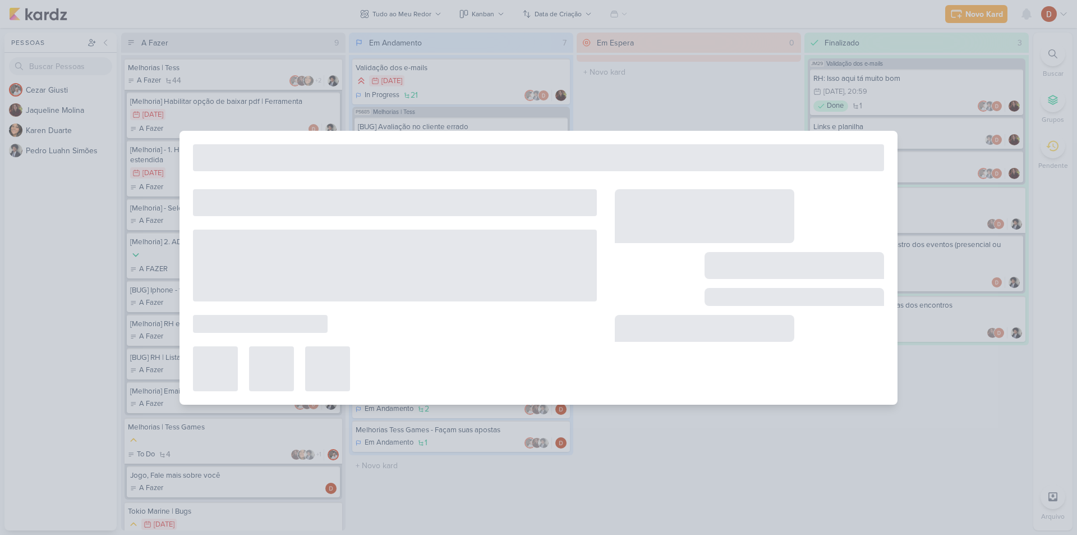
type input "Melhorias | Tess"
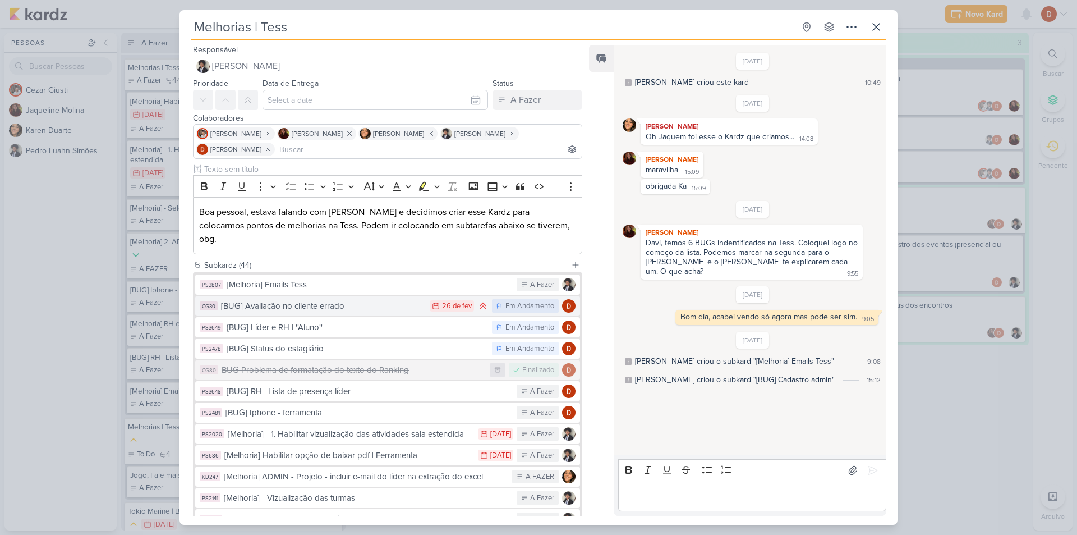
click at [325, 300] on div "[BUG] Avaliação no cliente errado" at bounding box center [322, 306] width 203 height 13
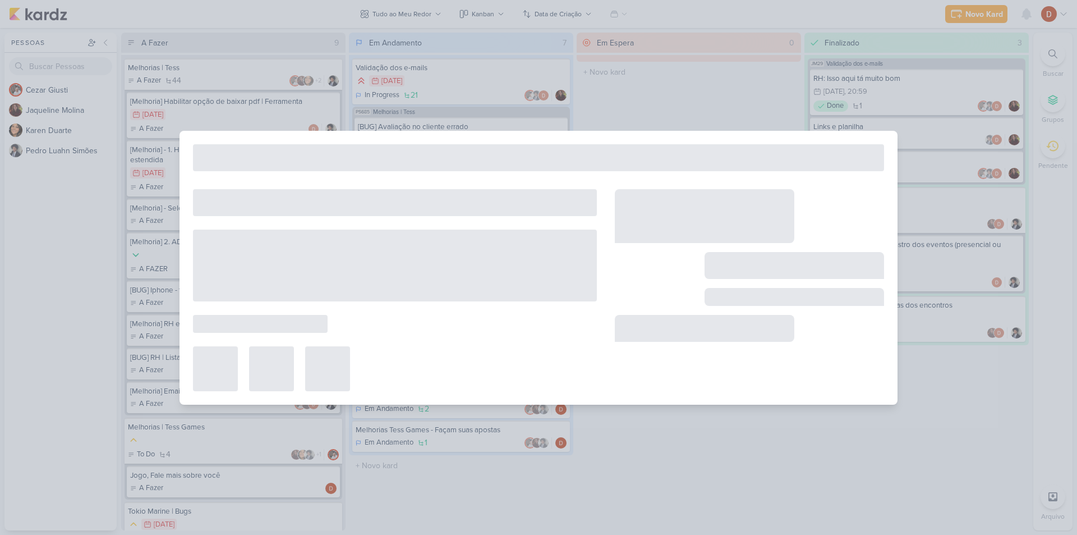
type input "[BUG] Avaliação no cliente errado"
type input "[DATE] 23:59"
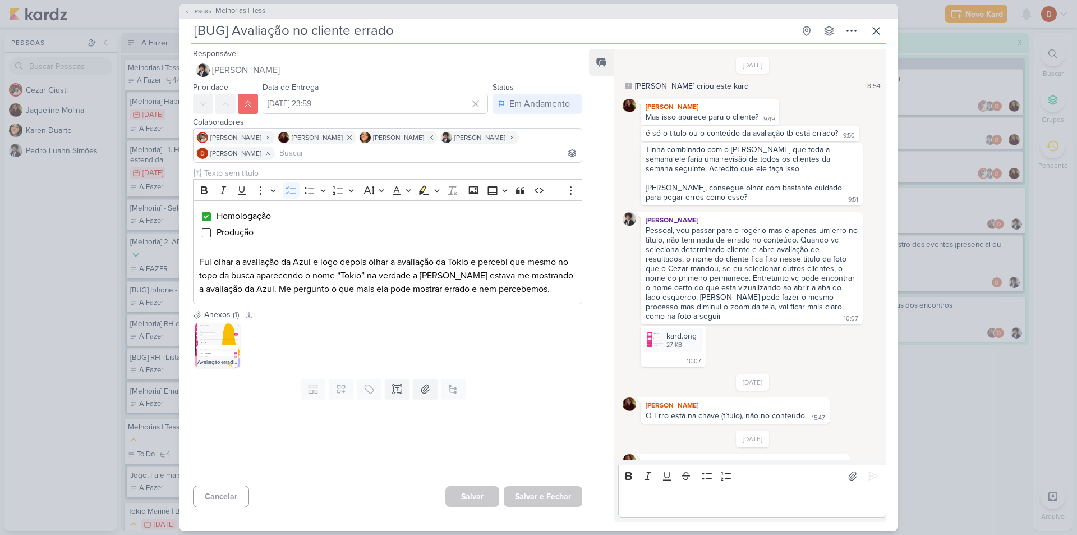
scroll to position [329, 0]
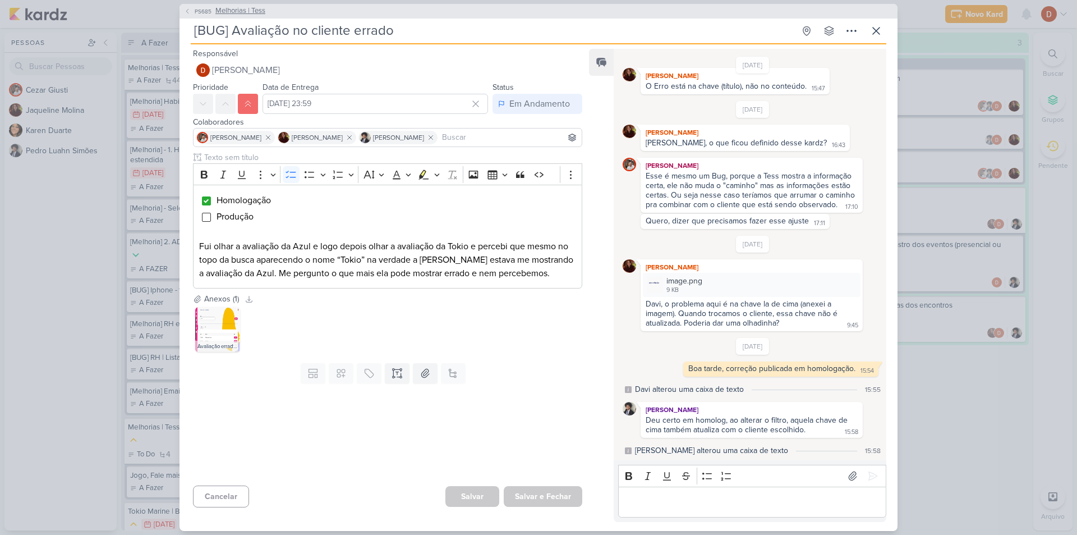
click at [195, 6] on button "PS685 Melhorias | Tess" at bounding box center [224, 11] width 81 height 11
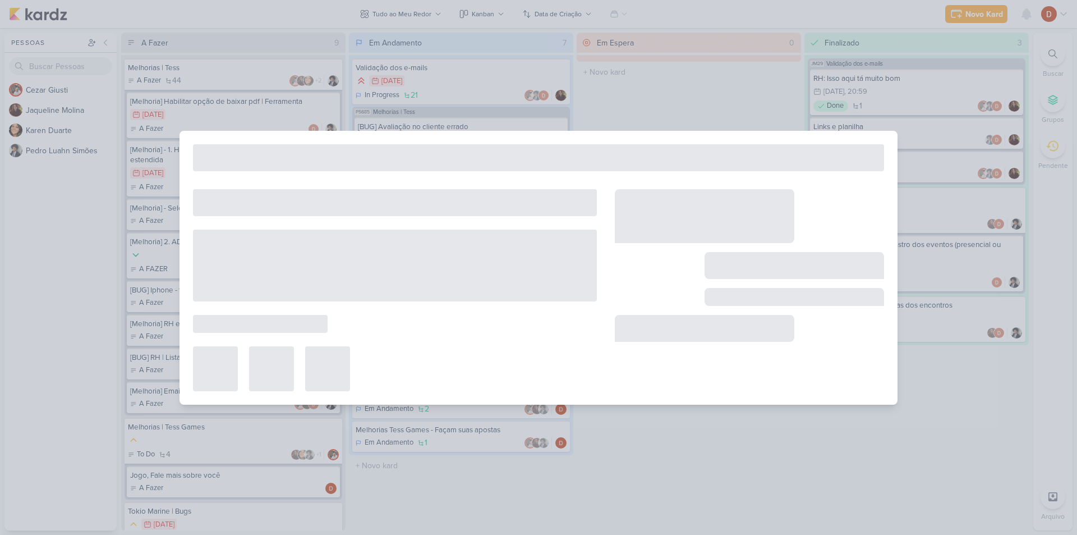
type input "Melhorias | Tess"
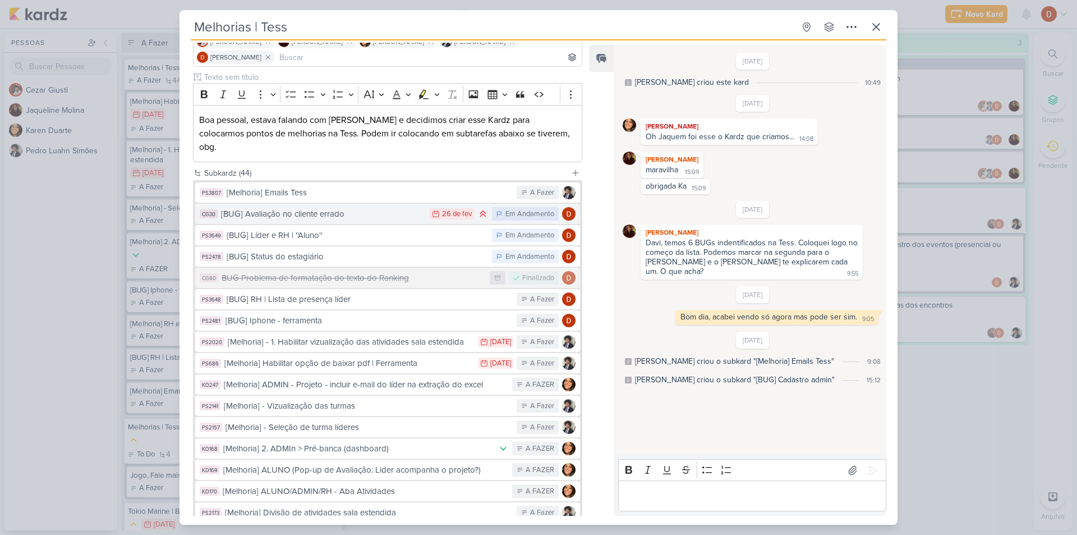
scroll to position [112, 0]
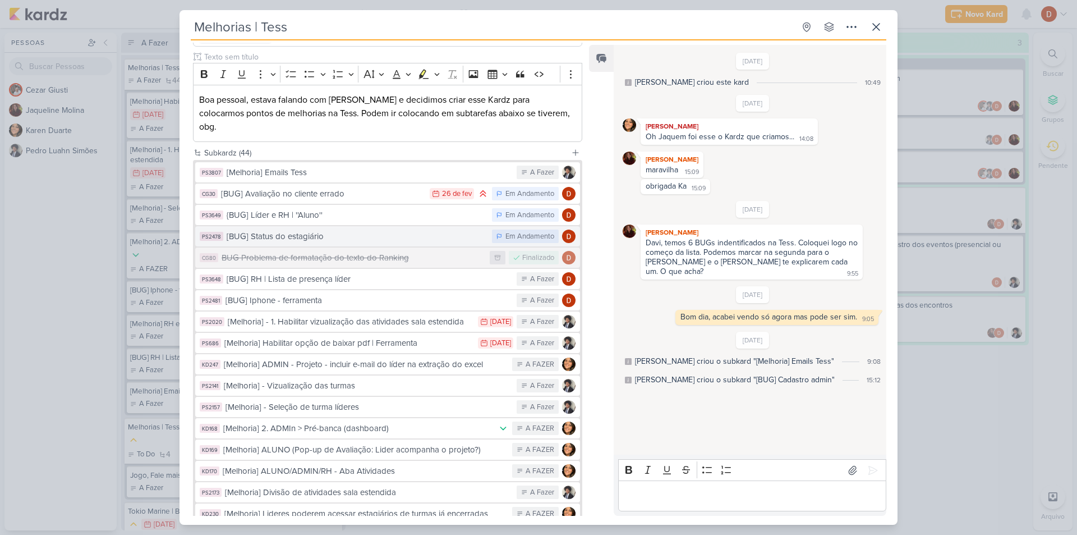
click at [310, 231] on button "PS2478 [BUG] Status do estagiário Em Andamento" at bounding box center [387, 236] width 385 height 20
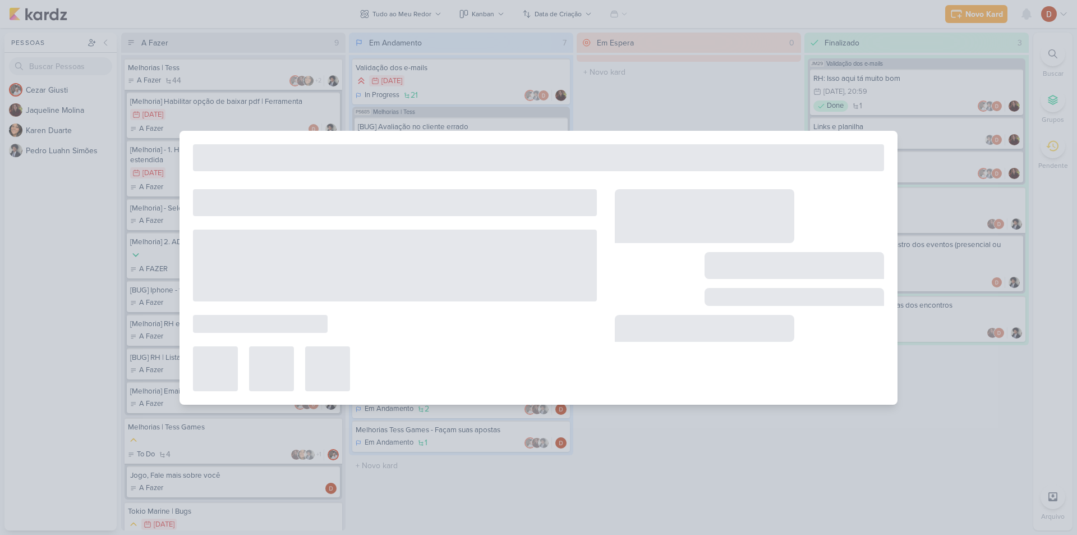
type input "[BUG] Status do estagiário"
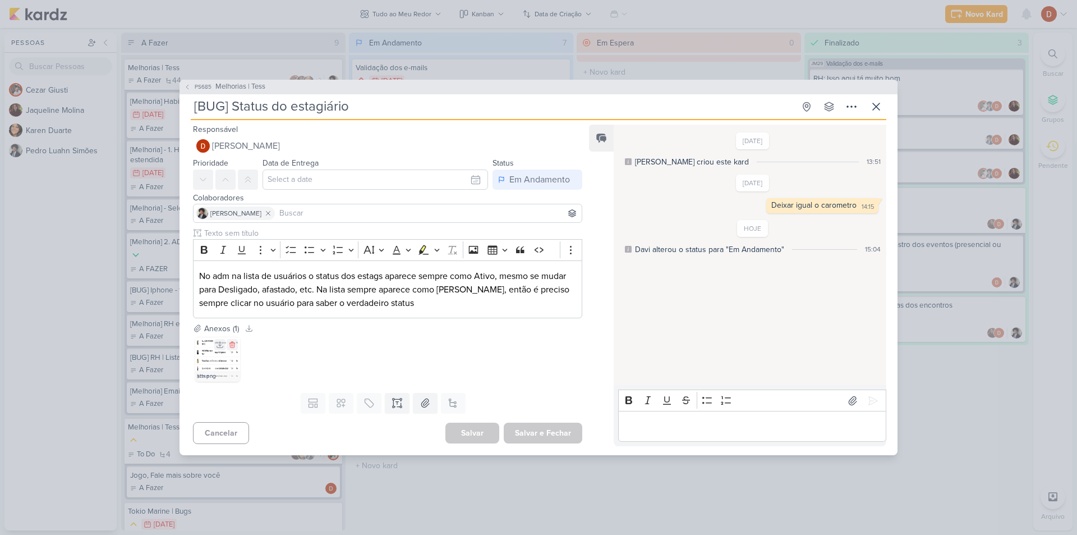
click at [203, 356] on img at bounding box center [217, 359] width 45 height 45
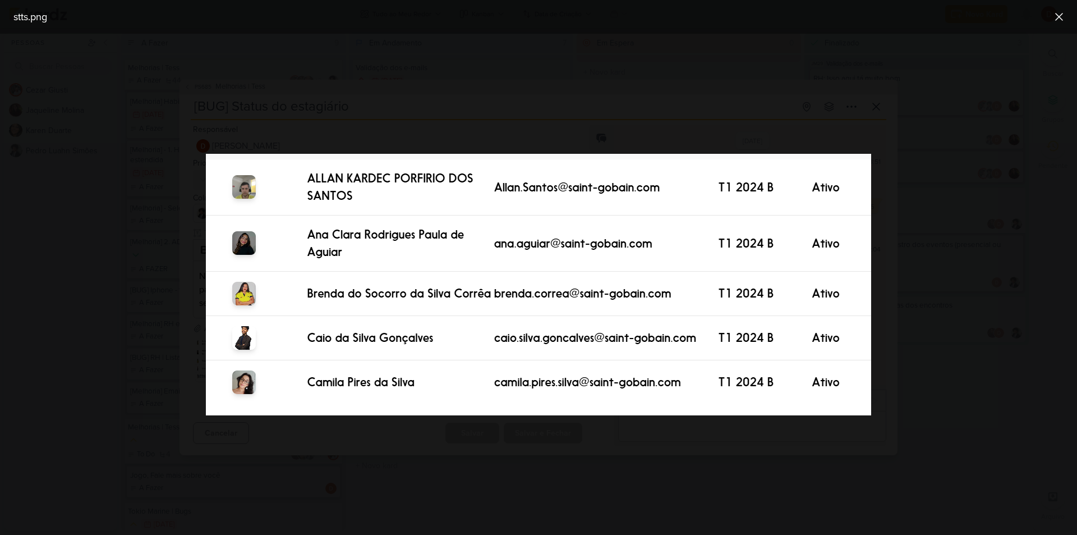
click at [449, 434] on div at bounding box center [538, 284] width 1077 height 501
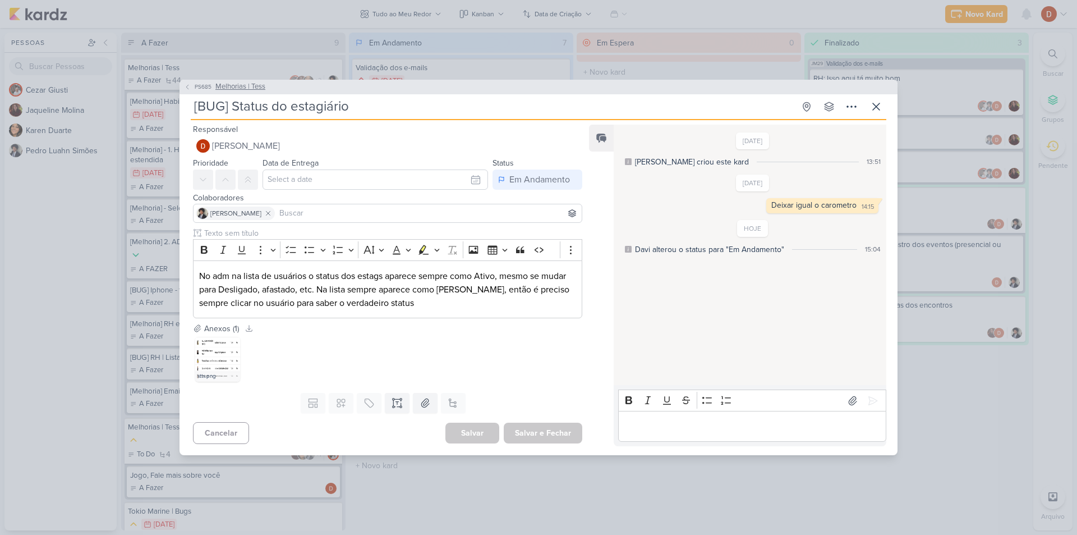
click at [198, 91] on span "PS685" at bounding box center [203, 86] width 20 height 8
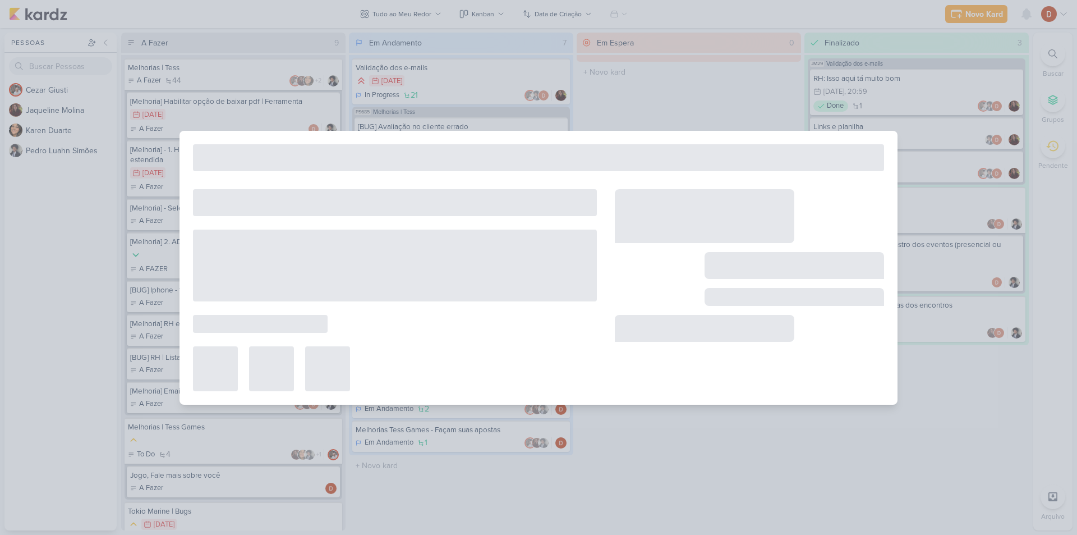
type input "Melhorias | Tess"
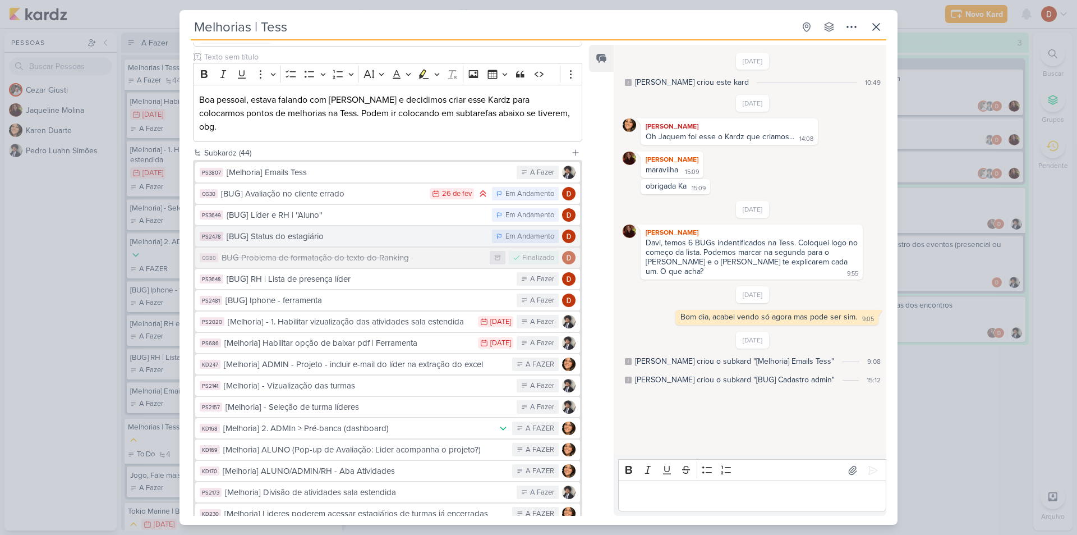
scroll to position [168, 0]
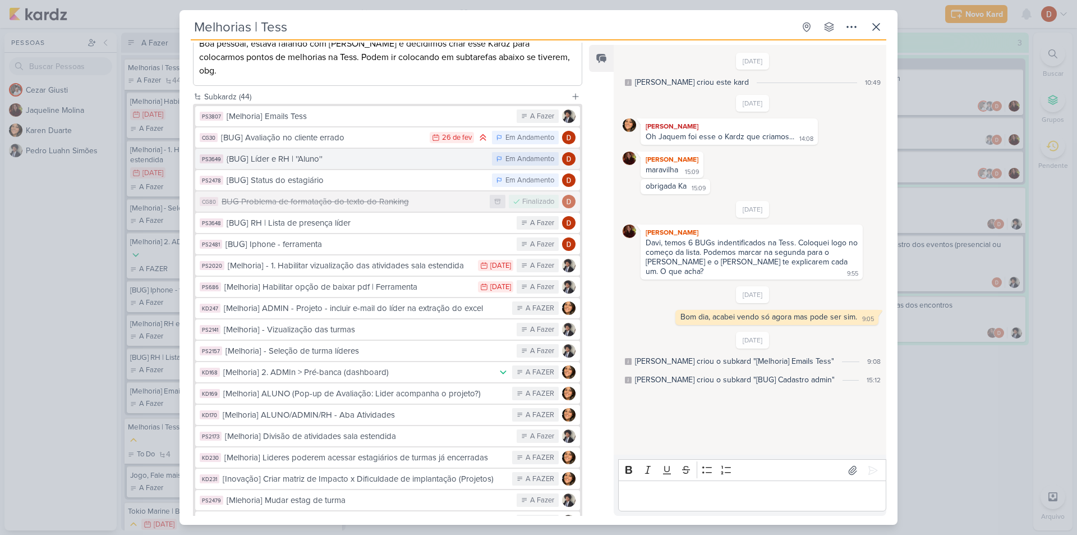
click at [323, 153] on div "{BUG] Líder e RH | ''Aluno''" at bounding box center [357, 159] width 260 height 13
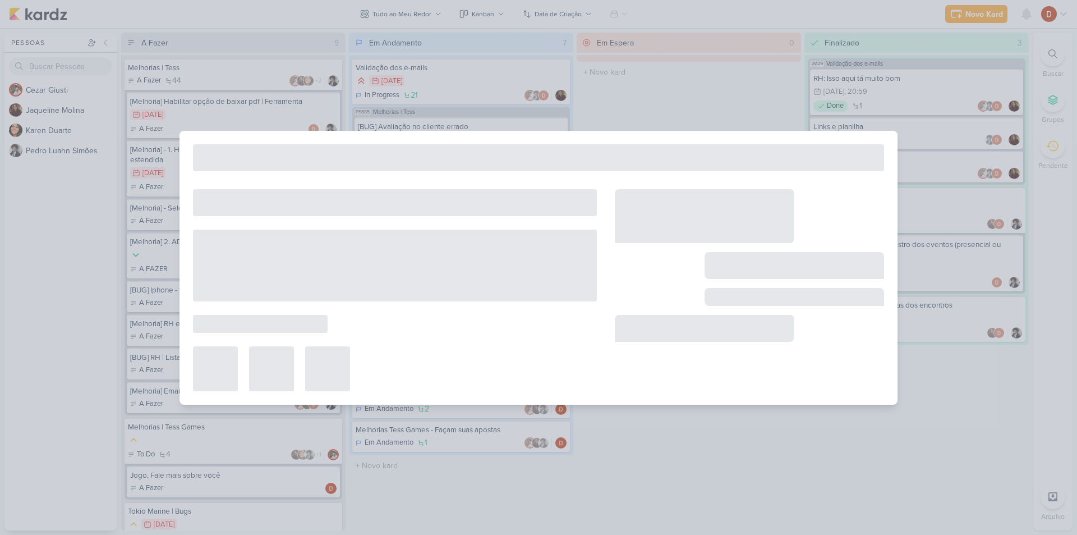
type input "{BUG] Líder e RH | ''Aluno''"
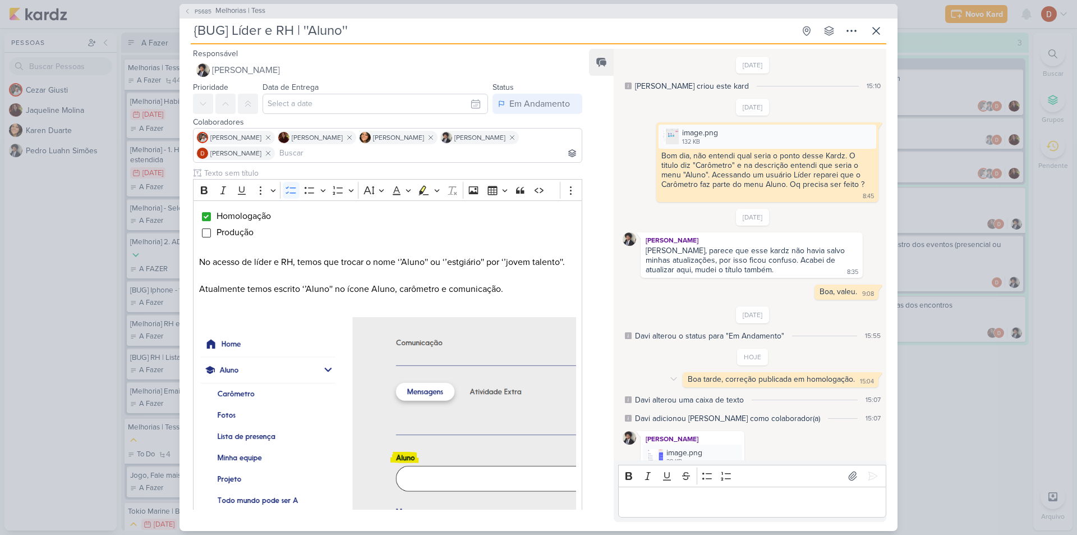
scroll to position [99, 0]
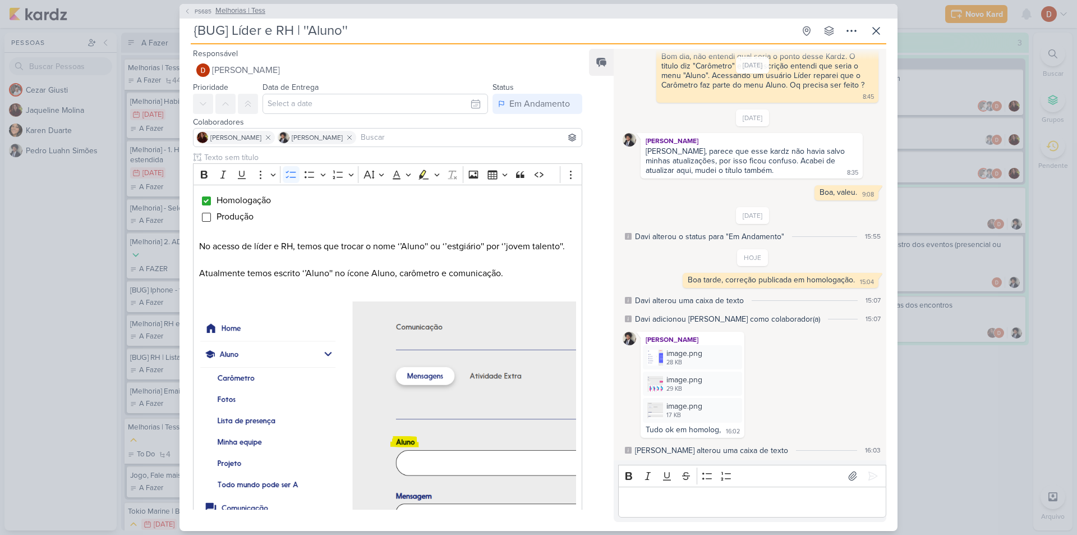
click at [200, 10] on span "PS685" at bounding box center [203, 11] width 20 height 8
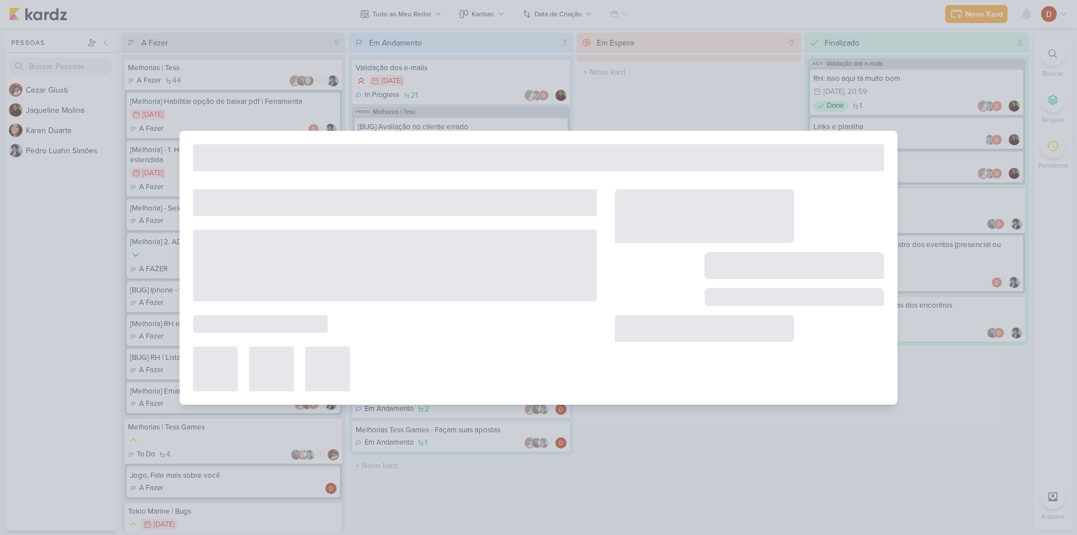
type input "Melhorias | Tess"
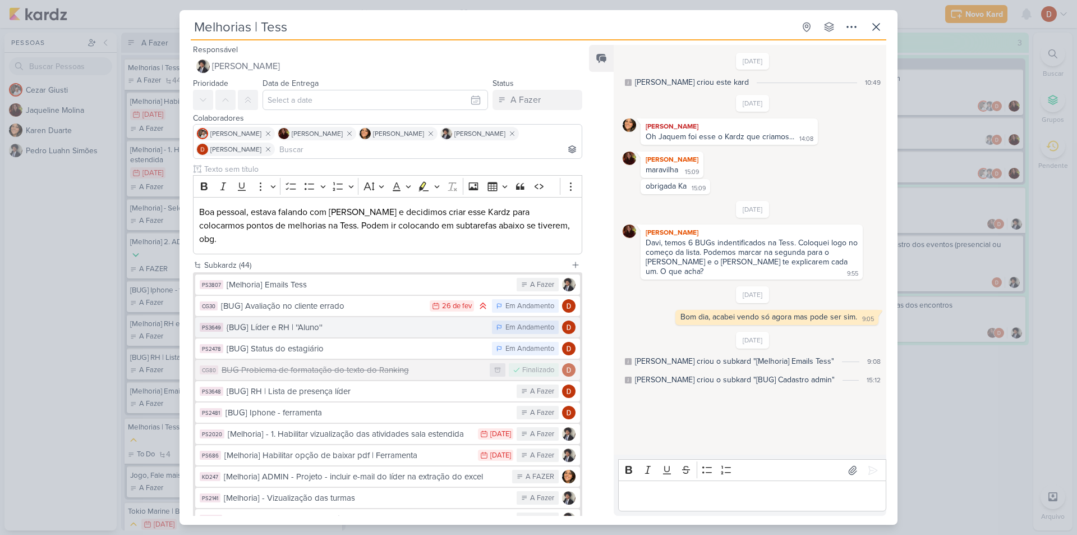
click at [289, 321] on div "{BUG] Líder e RH | ''Aluno''" at bounding box center [357, 327] width 260 height 13
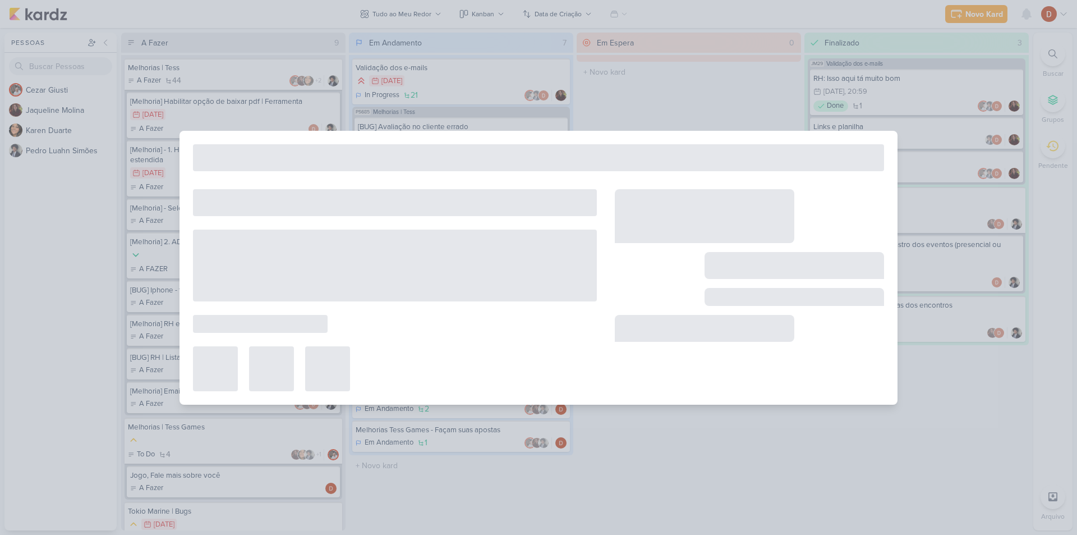
type input "{BUG] Líder e RH | ''Aluno''"
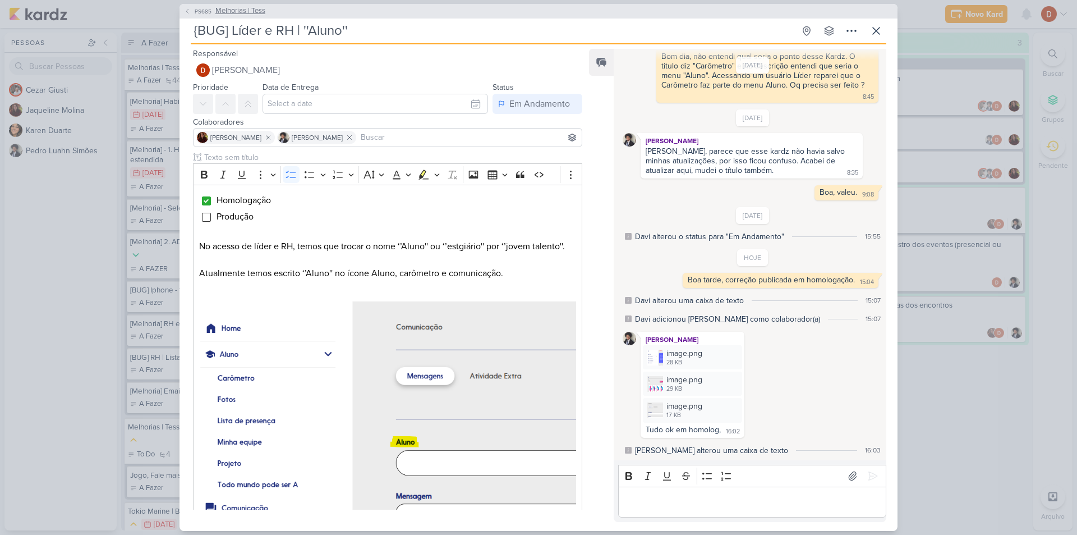
click at [198, 12] on span "PS685" at bounding box center [203, 11] width 20 height 8
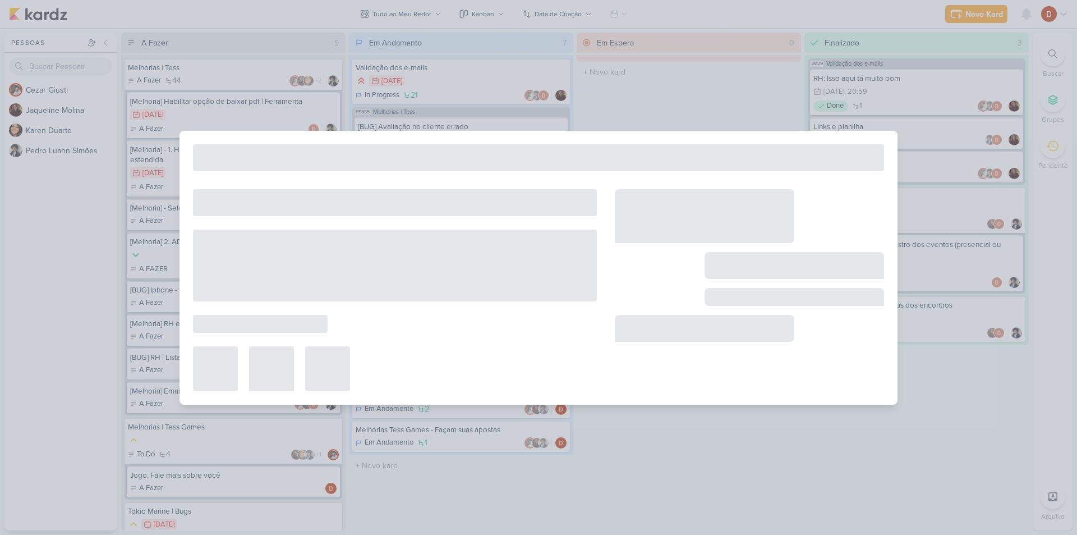
type input "Melhorias | Tess"
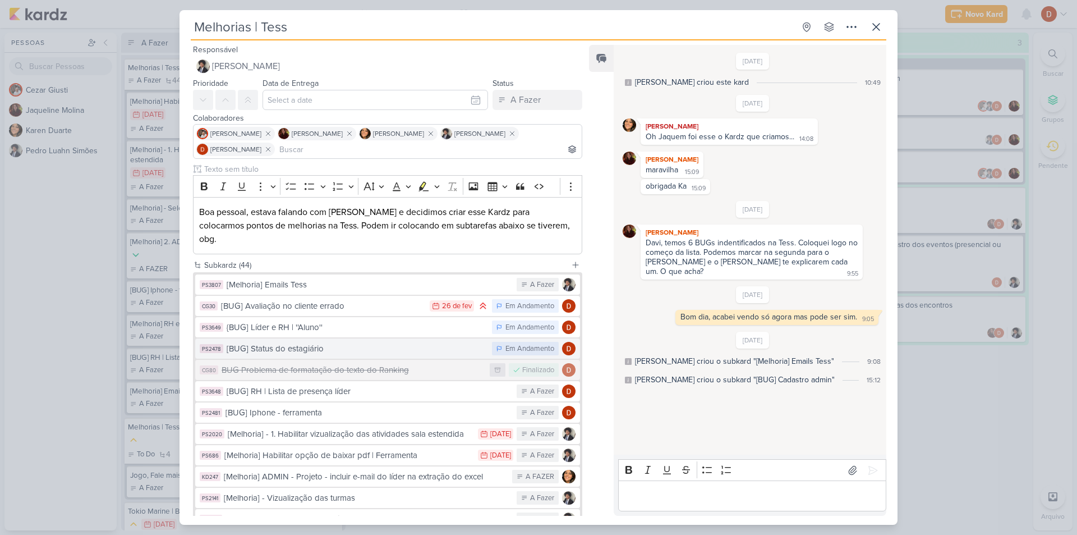
click at [341, 342] on div "[BUG] Status do estagiário" at bounding box center [357, 348] width 260 height 13
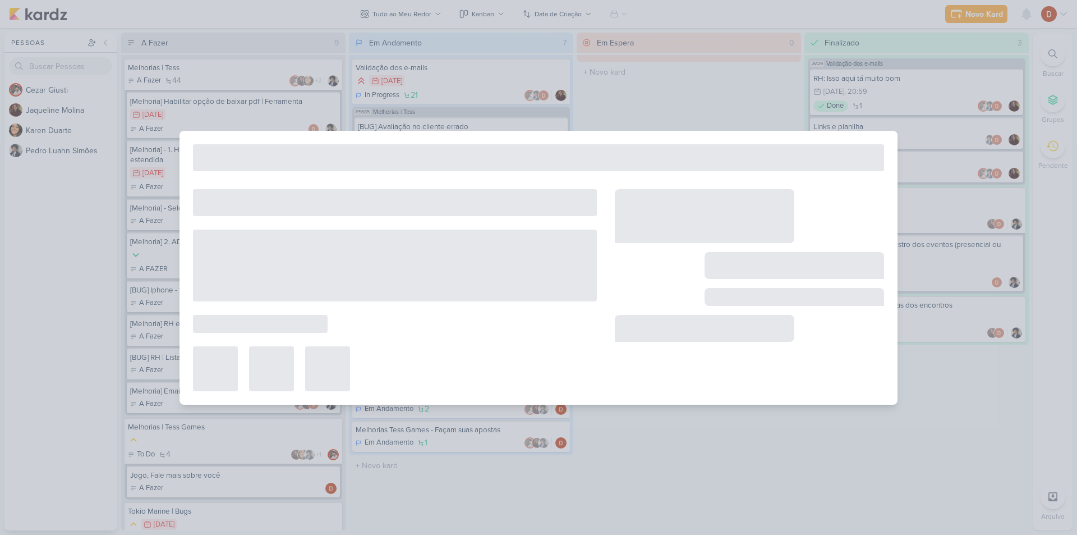
type input "[BUG] Status do estagiário"
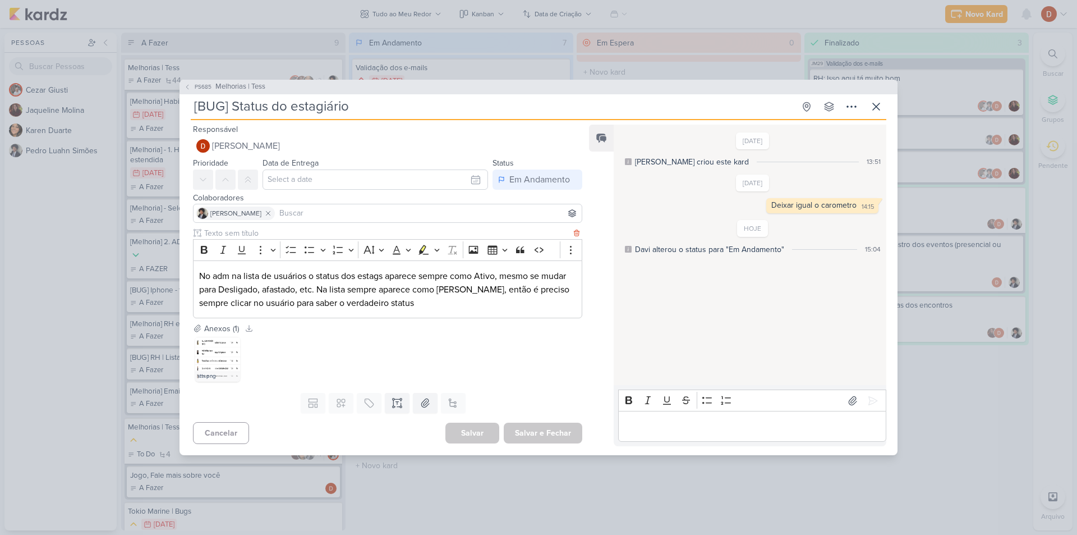
click at [200, 285] on p "No adm na lista de usuários o status dos estags aparece sempre como Ativo, mesm…" at bounding box center [387, 289] width 377 height 40
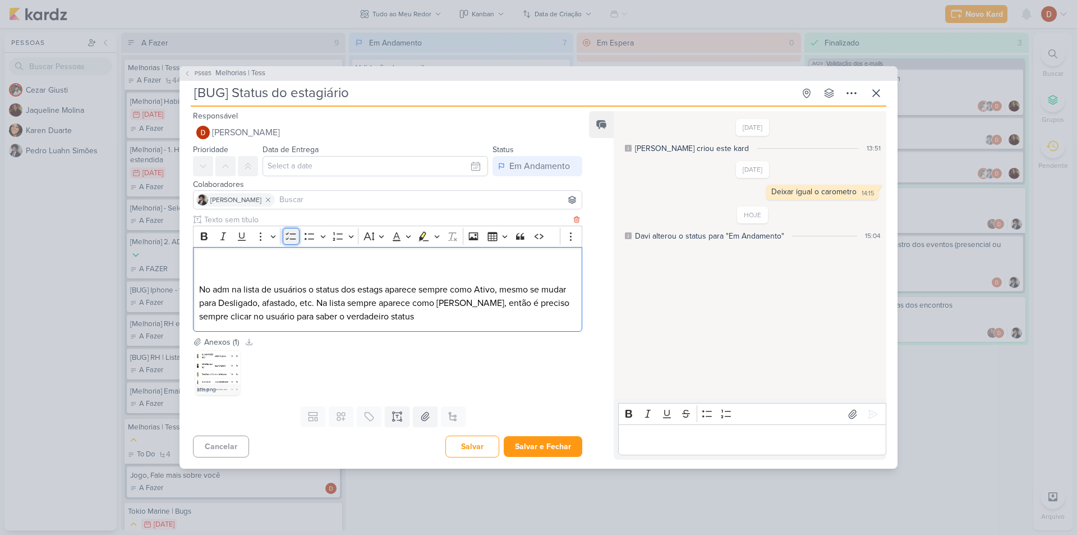
click at [289, 239] on icon "Editor toolbar" at bounding box center [291, 236] width 11 height 11
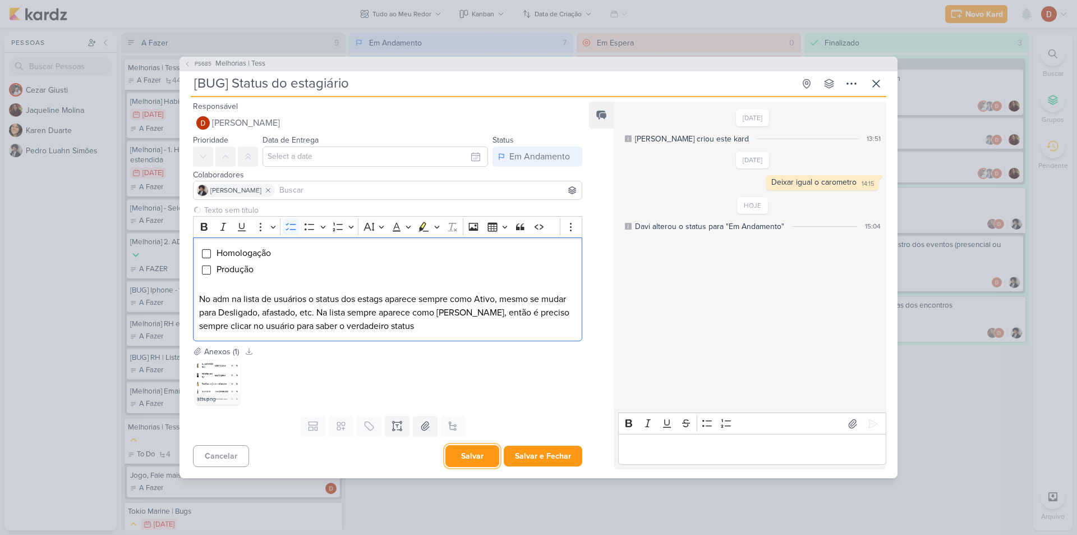
click at [469, 447] on button "Salvar" at bounding box center [473, 456] width 54 height 22
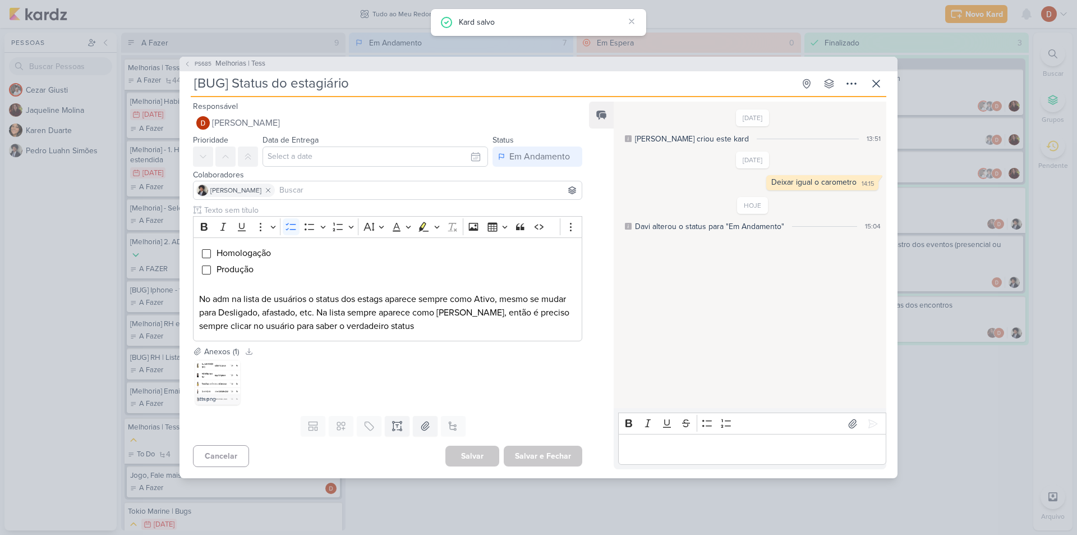
click at [341, 194] on input at bounding box center [428, 189] width 302 height 13
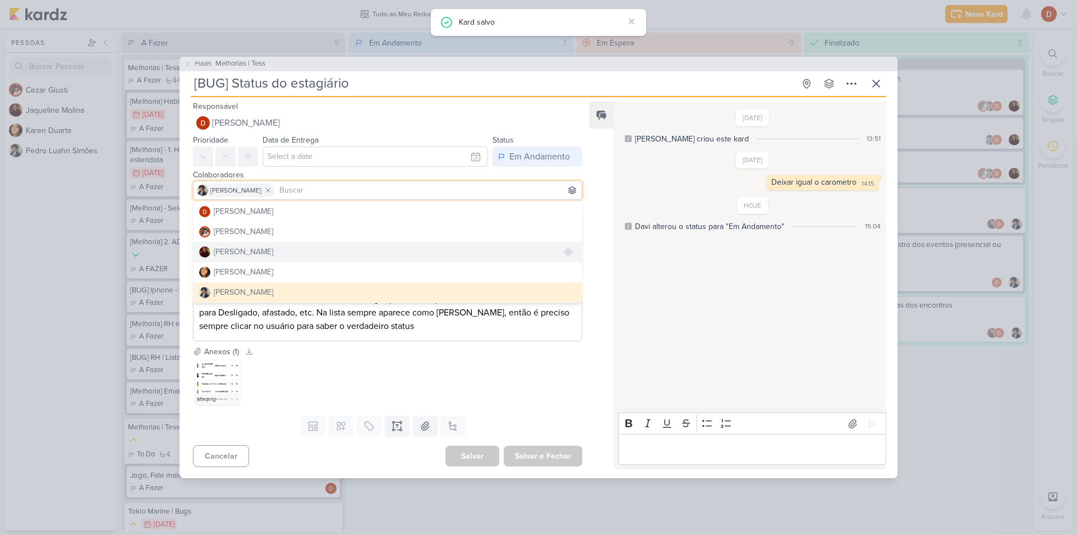
click at [333, 250] on button "[PERSON_NAME]" at bounding box center [388, 252] width 388 height 20
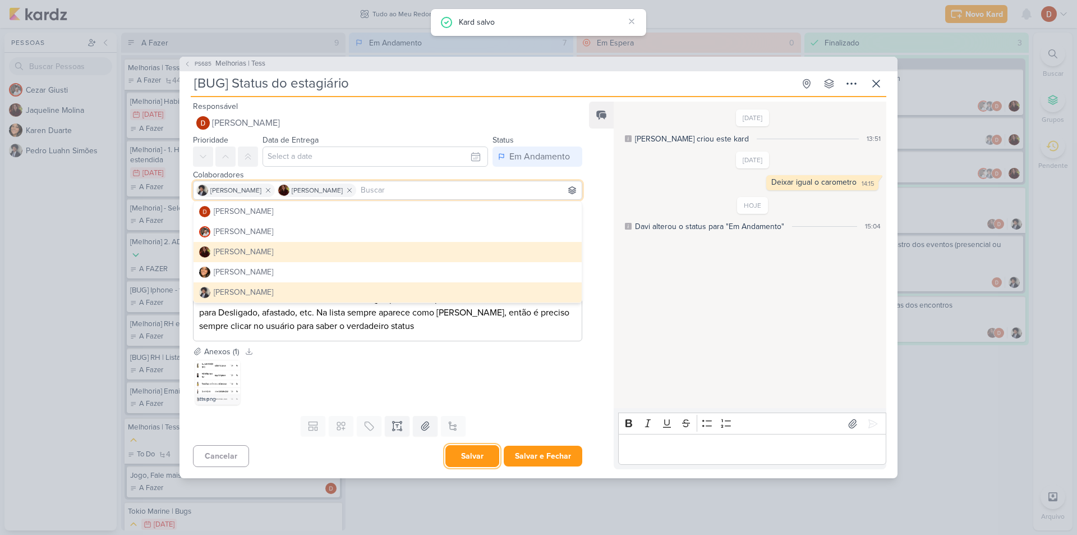
click at [466, 463] on button "Salvar" at bounding box center [473, 456] width 54 height 22
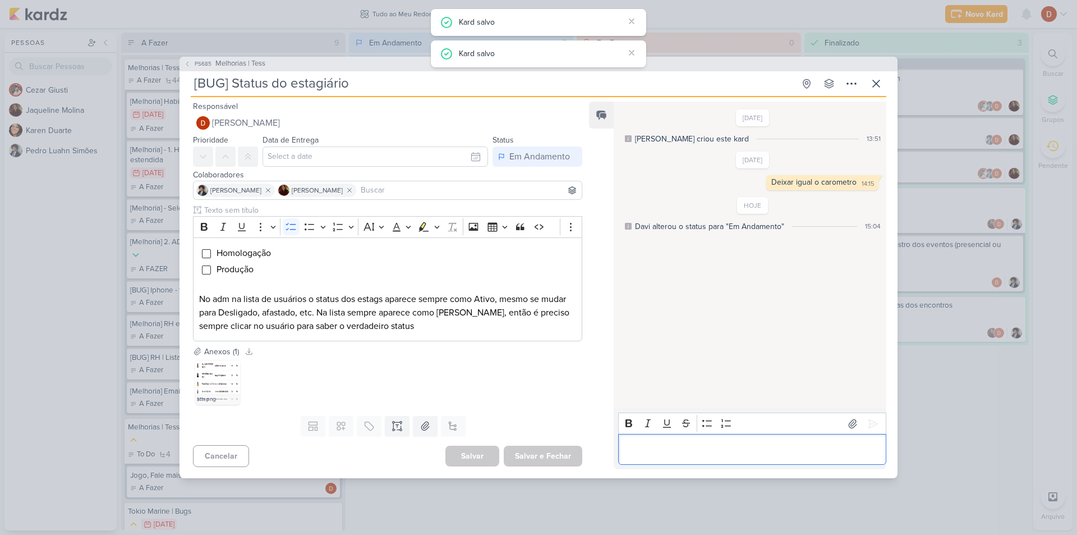
click at [695, 453] on p "Editor editing area: main" at bounding box center [752, 449] width 256 height 13
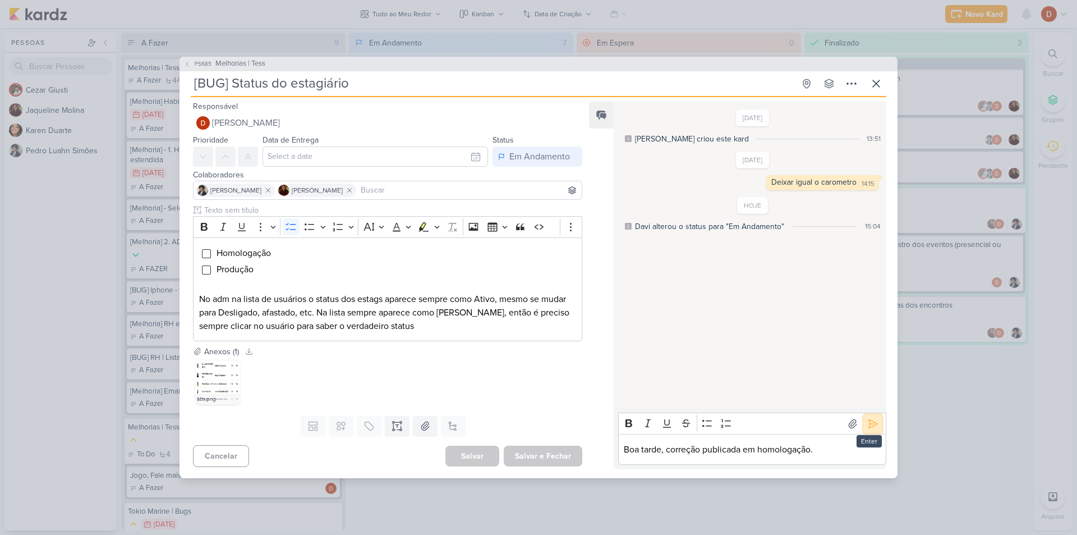
click at [872, 421] on icon at bounding box center [872, 423] width 11 height 11
click at [194, 68] on span "PS685" at bounding box center [203, 63] width 20 height 8
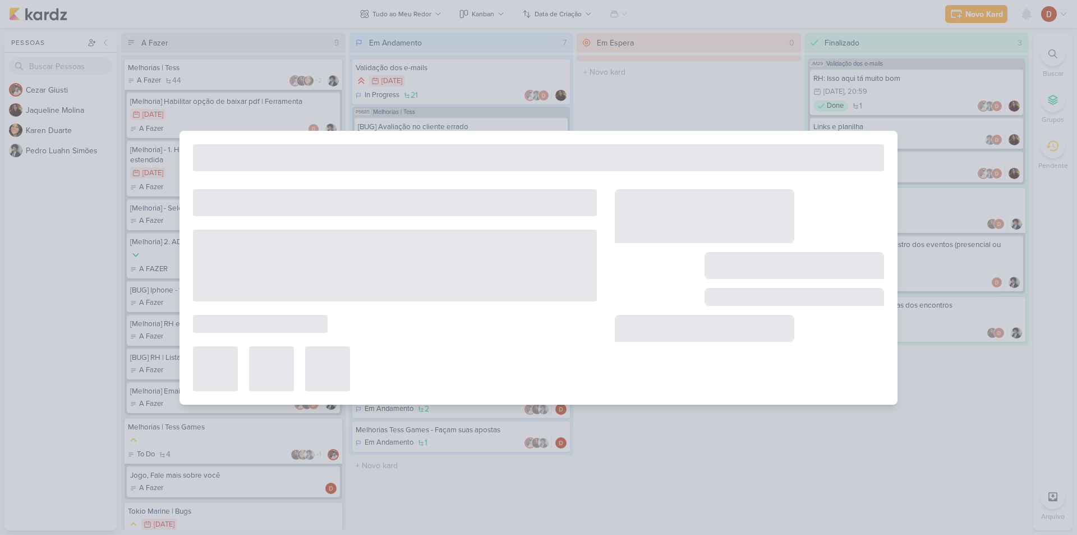
type input "Melhorias | Tess"
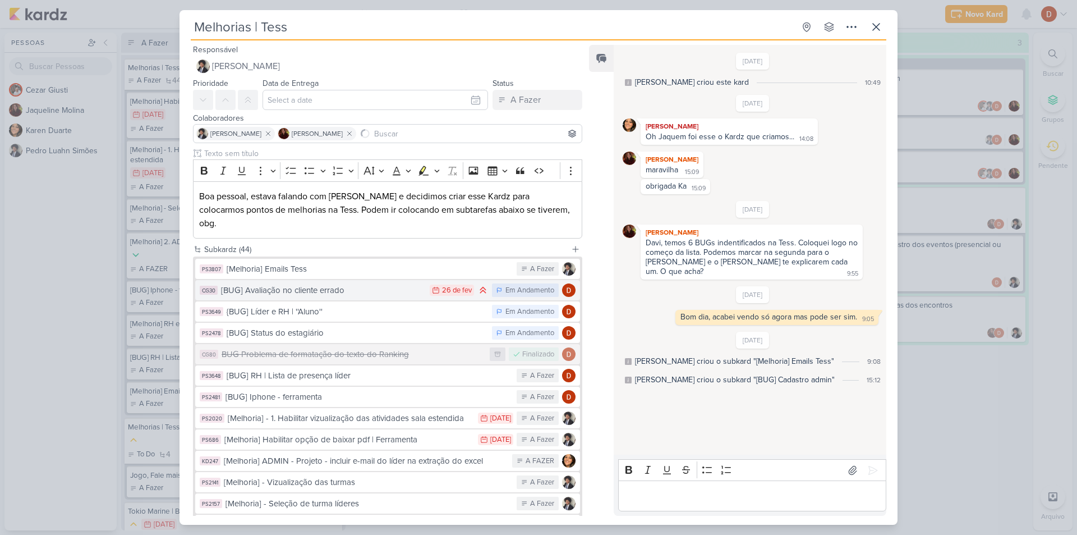
click at [390, 284] on div "[BUG] Avaliação no cliente errado" at bounding box center [322, 290] width 203 height 13
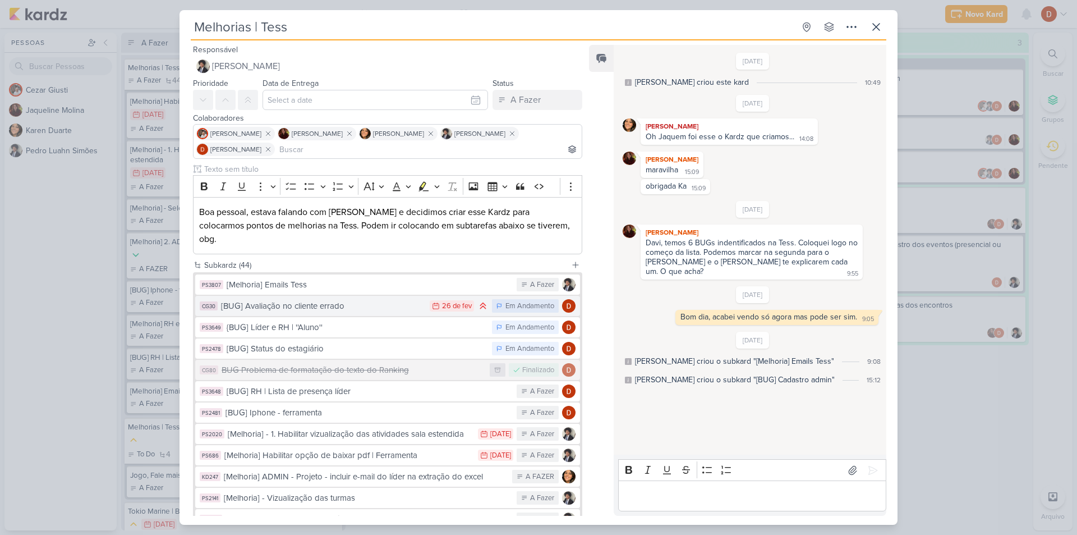
click at [374, 300] on div "[BUG] Avaliação no cliente errado" at bounding box center [322, 306] width 203 height 13
click at [408, 300] on div "[BUG] Avaliação no cliente errado" at bounding box center [322, 306] width 203 height 13
click at [420, 321] on div "{BUG] Líder e RH | ''Aluno''" at bounding box center [357, 327] width 260 height 13
click at [673, 499] on p "Editor editing area: main" at bounding box center [752, 495] width 256 height 13
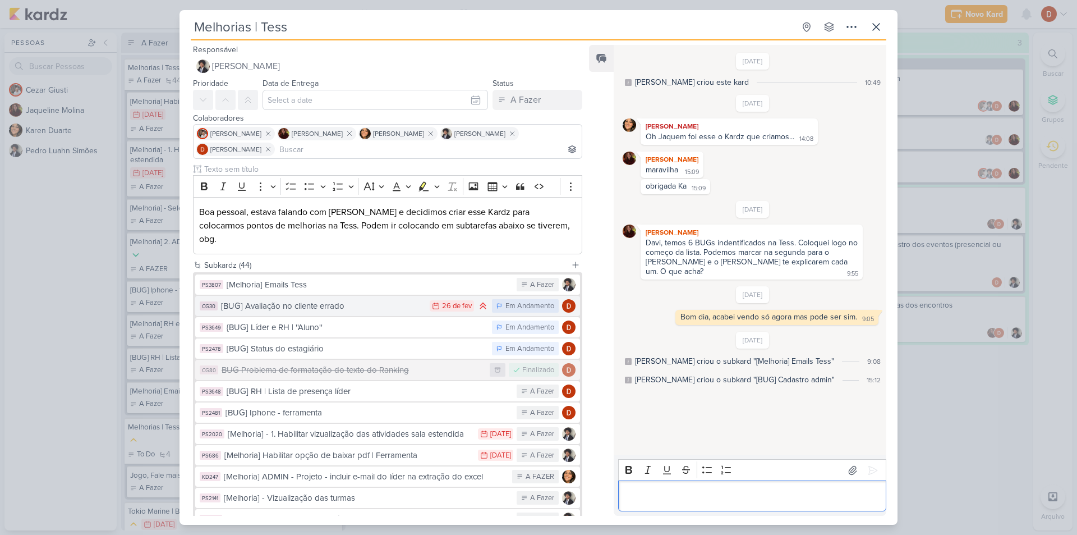
click at [385, 300] on div "[BUG] Avaliação no cliente errado" at bounding box center [322, 306] width 203 height 13
click at [879, 25] on icon at bounding box center [876, 27] width 7 height 7
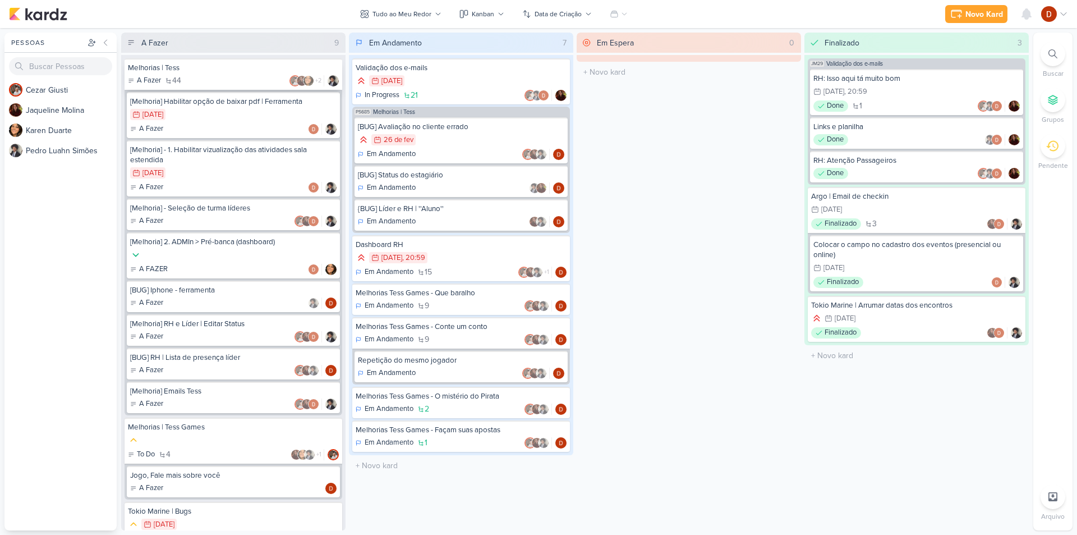
click at [202, 70] on div "Melhorias | Tess" at bounding box center [233, 68] width 211 height 10
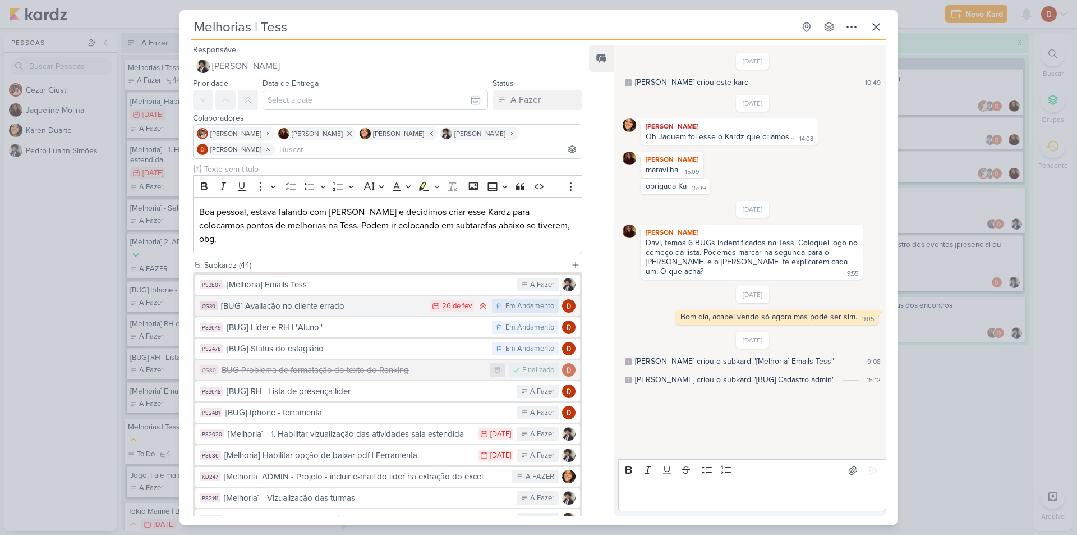
click at [351, 300] on div "[BUG] Avaliação no cliente errado" at bounding box center [322, 306] width 203 height 13
click at [351, 293] on div "Melhorias | Tess Criado por Pedro Luahn" at bounding box center [539, 267] width 718 height 515
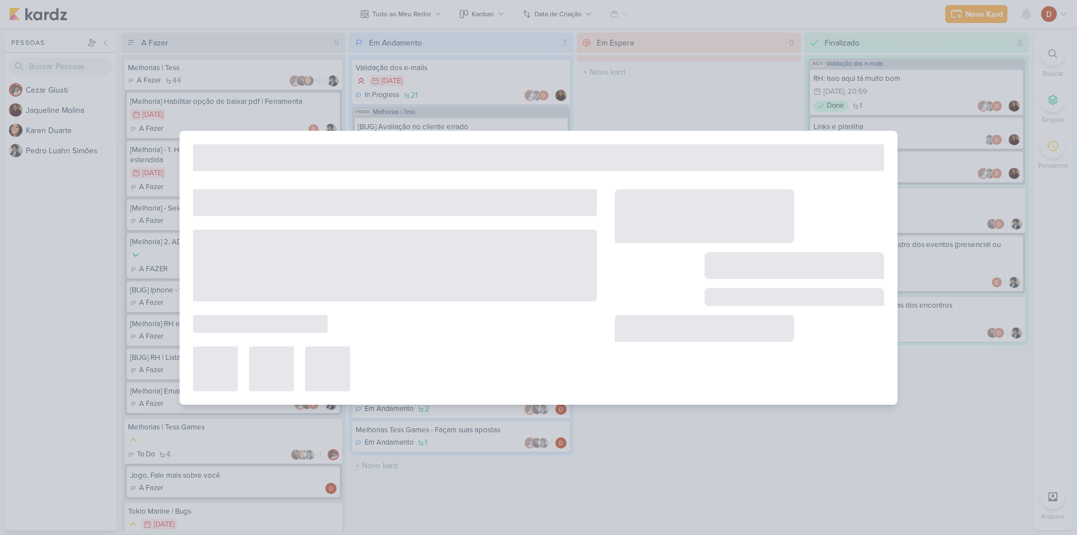
click at [351, 293] on div at bounding box center [395, 265] width 404 height 72
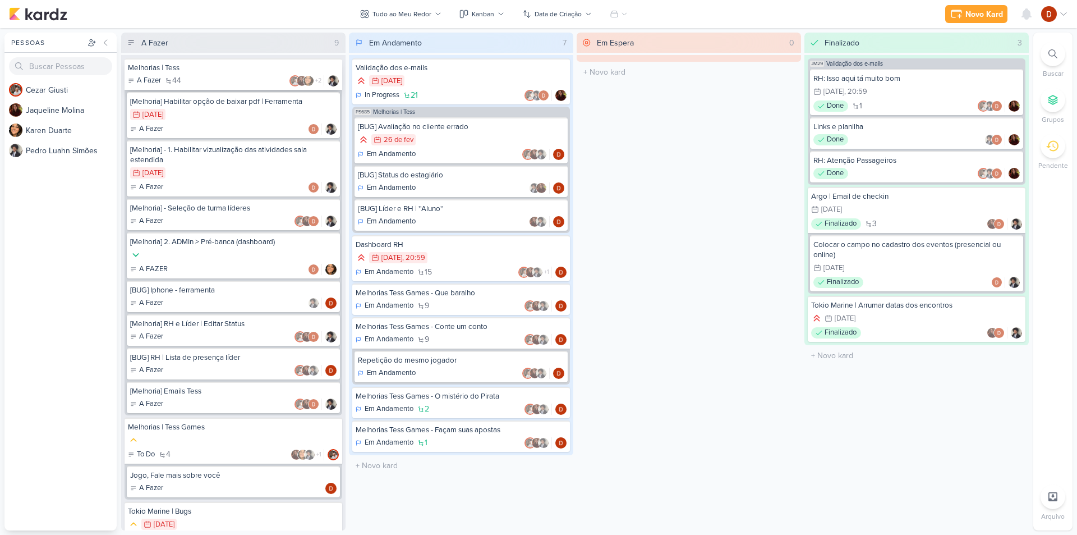
click at [209, 83] on div "A Fazer 44 +2" at bounding box center [233, 80] width 211 height 11
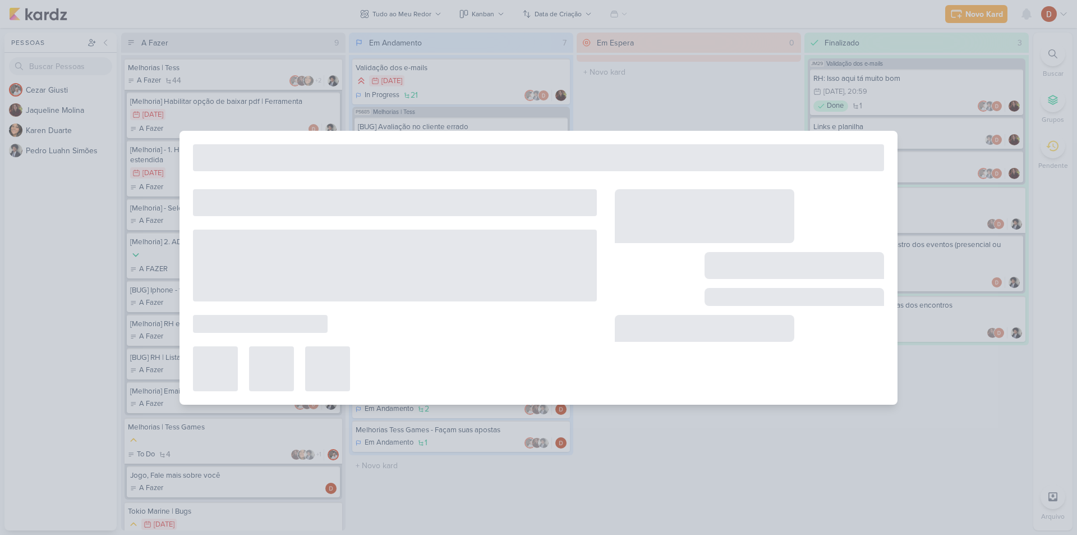
type input "Melhorias | Tess"
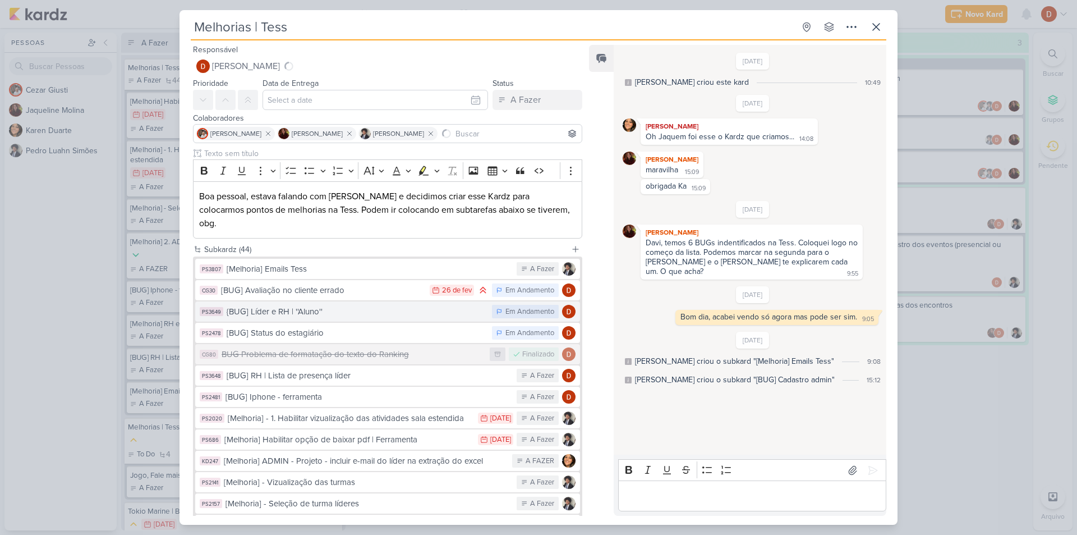
click at [332, 305] on div "{BUG] Líder e RH | ''Aluno''" at bounding box center [357, 311] width 260 height 13
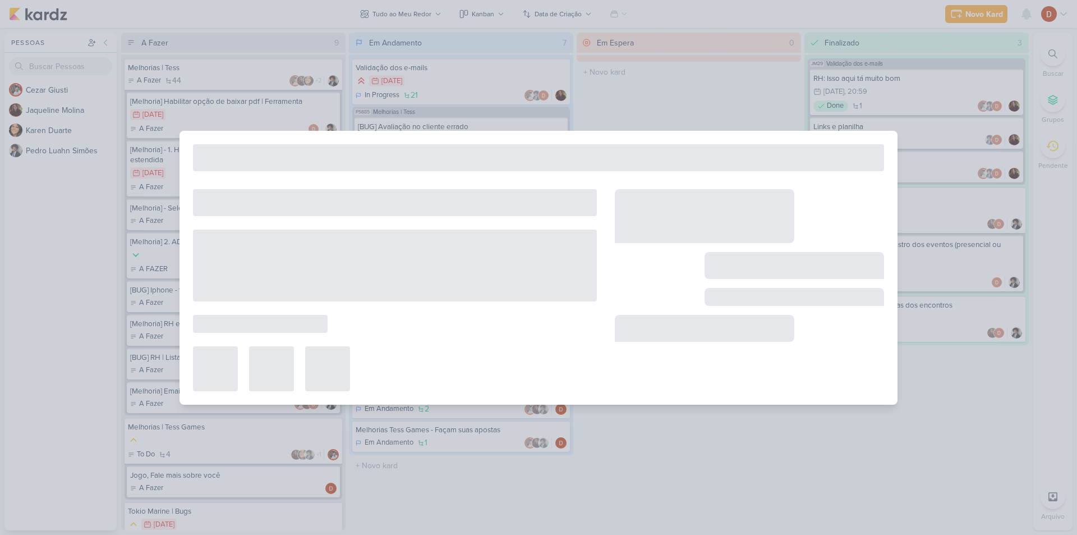
type input "{BUG] Líder e RH | ''Aluno''"
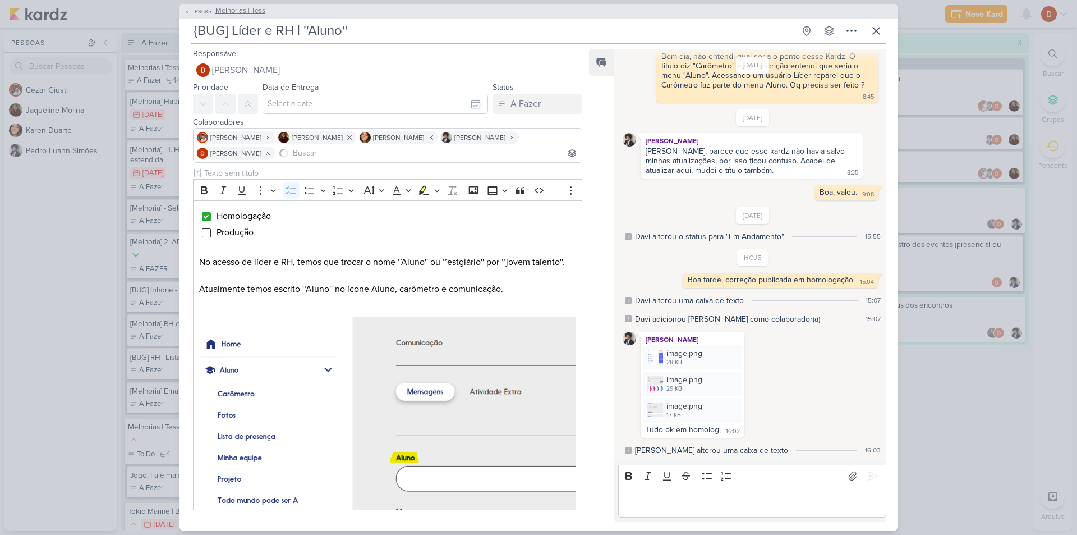
click at [189, 11] on icon at bounding box center [187, 11] width 7 height 7
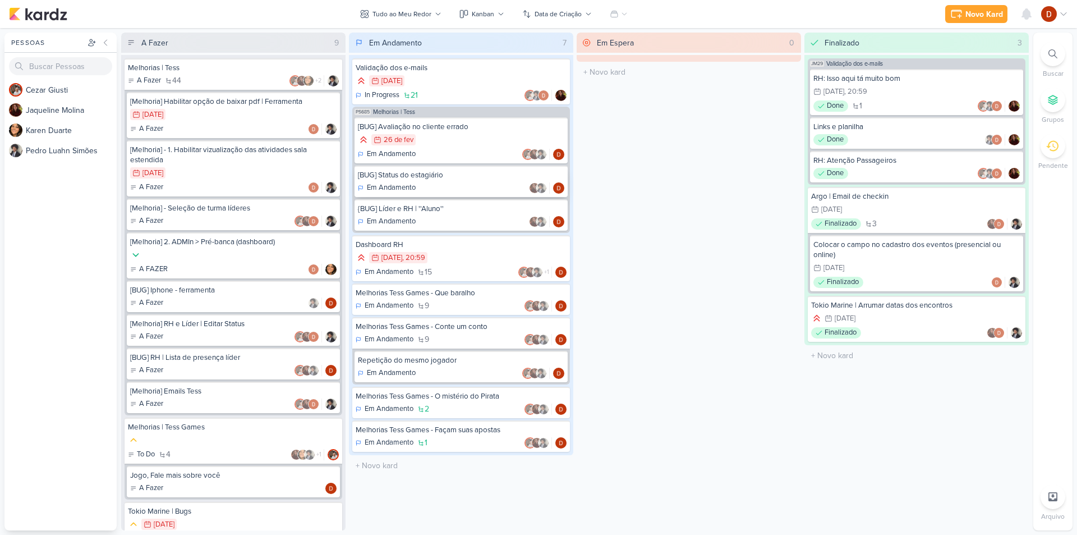
click at [462, 170] on div "[BUG] Status do estagiário" at bounding box center [461, 175] width 206 height 10
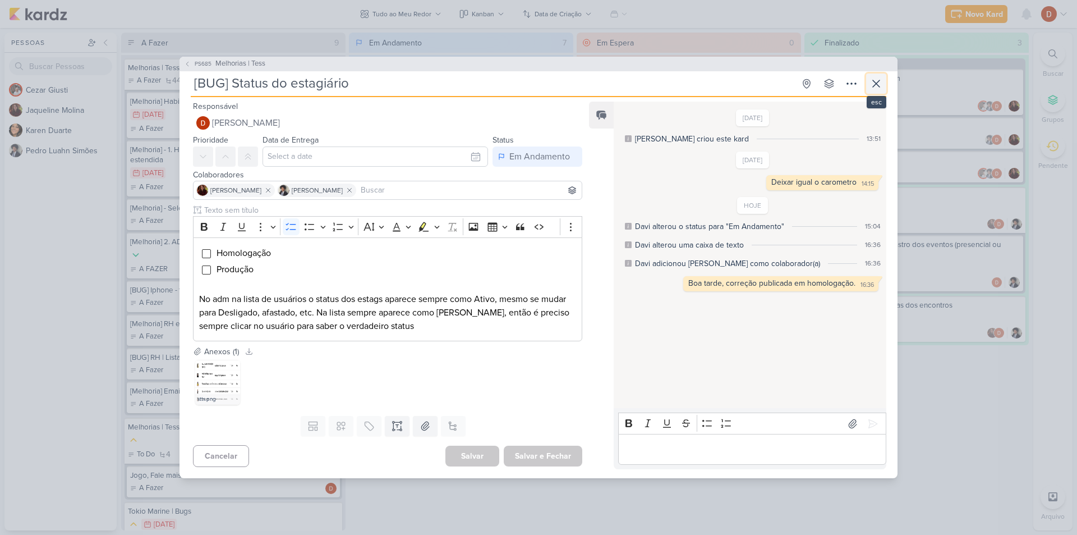
click at [870, 86] on icon at bounding box center [876, 83] width 13 height 13
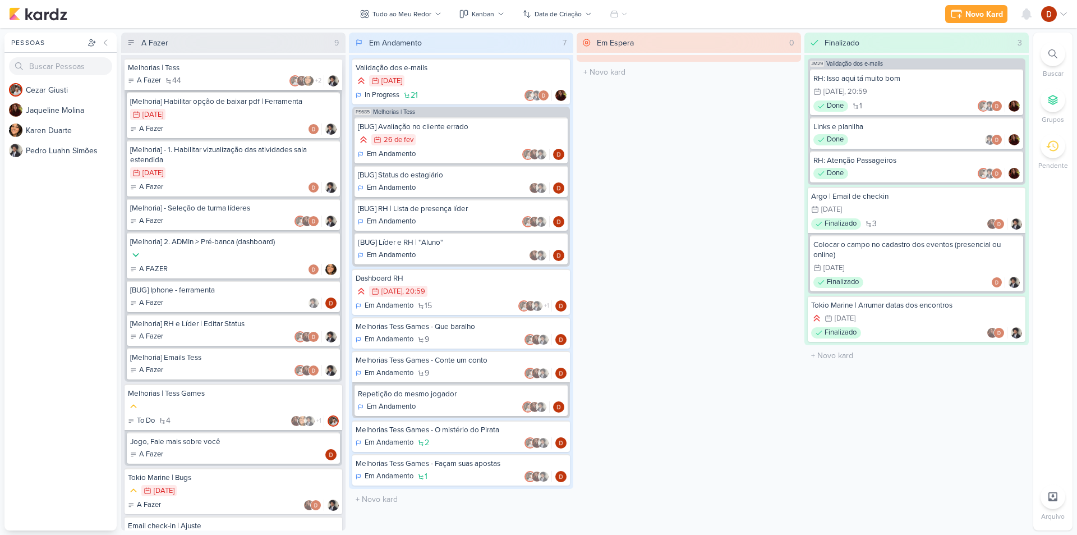
click at [185, 79] on div "A Fazer 44 +2" at bounding box center [233, 80] width 211 height 11
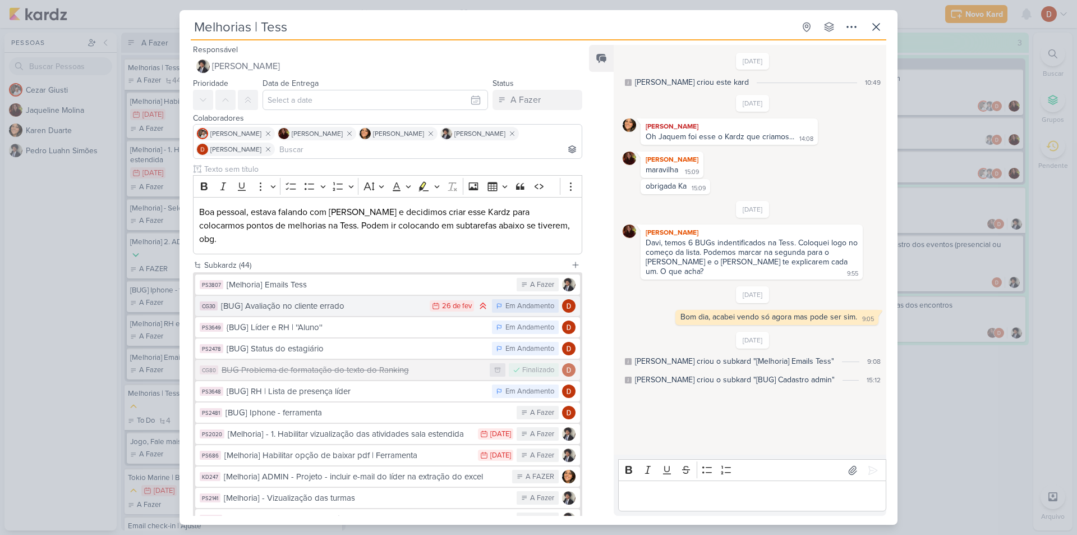
click at [355, 302] on button "CG30 [BUG] Avaliação no cliente errado 26/2 [DATE] Em Andamento" at bounding box center [387, 306] width 385 height 20
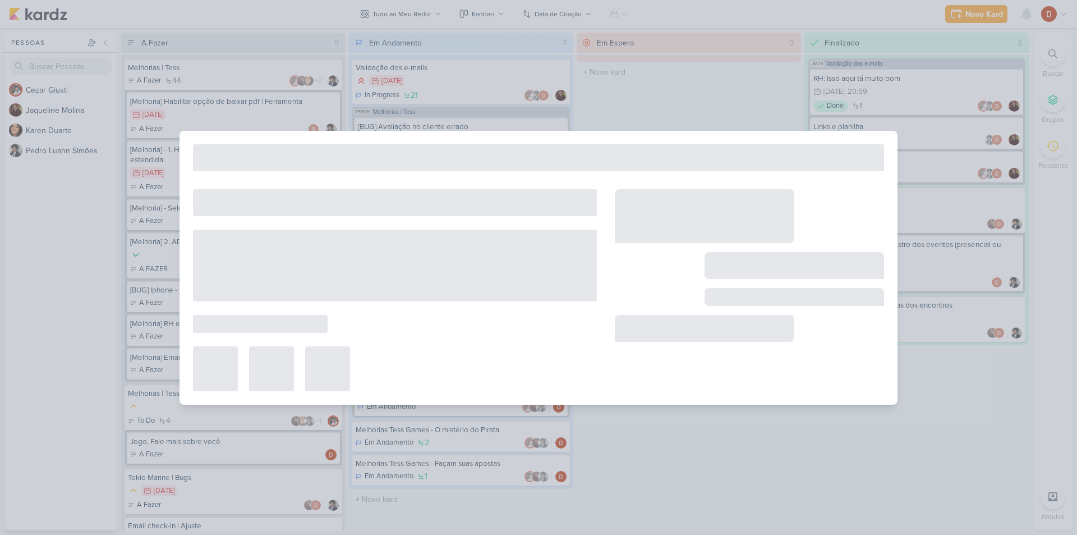
type input "[BUG] Avaliação no cliente errado"
type input "[DATE] 23:59"
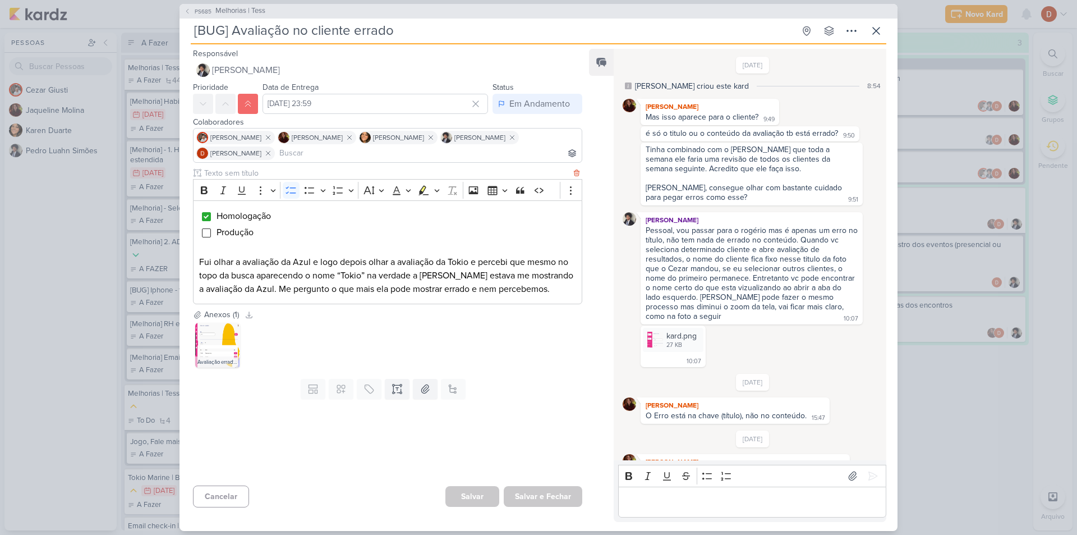
scroll to position [329, 0]
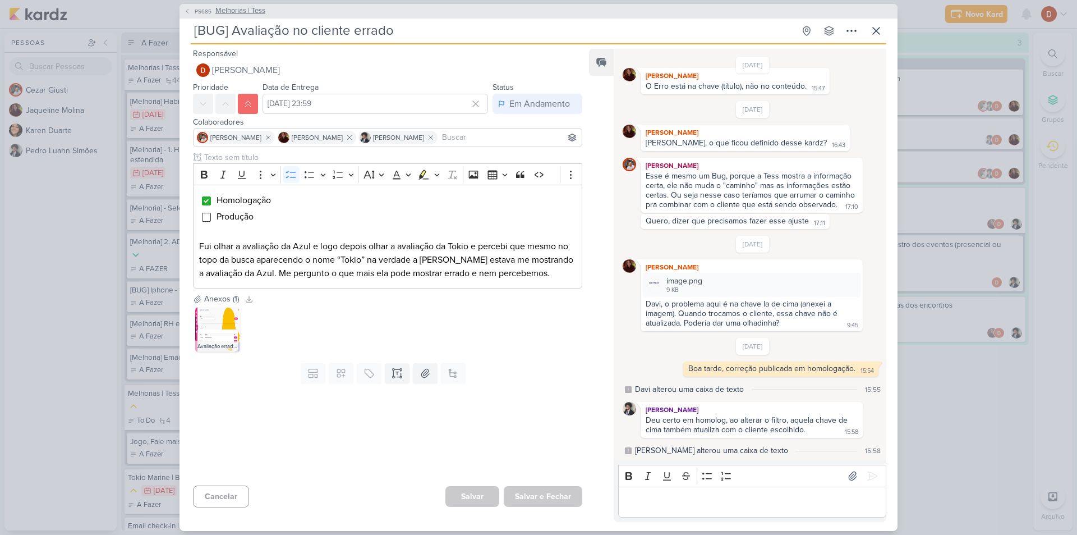
click at [206, 15] on span "PS685" at bounding box center [203, 11] width 20 height 8
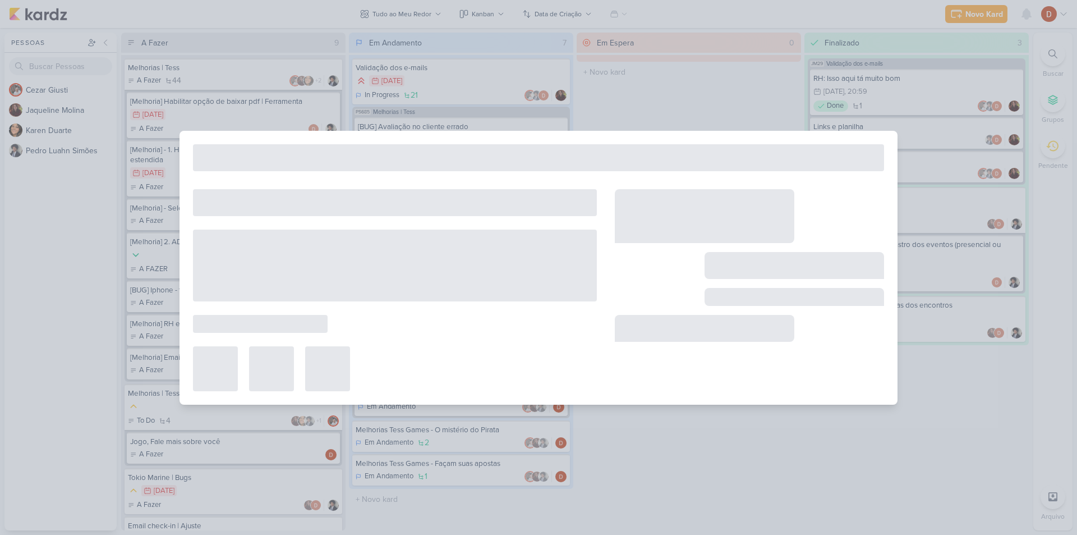
type input "Melhorias | Tess"
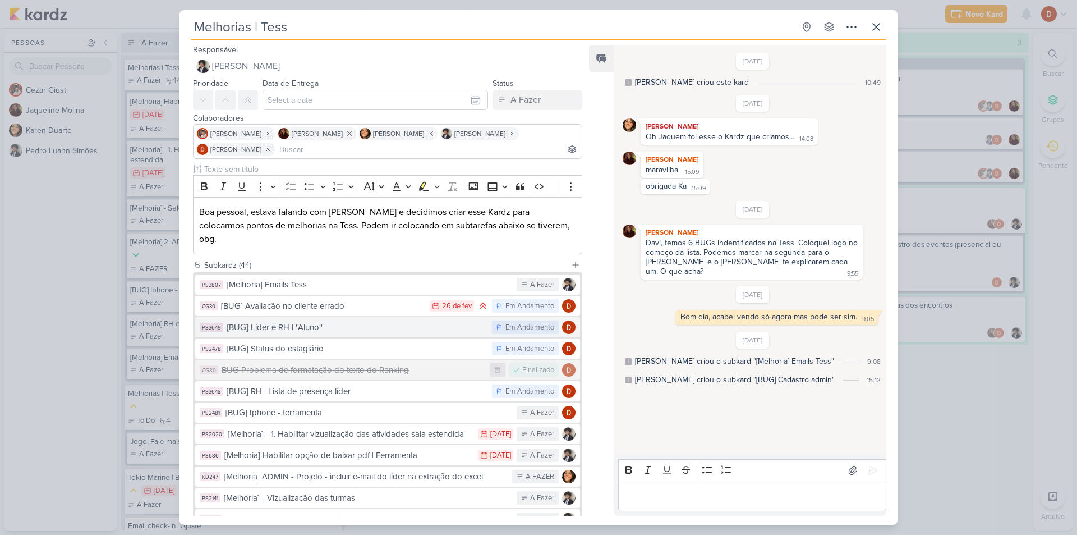
click at [310, 321] on div "{BUG] Líder e RH | ''Aluno''" at bounding box center [357, 327] width 260 height 13
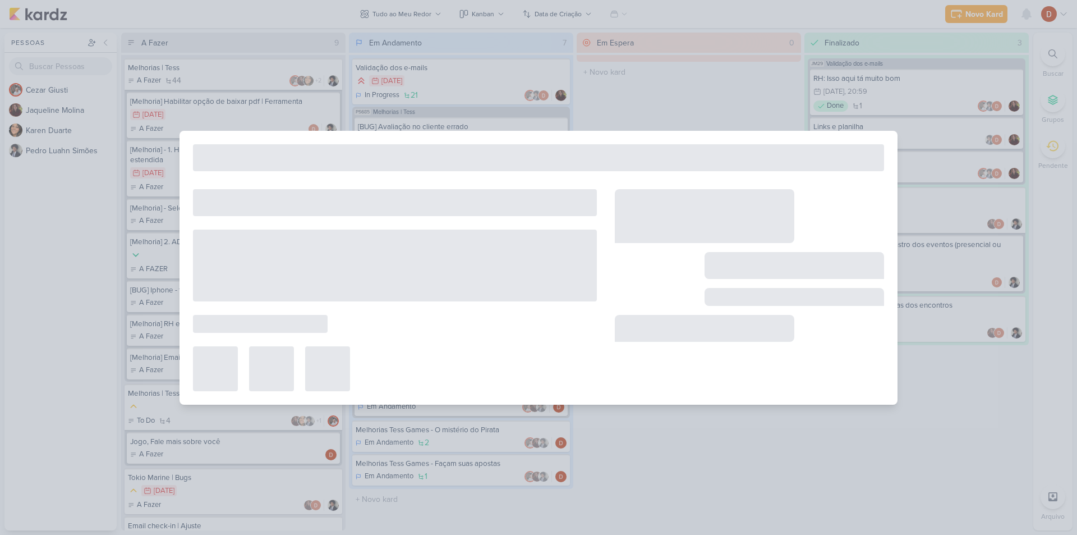
type input "{BUG] Líder e RH | ''Aluno''"
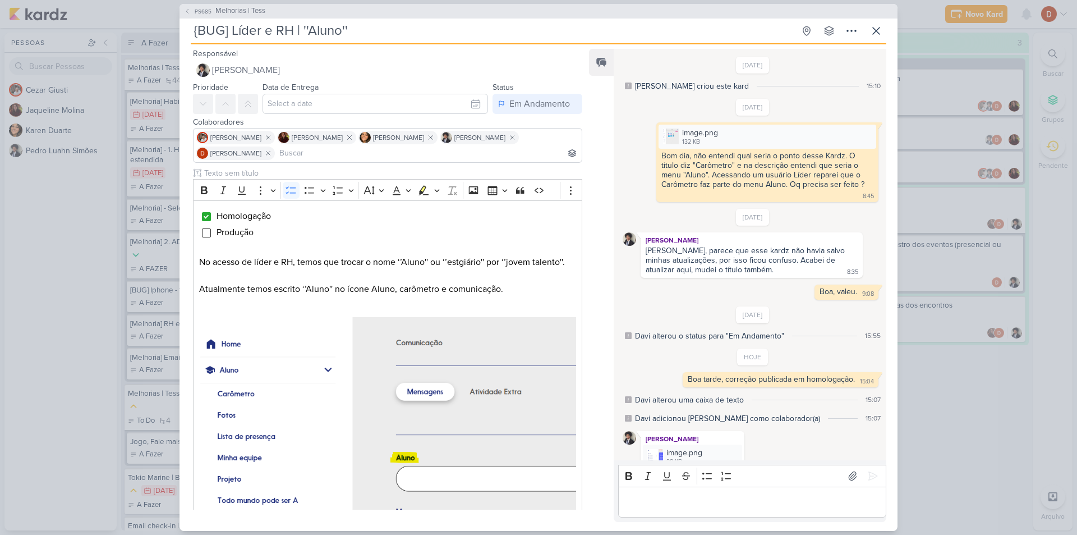
scroll to position [99, 0]
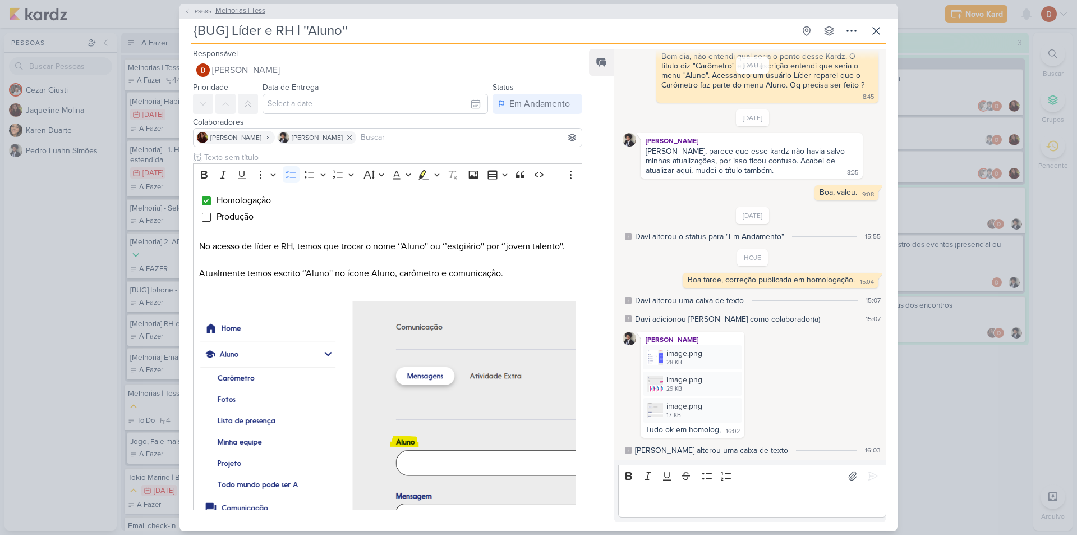
click at [189, 16] on button "PS685 Melhorias | Tess" at bounding box center [224, 11] width 81 height 11
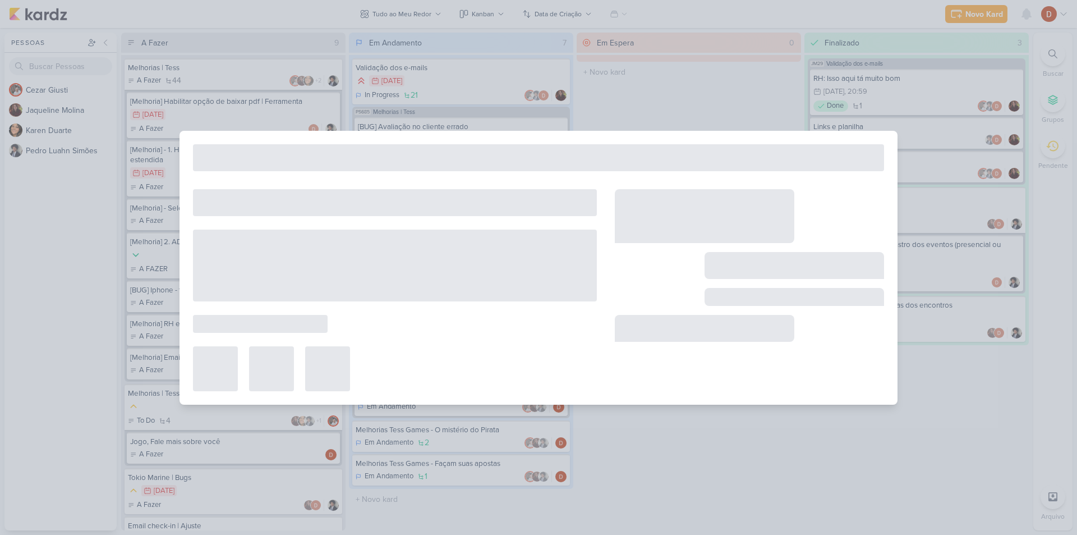
type input "Melhorias | Tess"
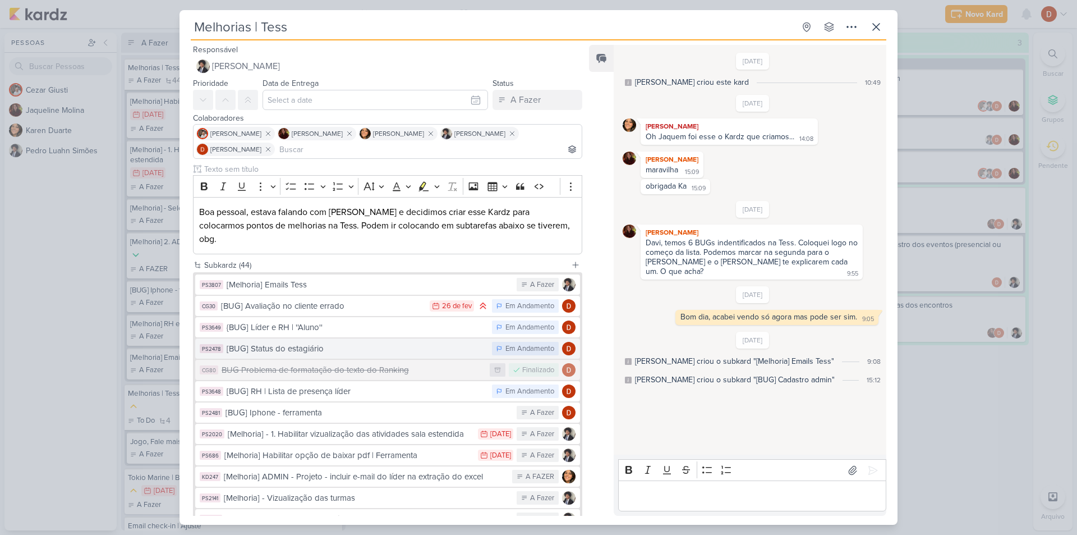
click at [272, 342] on div "[BUG] Status do estagiário" at bounding box center [357, 348] width 260 height 13
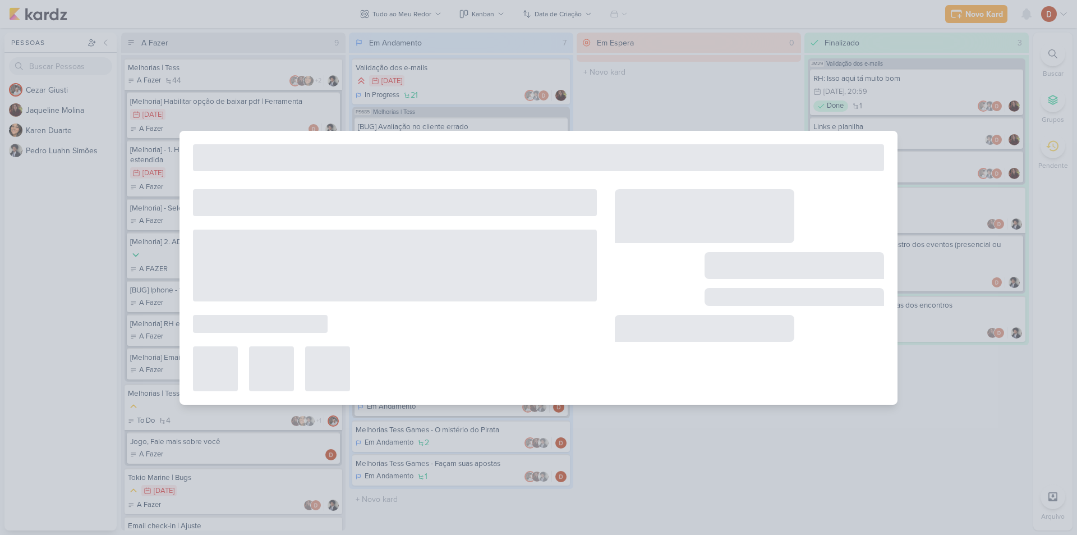
type input "[BUG] Status do estagiário"
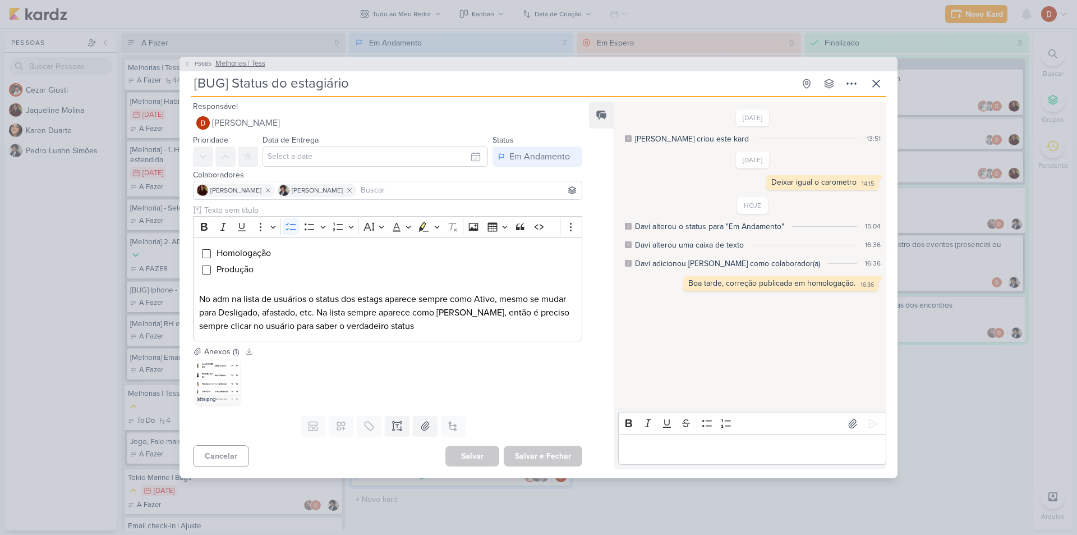
click at [210, 64] on span "PS685" at bounding box center [203, 63] width 20 height 8
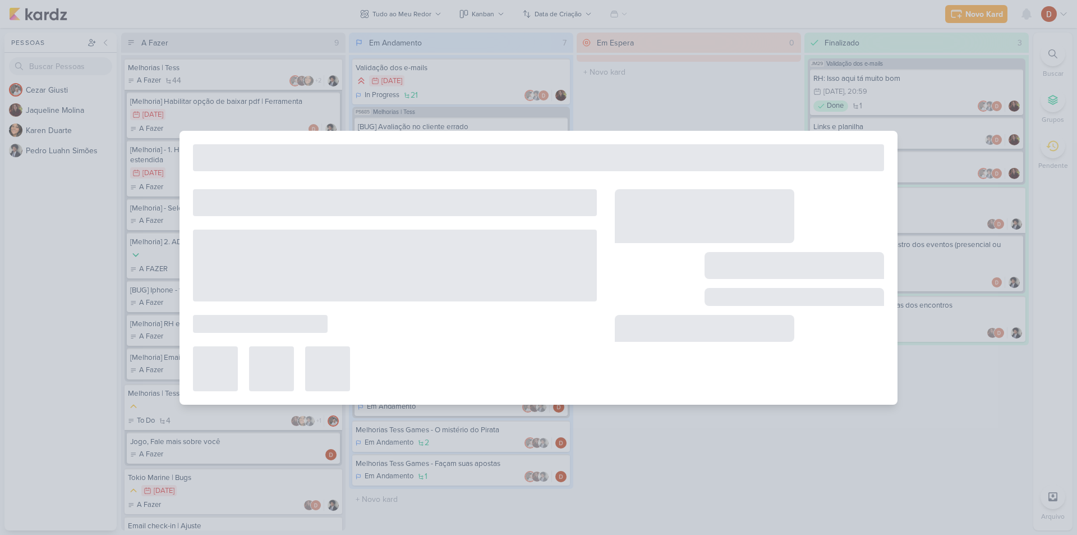
type input "Melhorias | Tess"
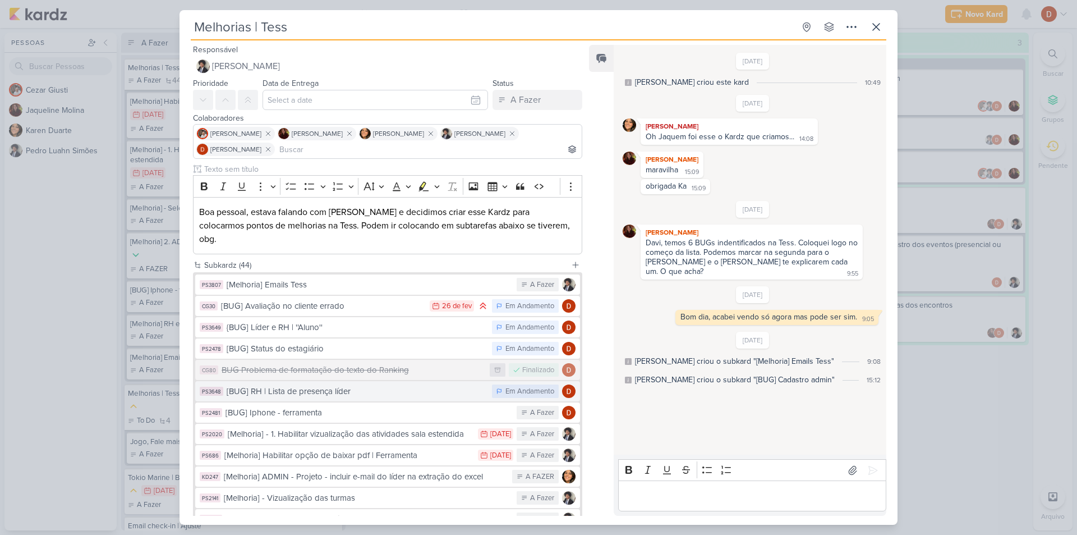
click at [280, 386] on button "PS3648 [BUG] RH | Lista de presença líder Em Andamento" at bounding box center [387, 391] width 385 height 20
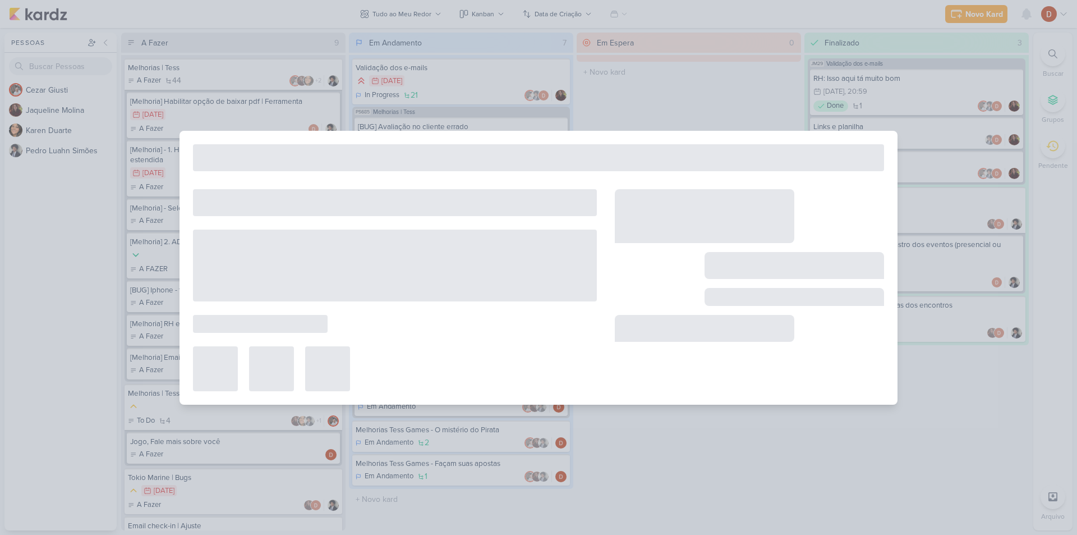
type input "[BUG] RH | Lista de presença líder"
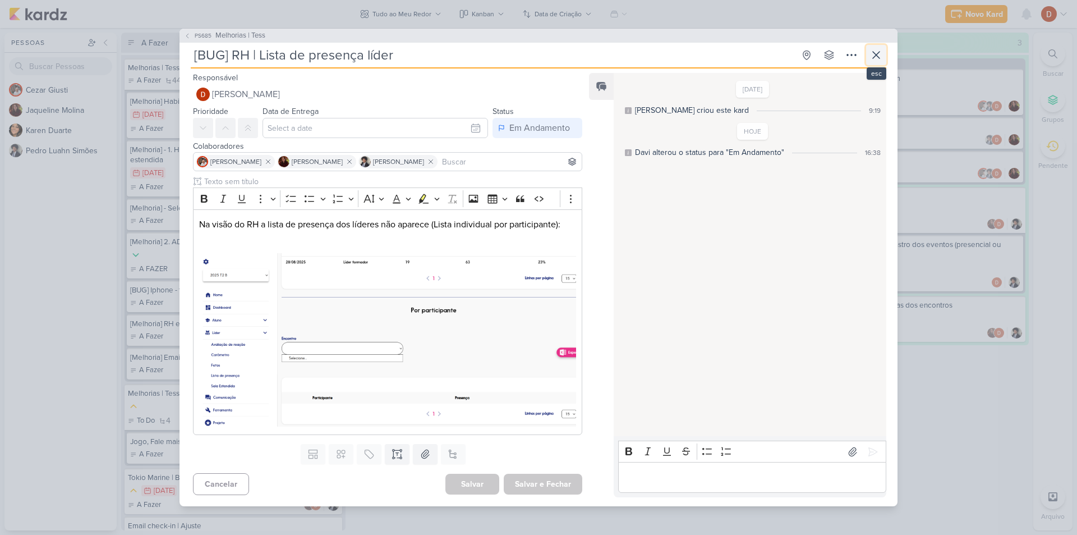
click at [872, 51] on icon at bounding box center [876, 54] width 13 height 13
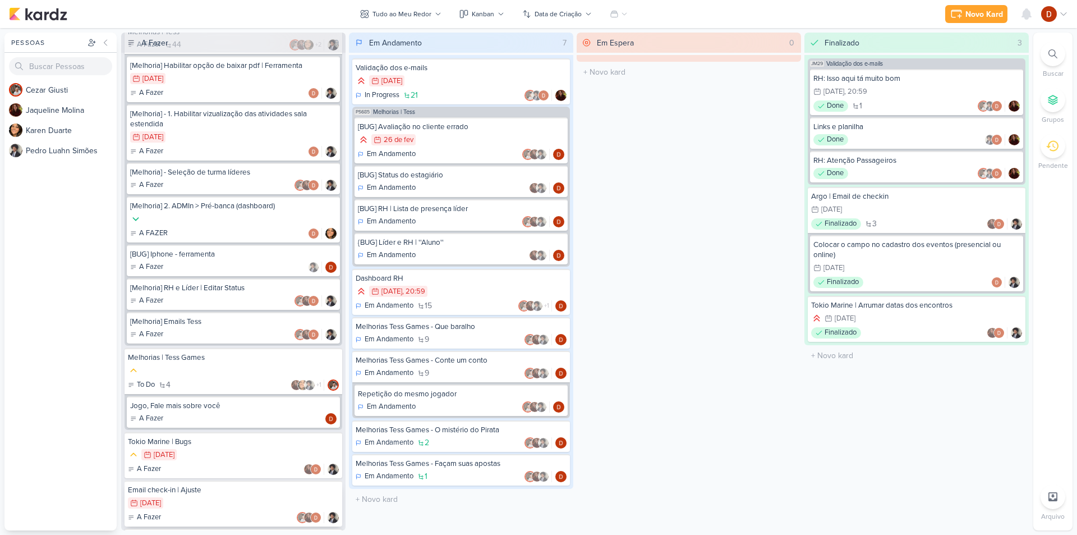
scroll to position [0, 0]
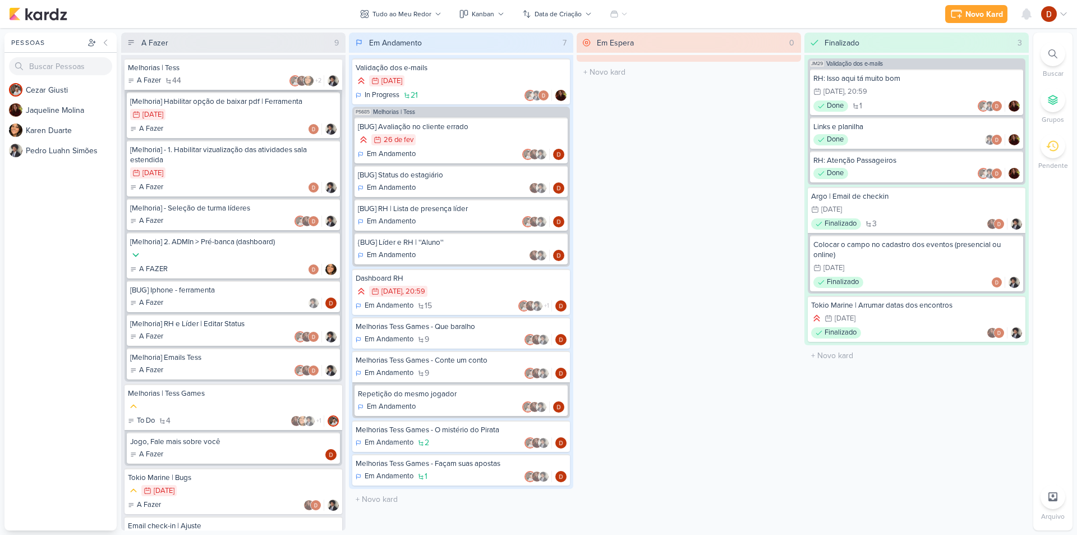
click at [238, 77] on div "A Fazer 44 +2" at bounding box center [233, 80] width 211 height 11
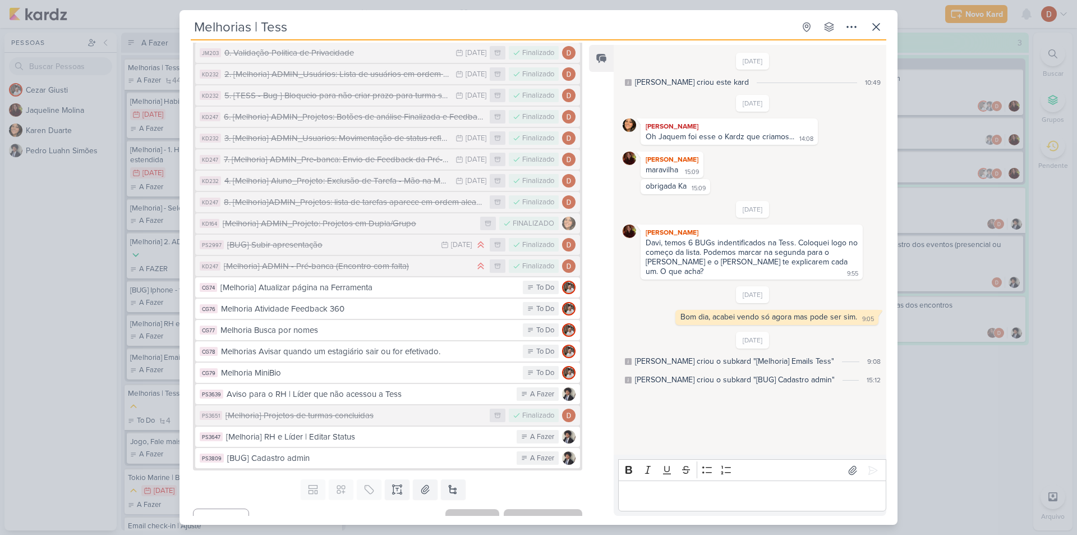
scroll to position [747, 0]
click at [877, 34] on button at bounding box center [876, 27] width 20 height 20
